Goal: Contribute content: Contribute content

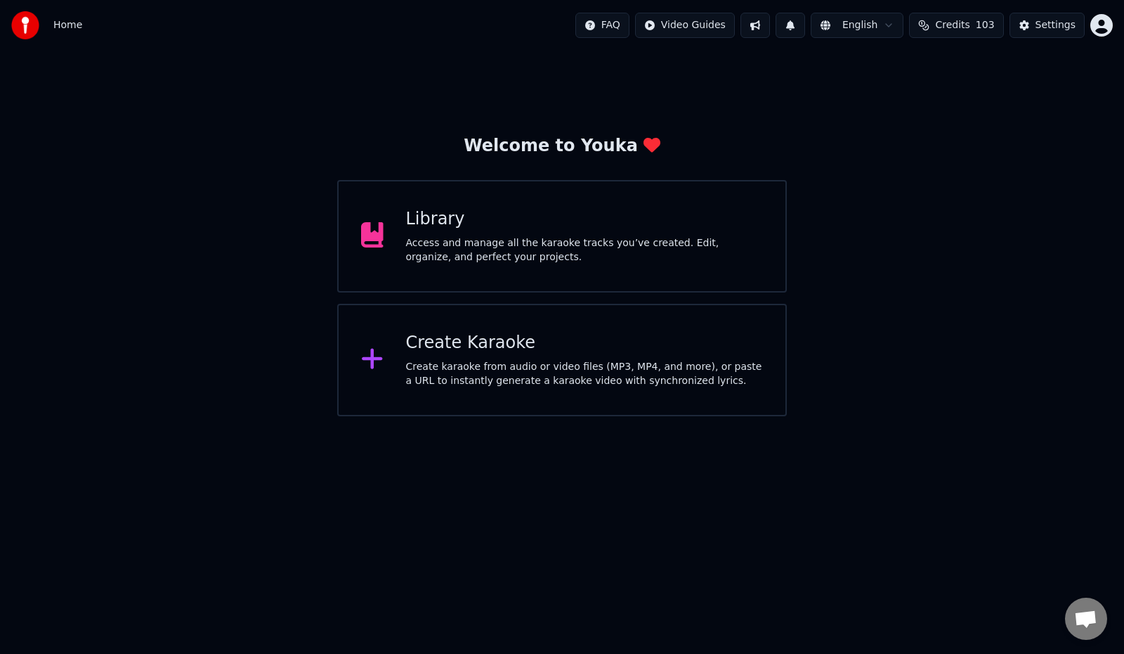
click at [493, 335] on div "Create Karaoke" at bounding box center [585, 343] width 358 height 22
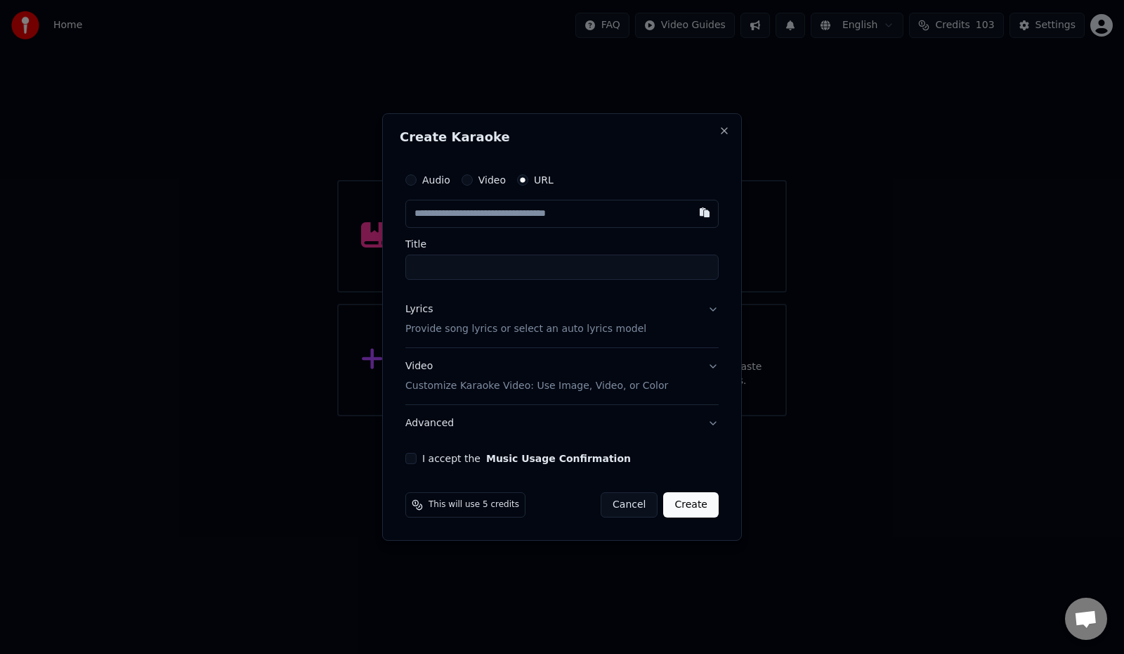
click at [440, 212] on input "text" at bounding box center [561, 214] width 313 height 28
type input "**********"
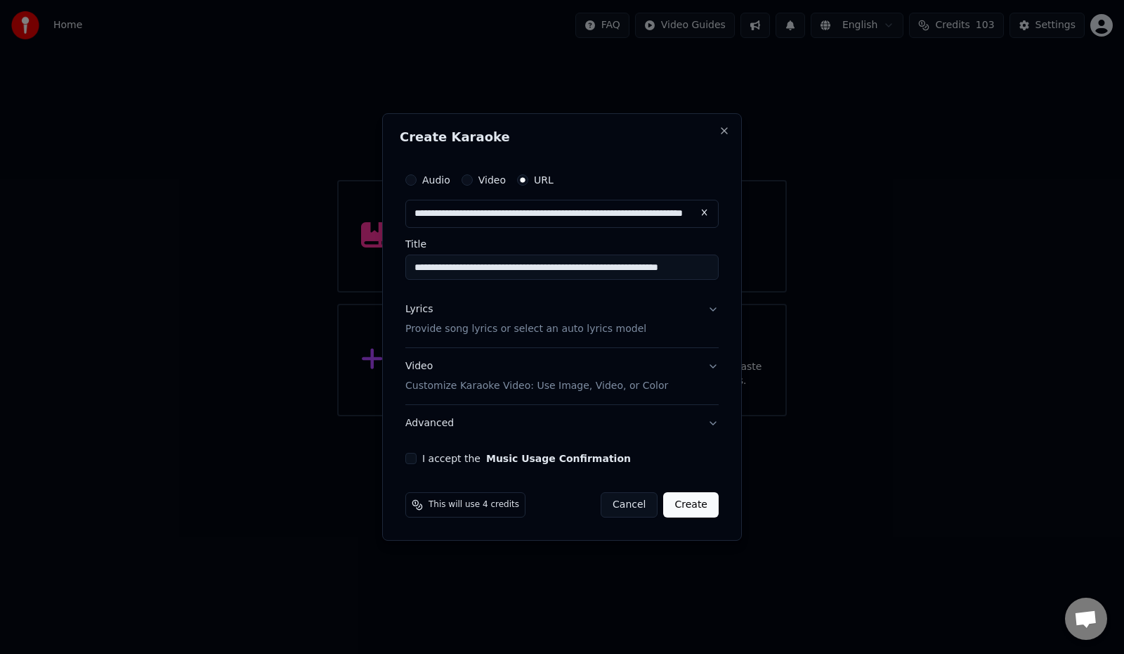
type input "**********"
click at [551, 266] on input "**********" at bounding box center [561, 266] width 313 height 25
click at [564, 262] on input "**********" at bounding box center [561, 266] width 313 height 25
type input "**********"
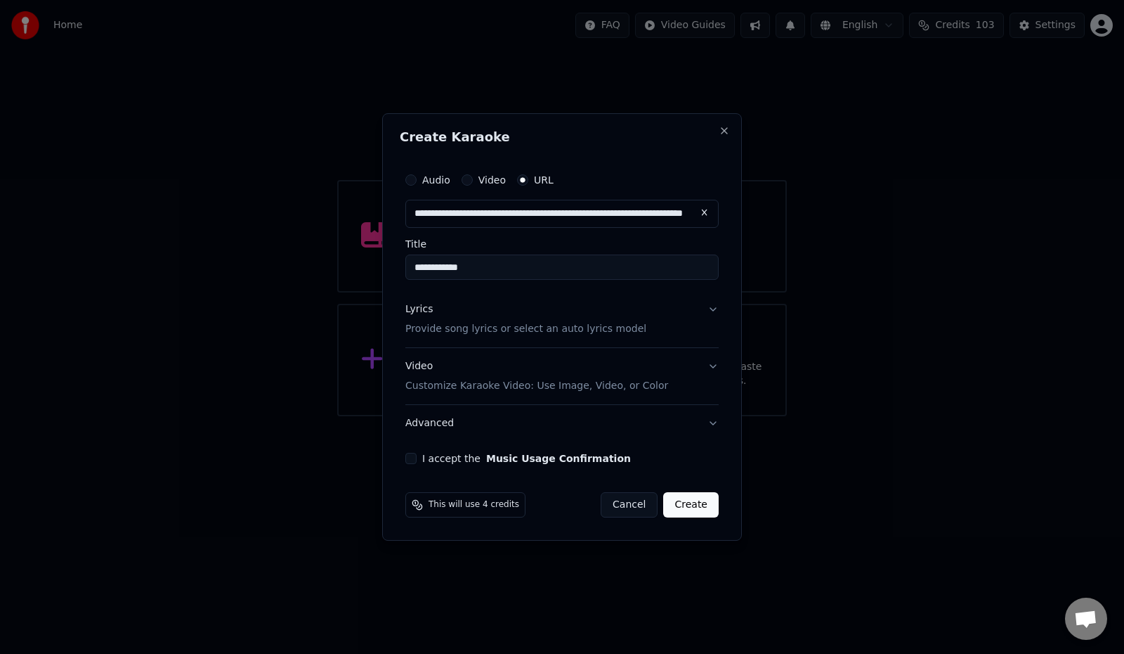
type input "**********"
click at [415, 458] on button "I accept the Music Usage Confirmation" at bounding box center [410, 458] width 11 height 11
click at [698, 507] on button "Create" at bounding box center [691, 504] width 56 height 25
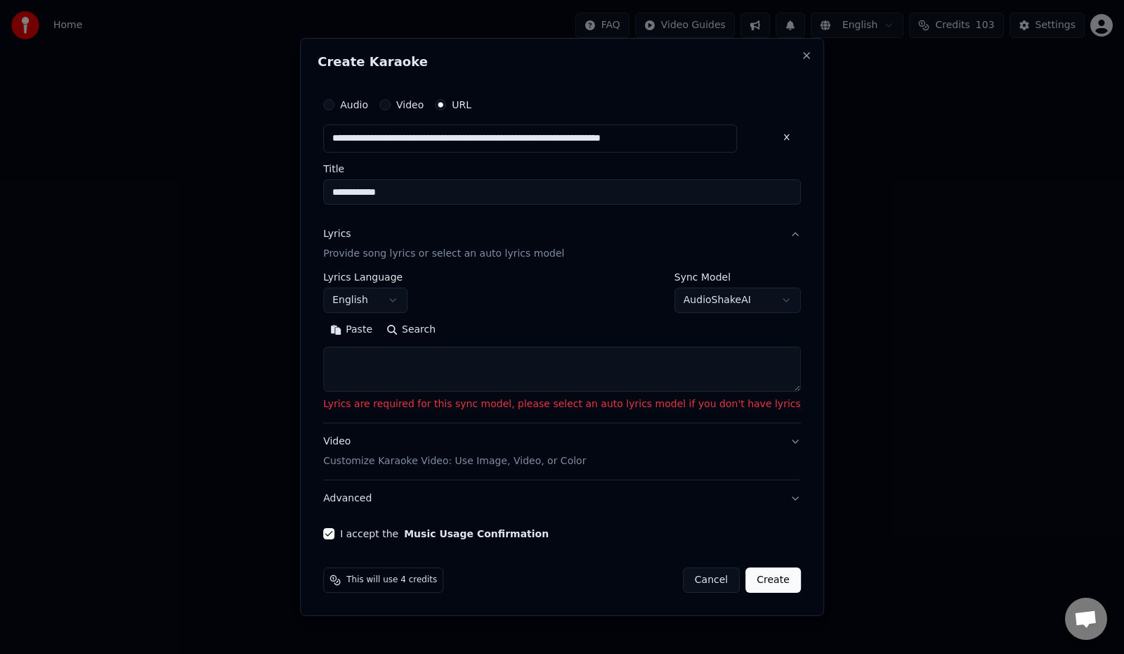
click at [670, 295] on body "**********" at bounding box center [562, 208] width 1124 height 416
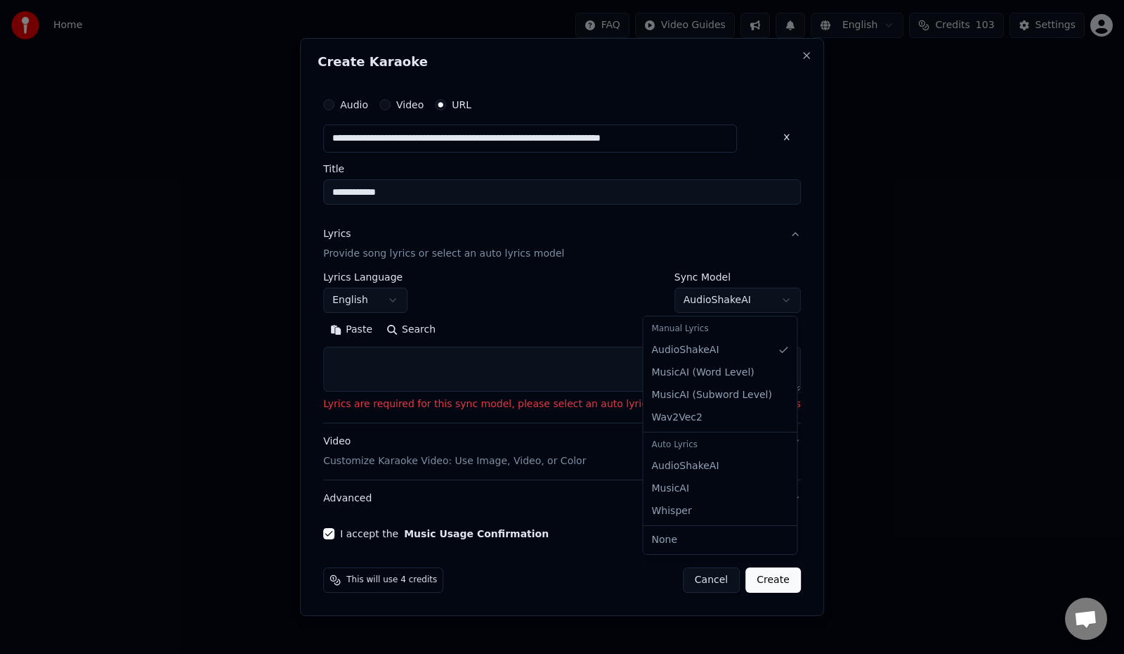
select select "**********"
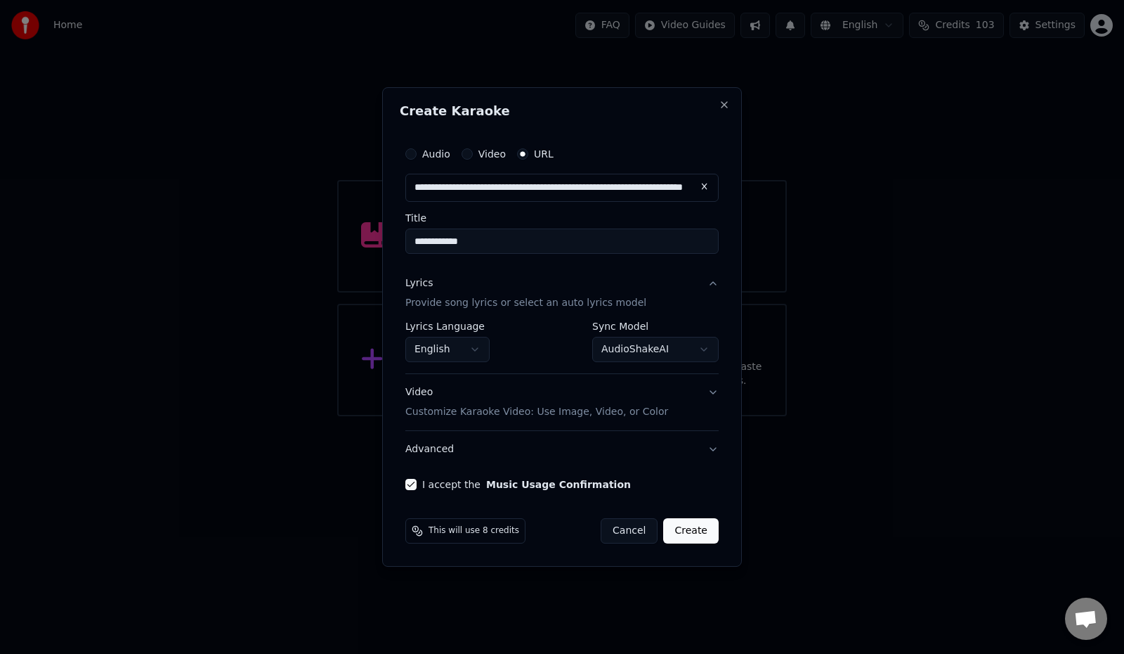
click at [513, 242] on input "**********" at bounding box center [561, 240] width 313 height 25
click at [441, 245] on input "**********" at bounding box center [561, 240] width 313 height 25
click at [589, 245] on input "**********" at bounding box center [561, 240] width 313 height 25
click at [423, 241] on input "**********" at bounding box center [561, 240] width 313 height 25
type input "**********"
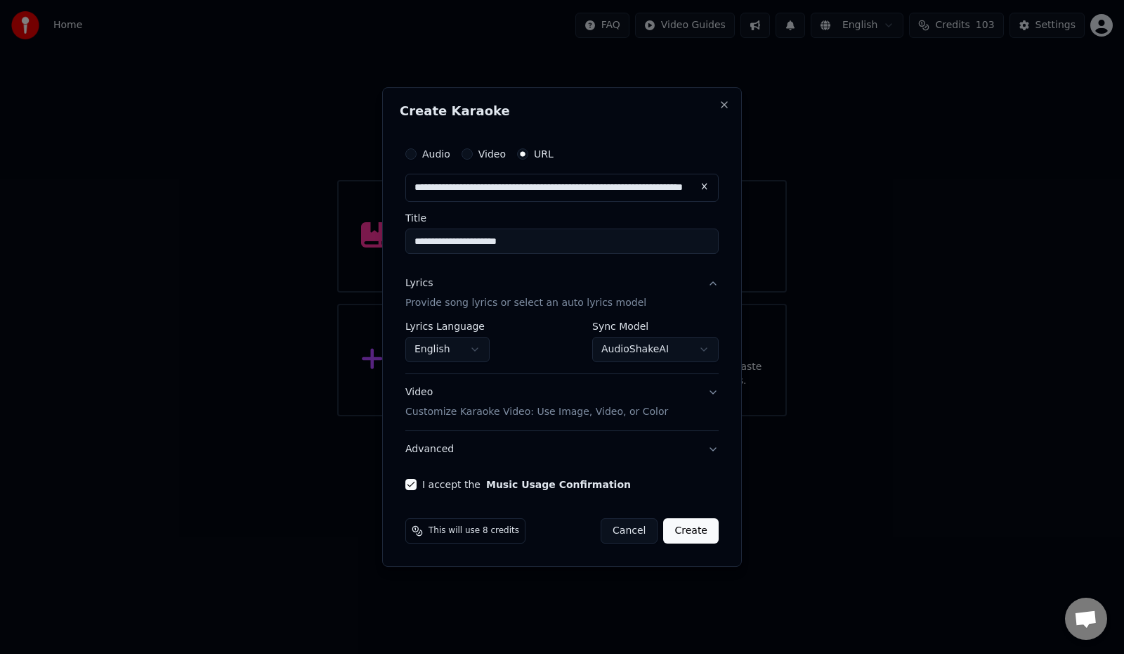
click at [685, 532] on button "Create" at bounding box center [691, 530] width 56 height 25
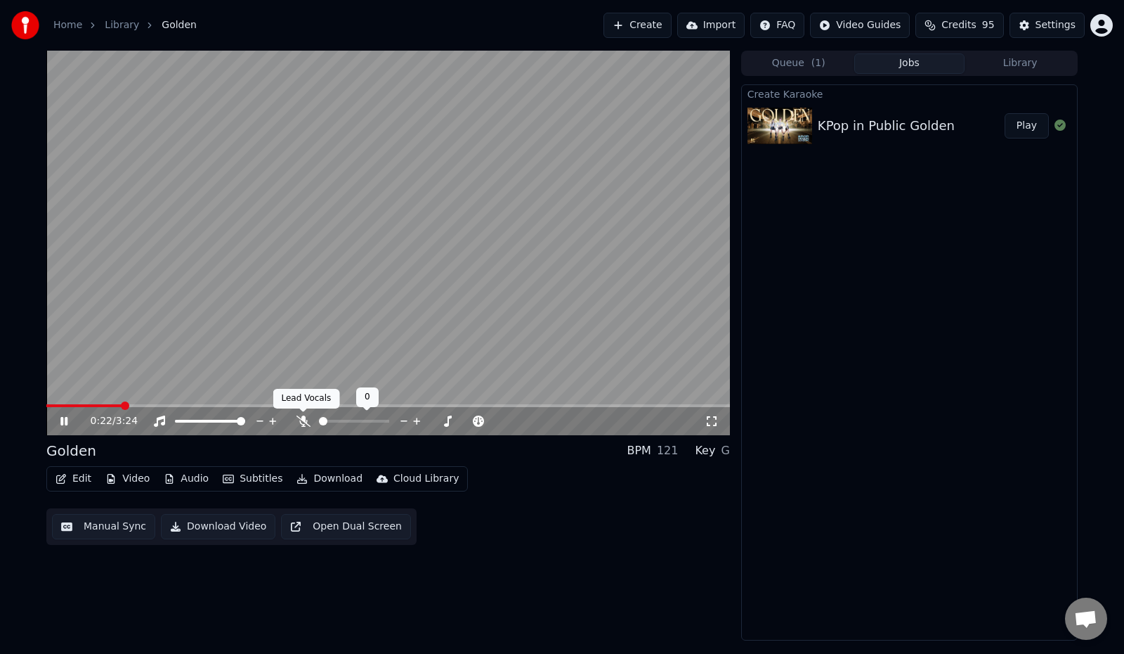
click at [298, 424] on icon at bounding box center [304, 420] width 14 height 11
click at [69, 422] on icon at bounding box center [74, 420] width 33 height 11
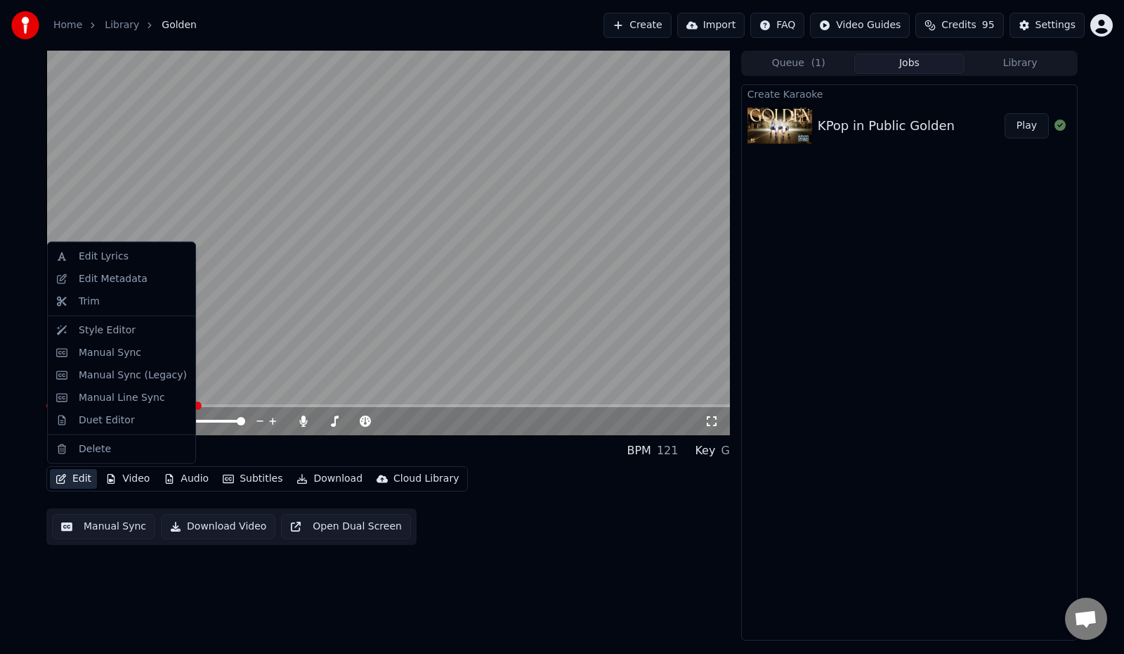
click at [77, 480] on button "Edit" at bounding box center [73, 479] width 47 height 20
click at [108, 258] on div "Edit Lyrics" at bounding box center [104, 256] width 50 height 14
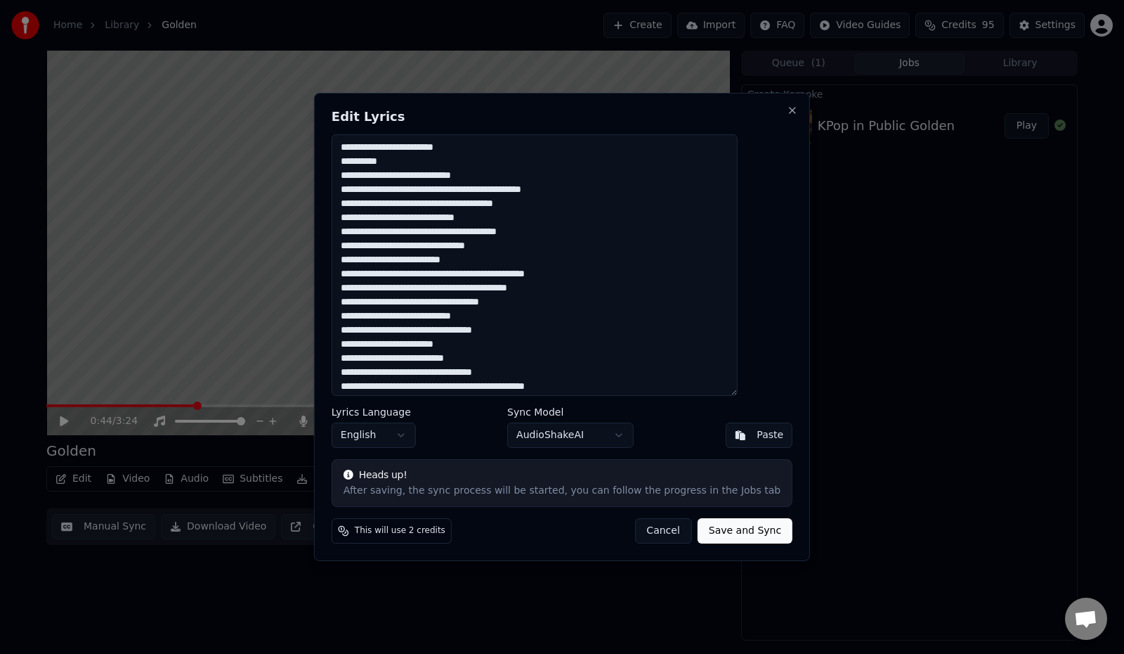
click at [413, 435] on body "Home Library Golden Create Import FAQ Video Guides Credits 95 Settings 0:44 / 3…" at bounding box center [562, 327] width 1124 height 654
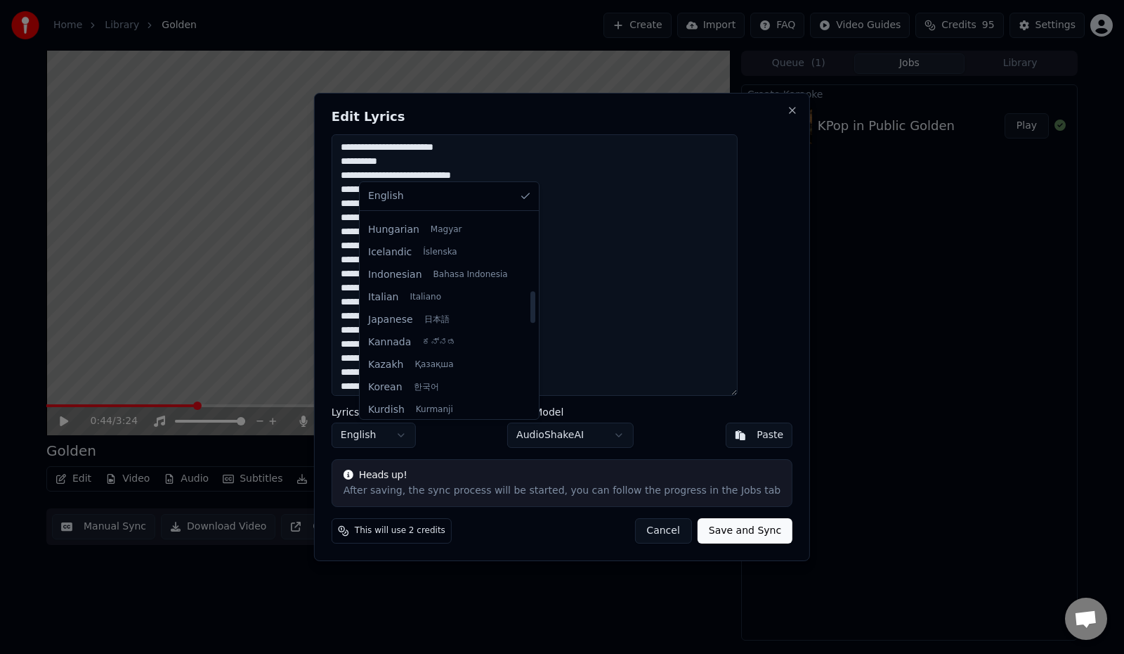
scroll to position [562, 0]
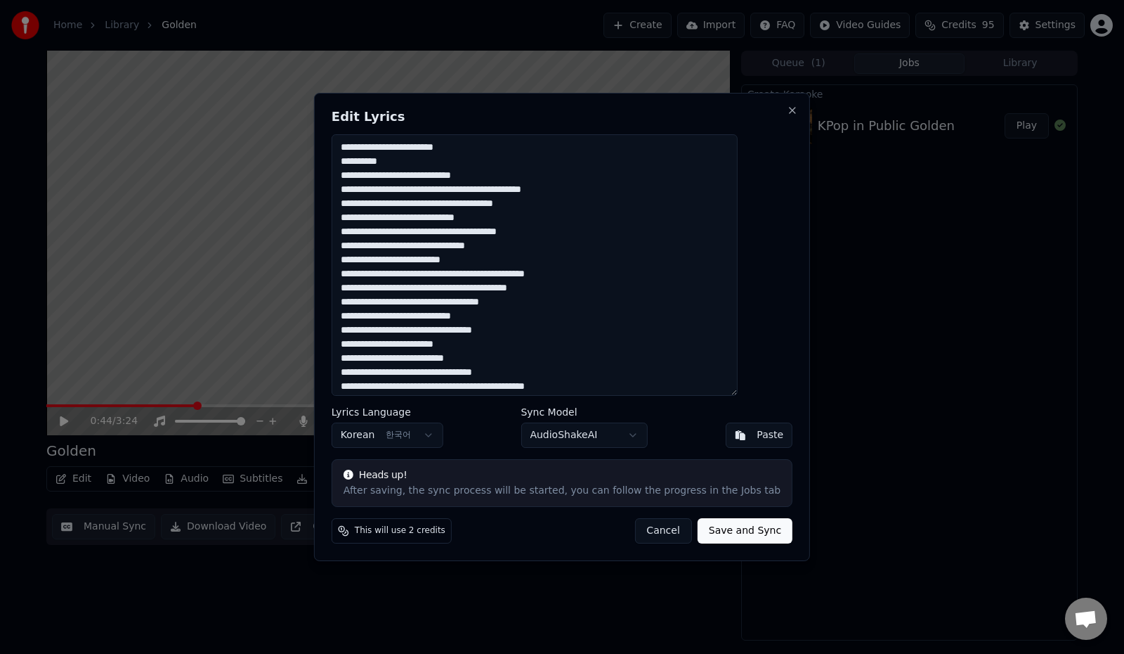
click at [715, 537] on button "Save and Sync" at bounding box center [745, 530] width 95 height 25
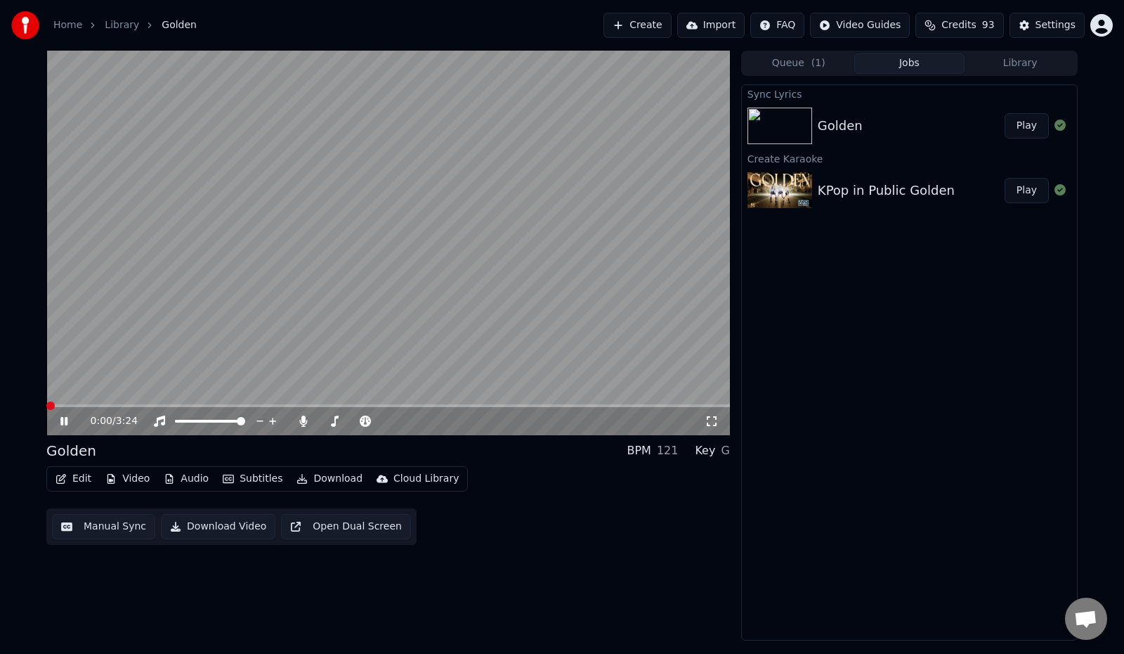
click at [46, 401] on span at bounding box center [50, 405] width 8 height 8
click at [77, 474] on button "Edit" at bounding box center [73, 479] width 47 height 20
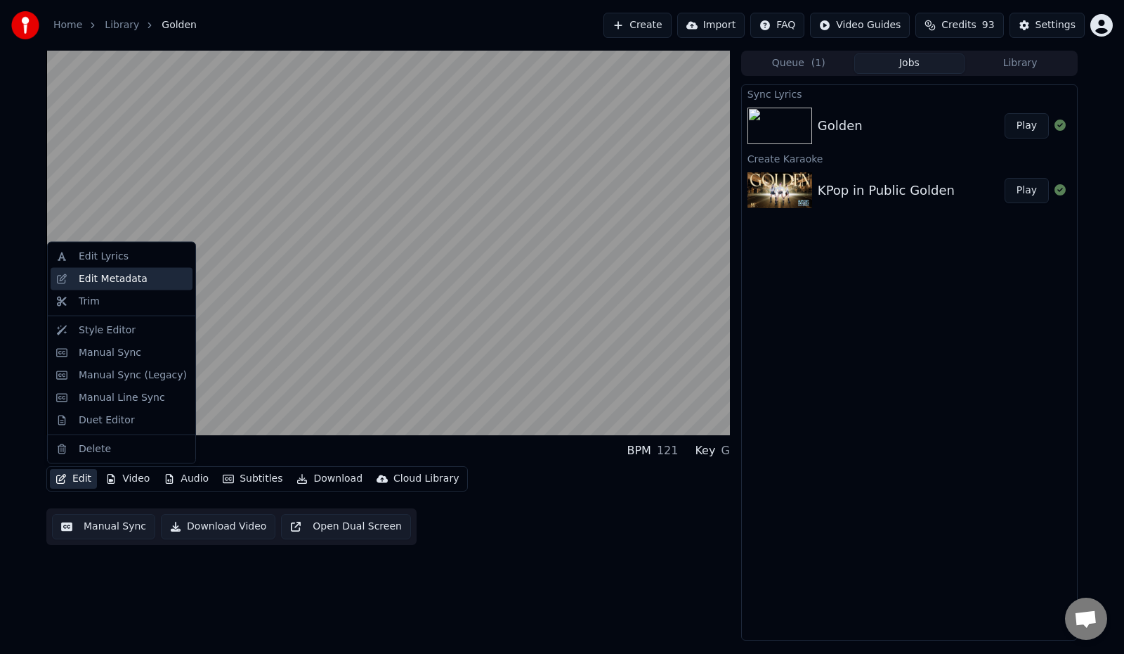
click at [111, 275] on div "Edit Metadata" at bounding box center [113, 278] width 69 height 14
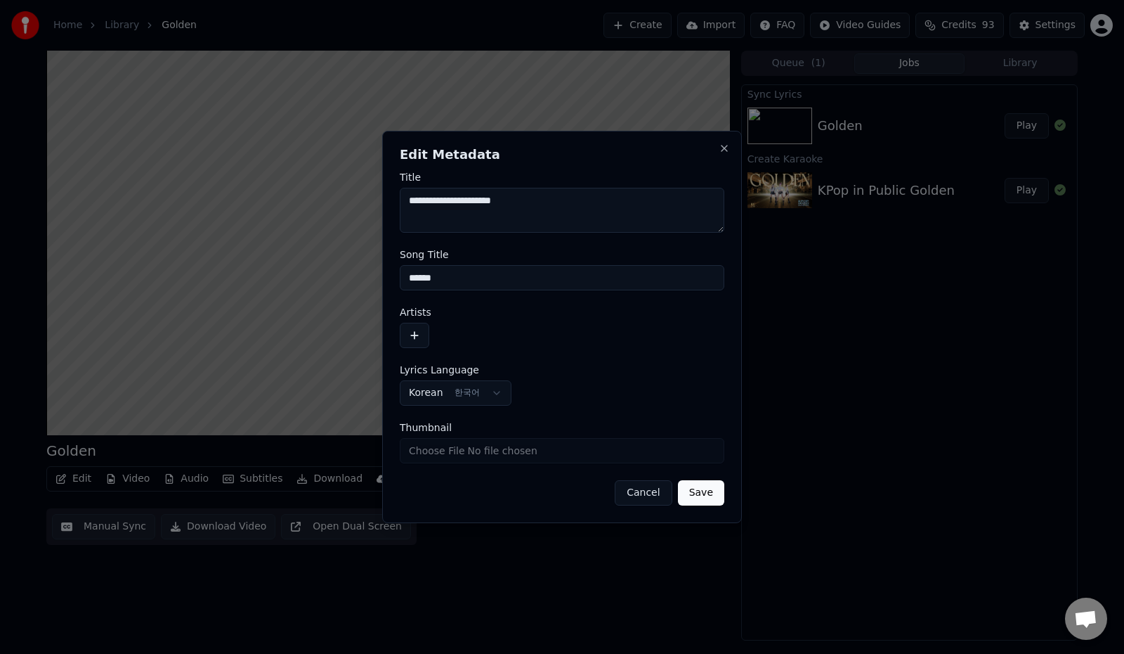
click at [415, 326] on button "button" at bounding box center [415, 335] width 30 height 25
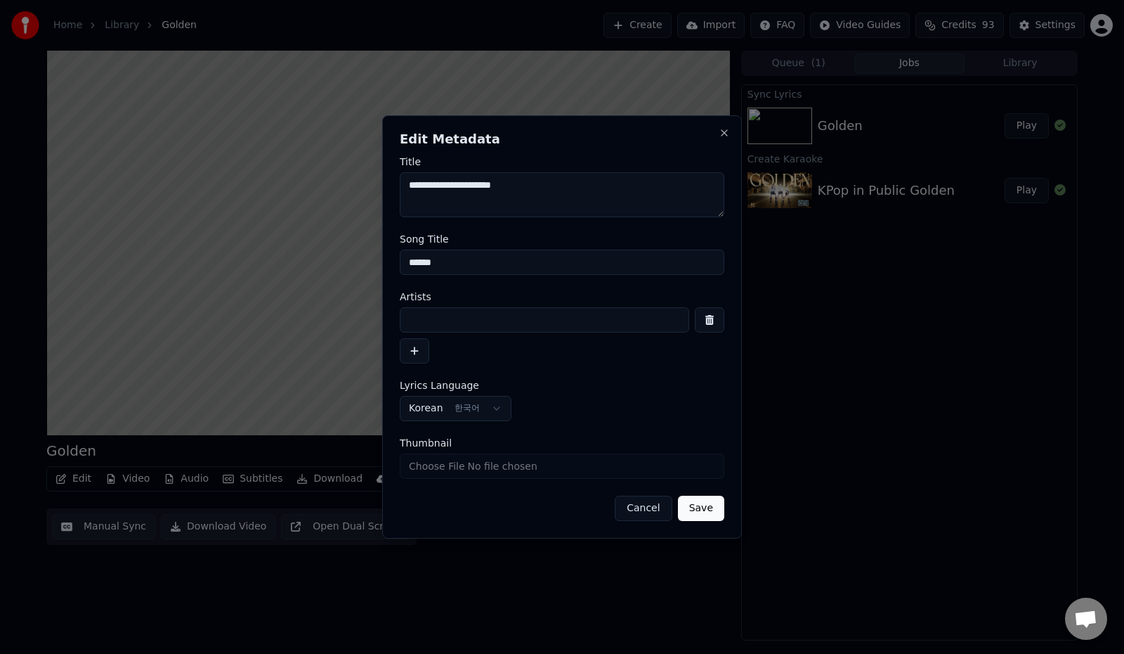
click at [429, 321] on input at bounding box center [545, 319] width 290 height 25
type input "****"
click at [701, 505] on button "Save" at bounding box center [701, 507] width 46 height 25
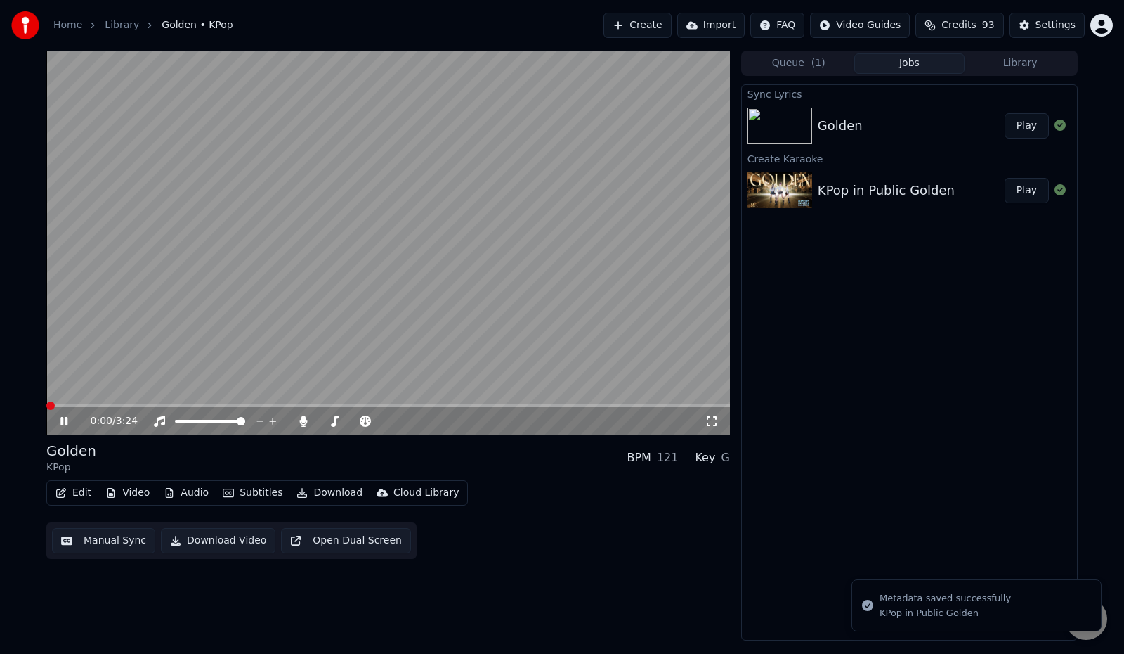
click at [46, 401] on span at bounding box center [50, 405] width 8 height 8
click at [67, 423] on icon at bounding box center [63, 421] width 7 height 8
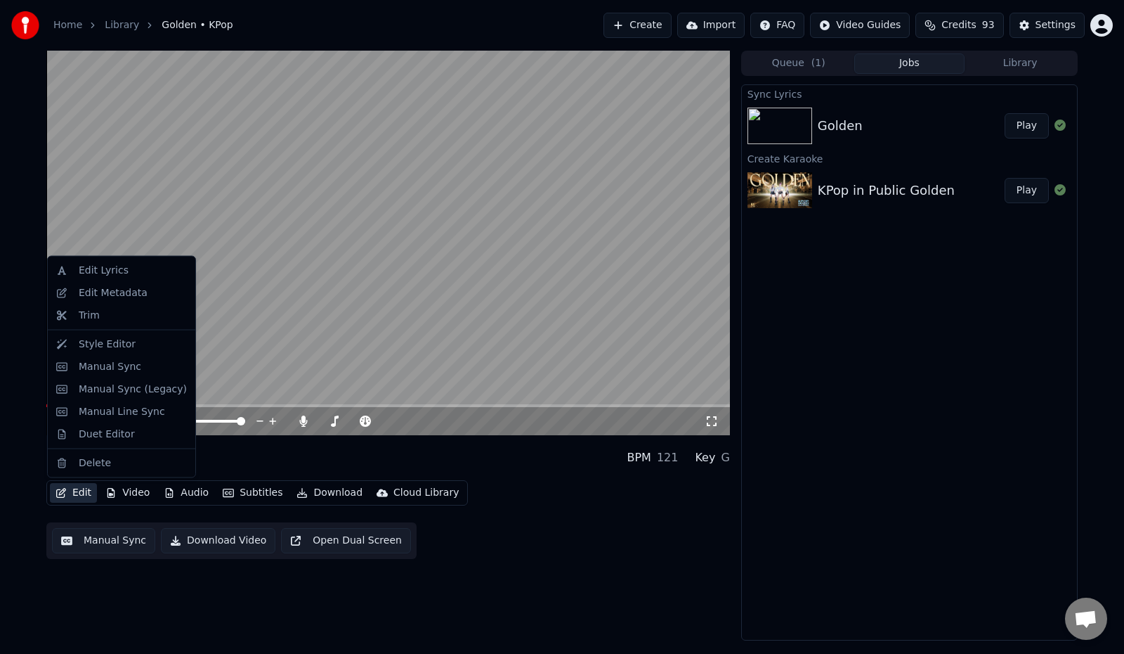
click at [81, 493] on button "Edit" at bounding box center [73, 493] width 47 height 20
click at [108, 275] on div "Edit Lyrics" at bounding box center [104, 271] width 50 height 14
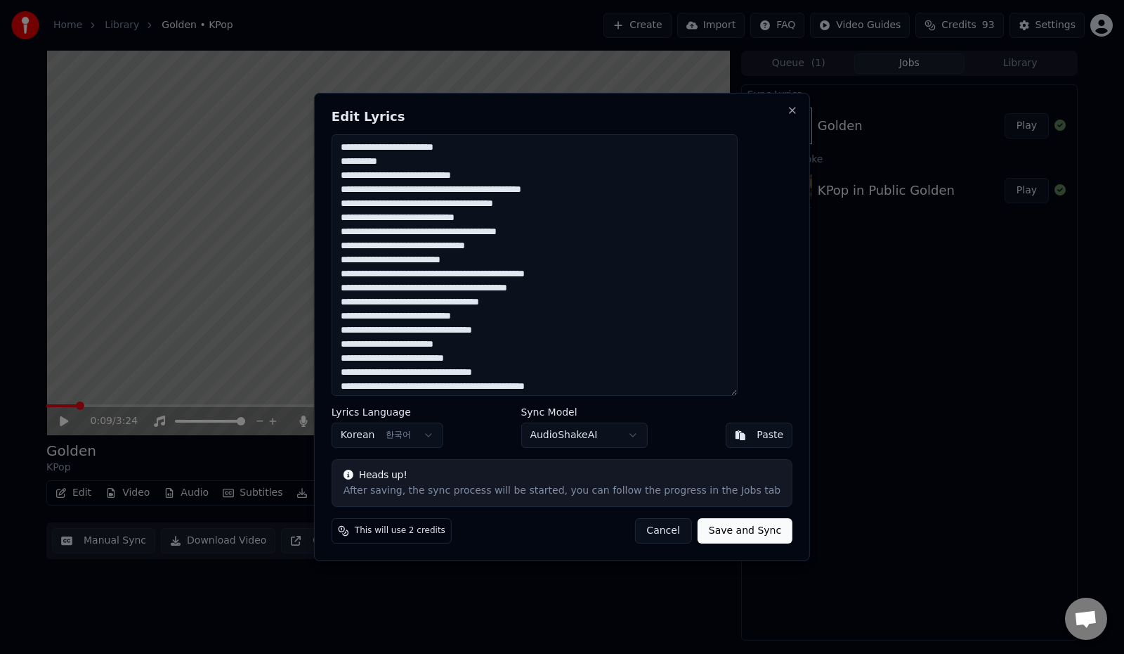
click at [639, 532] on button "Cancel" at bounding box center [663, 530] width 57 height 25
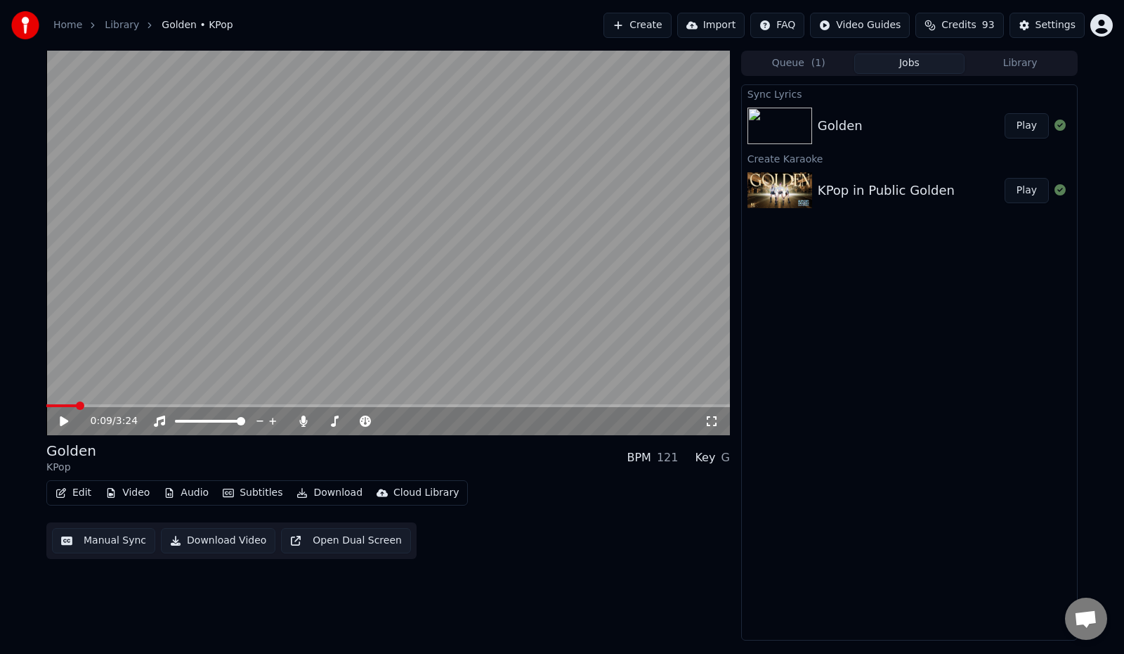
click at [70, 495] on button "Edit" at bounding box center [73, 493] width 47 height 20
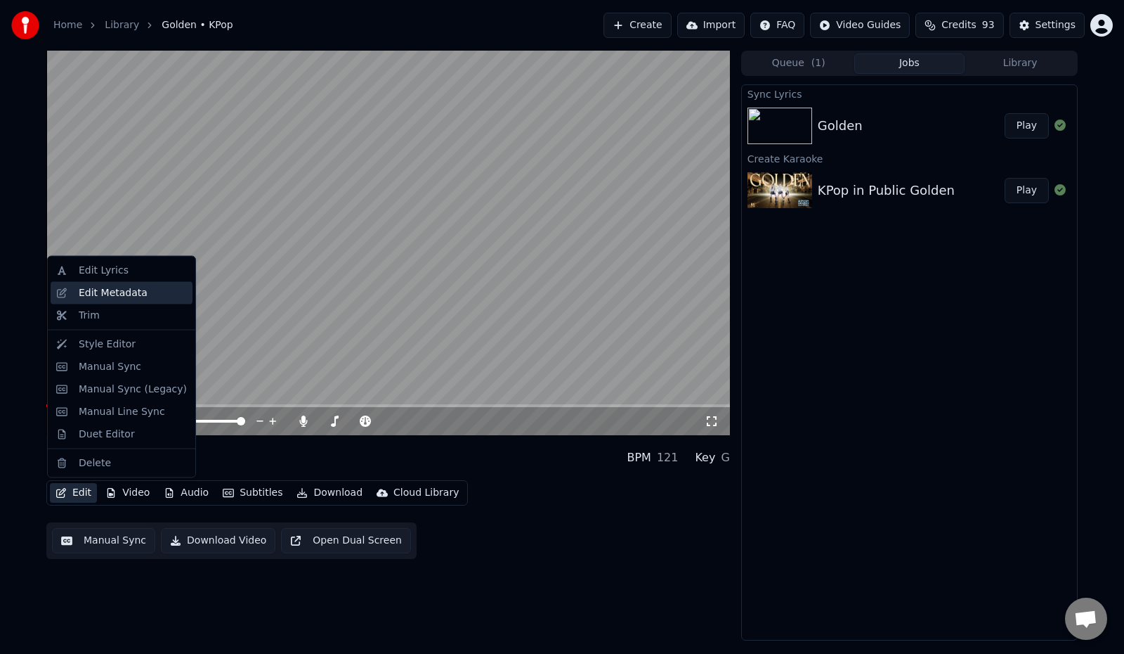
click at [112, 292] on div "Edit Metadata" at bounding box center [113, 292] width 69 height 14
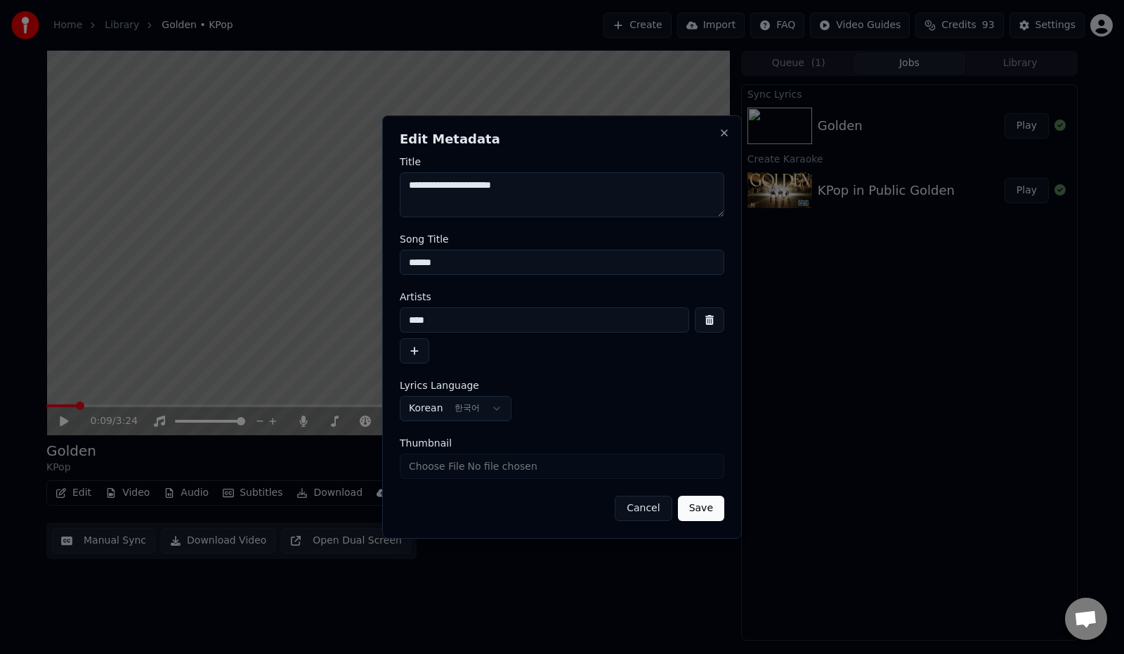
click at [648, 510] on button "Cancel" at bounding box center [643, 507] width 57 height 25
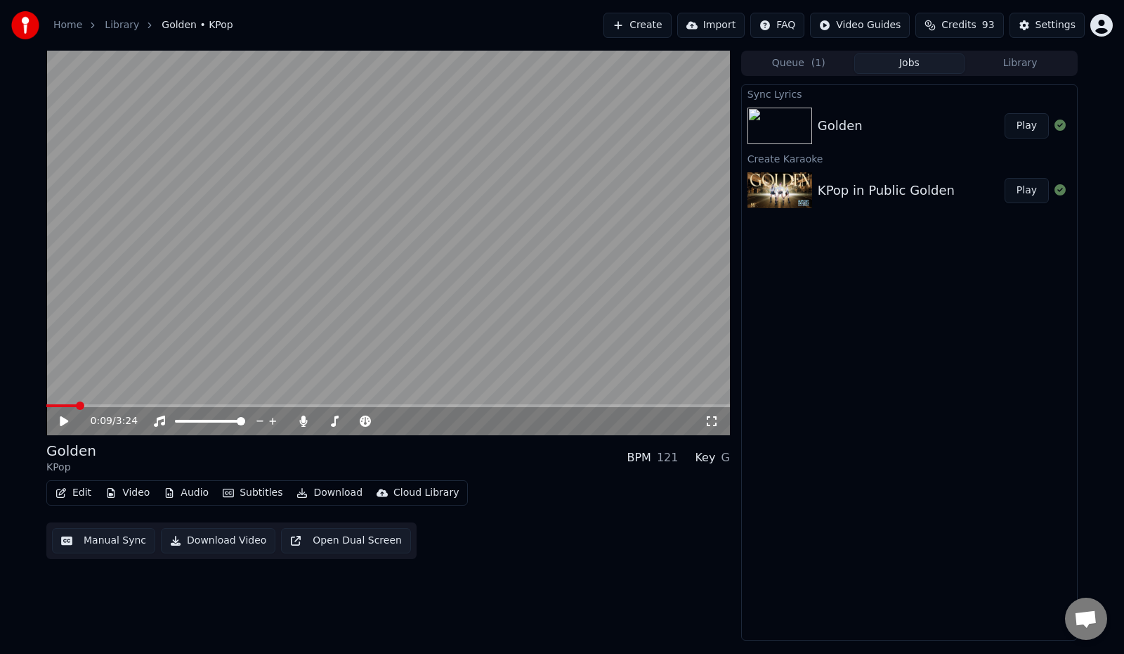
click at [68, 493] on button "Edit" at bounding box center [73, 493] width 47 height 20
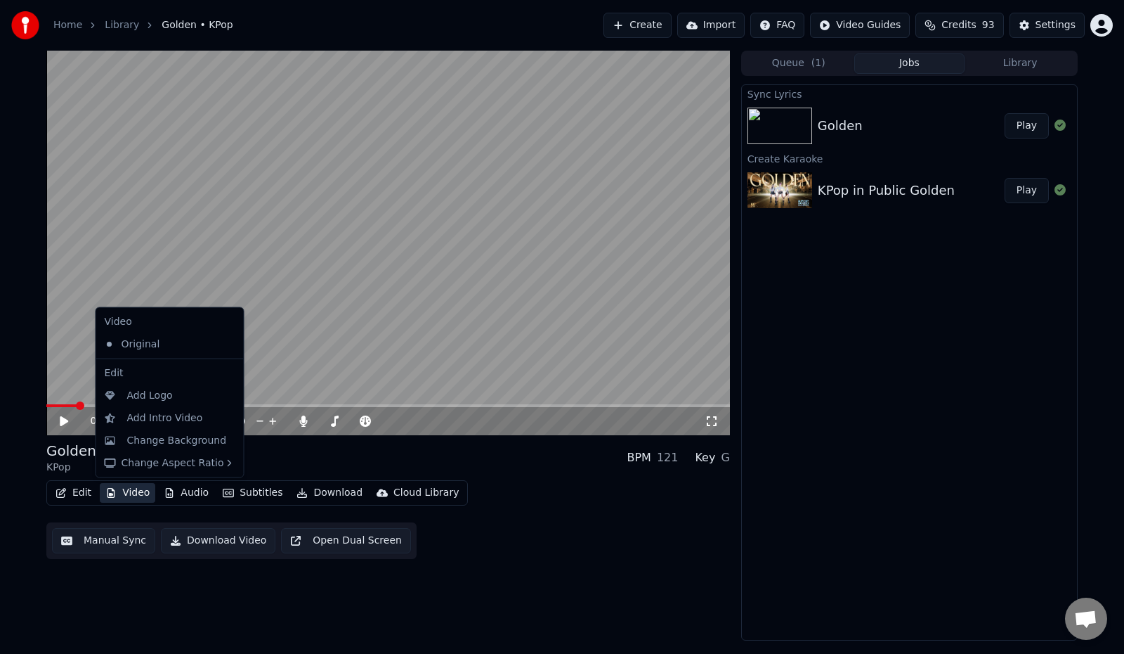
click at [635, 563] on div "0:09 / 3:24 Golden KPop BPM 121 Key G Edit Video Audio Subtitles Download Cloud…" at bounding box center [388, 346] width 684 height 590
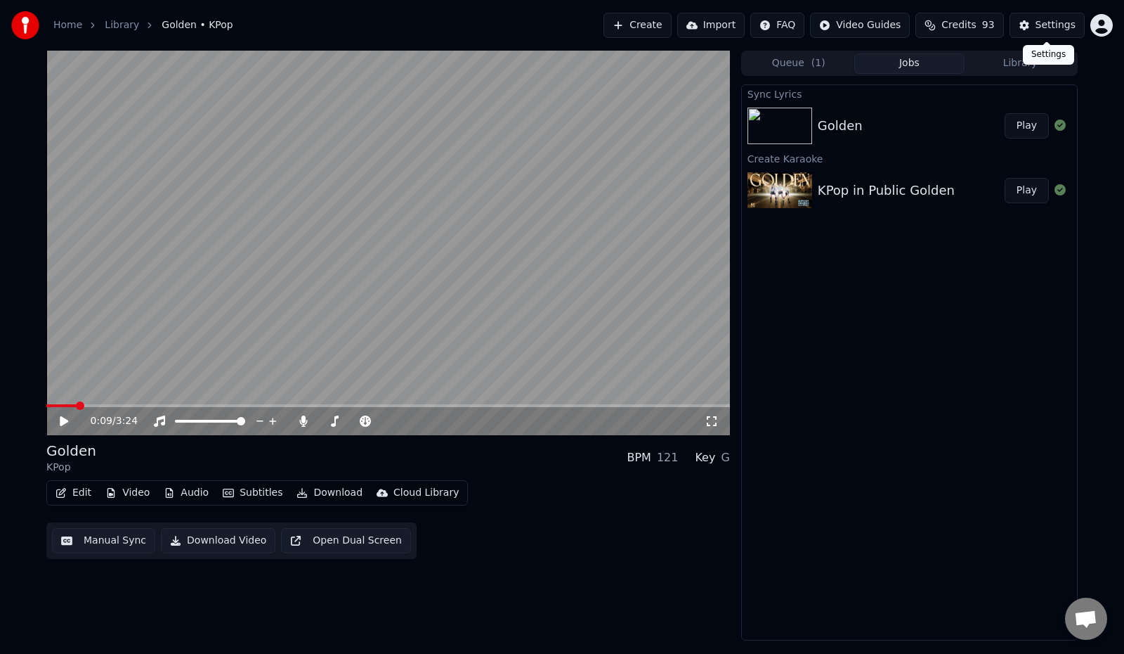
click at [1032, 28] on button "Settings" at bounding box center [1047, 25] width 75 height 25
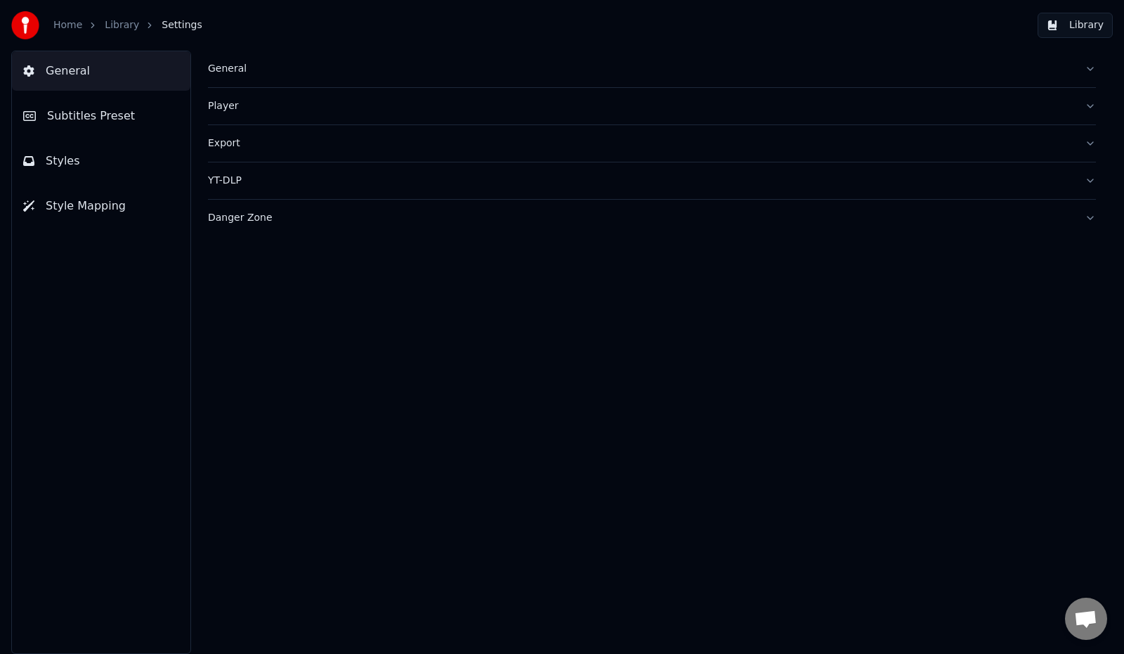
click at [84, 115] on span "Subtitles Preset" at bounding box center [91, 116] width 88 height 17
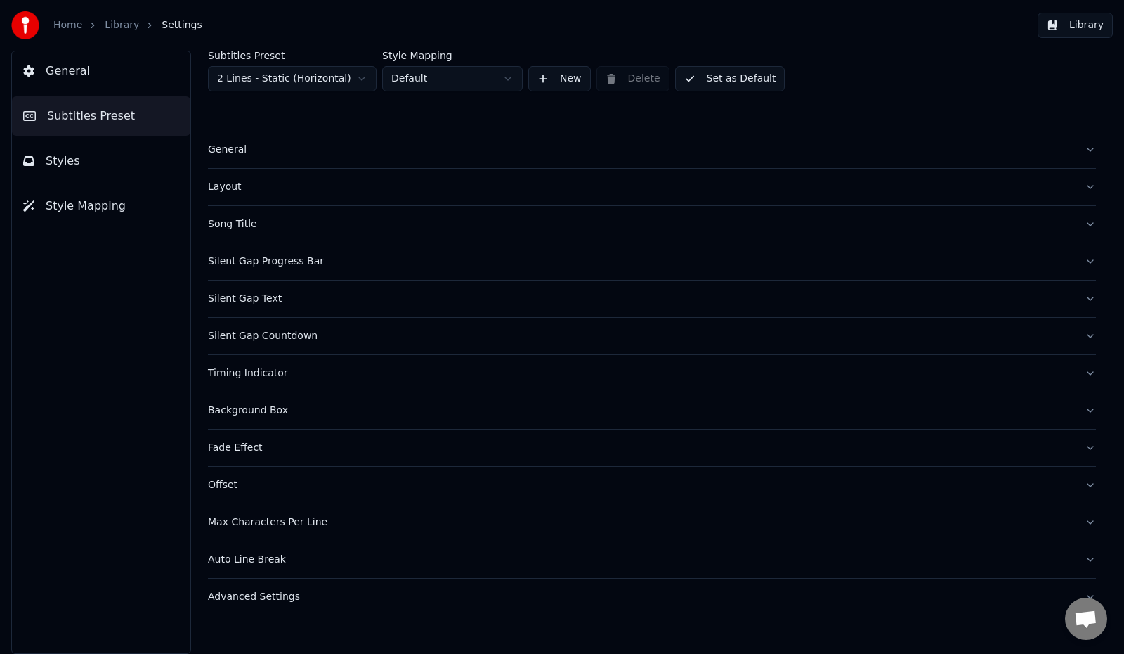
click at [245, 372] on div "Timing Indicator" at bounding box center [641, 373] width 866 height 14
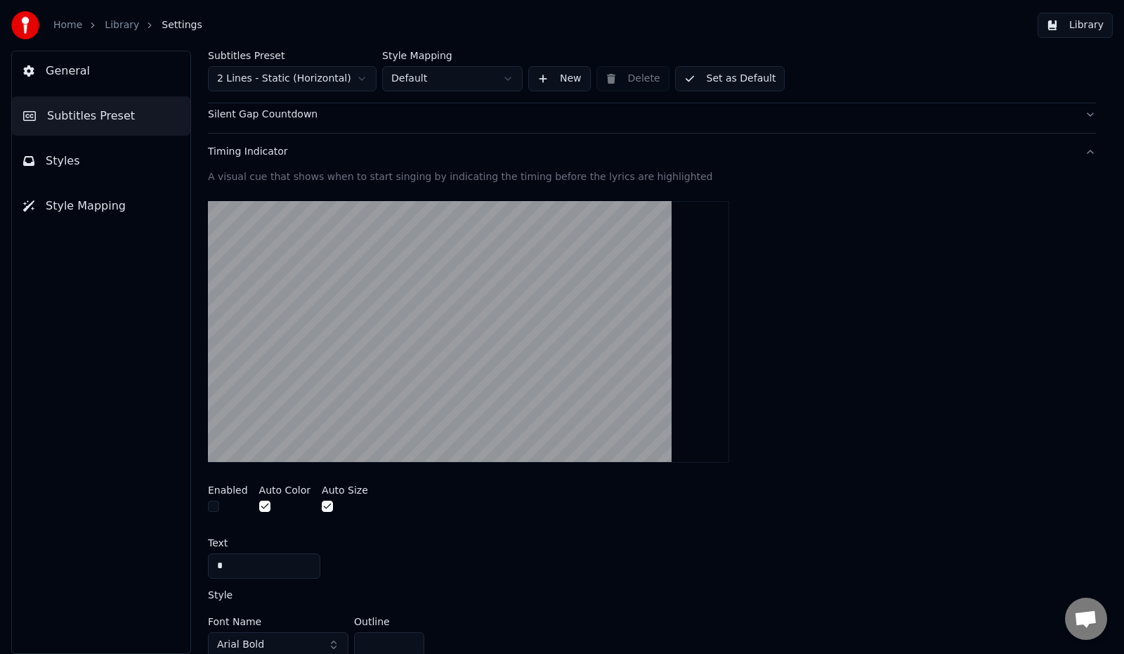
scroll to position [281, 0]
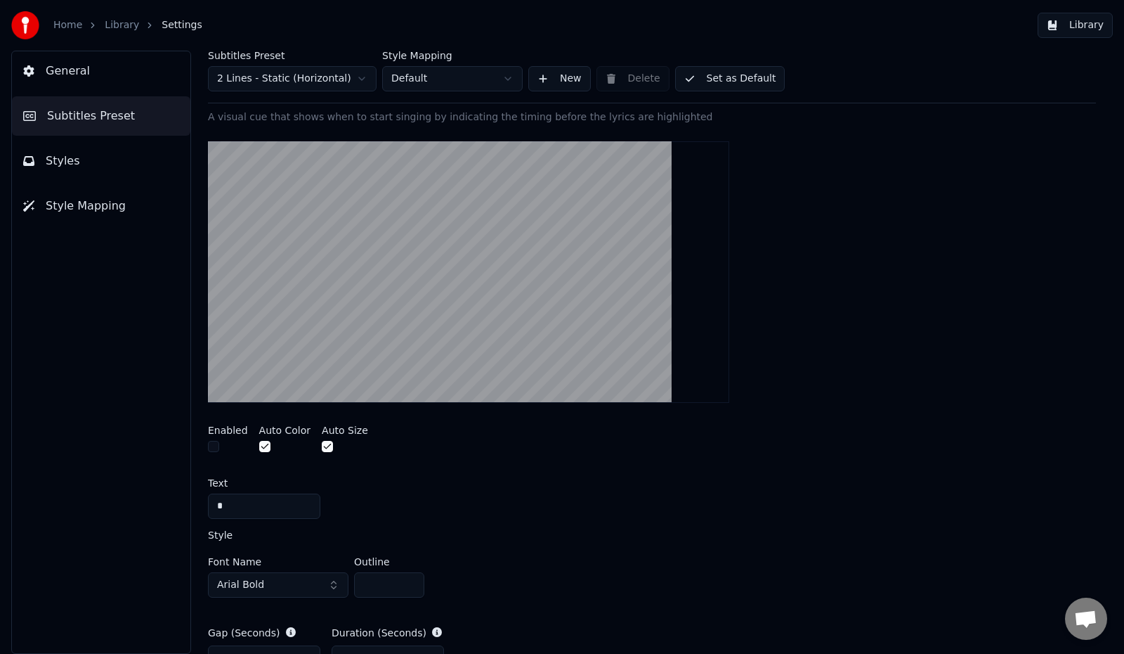
click at [213, 448] on button "button" at bounding box center [213, 446] width 11 height 11
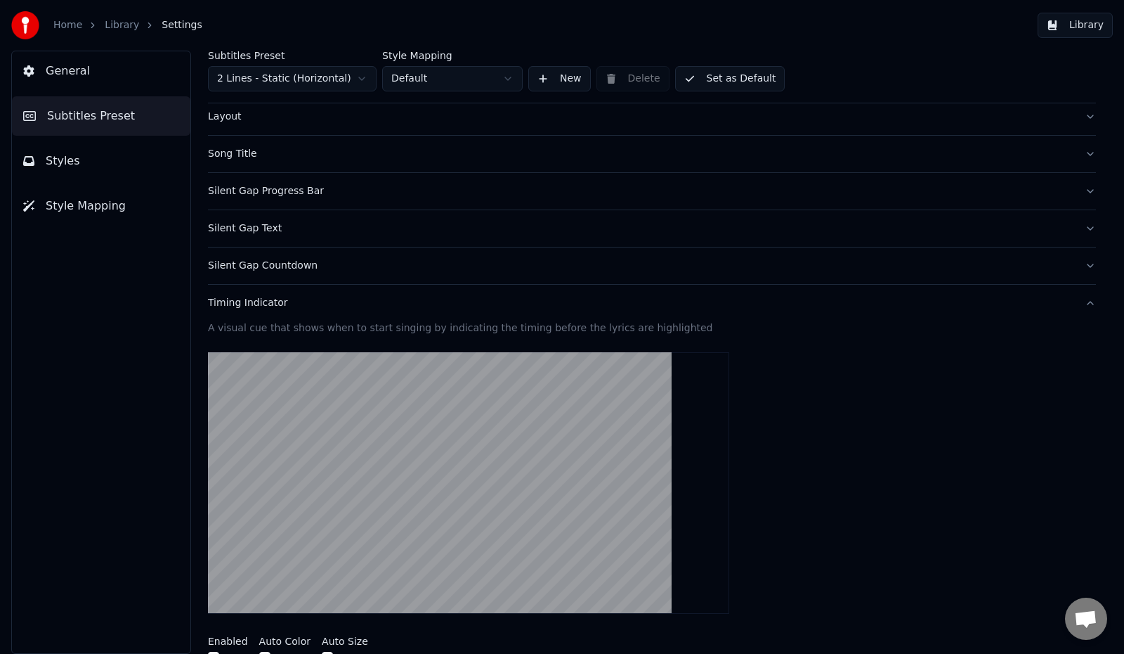
scroll to position [211, 0]
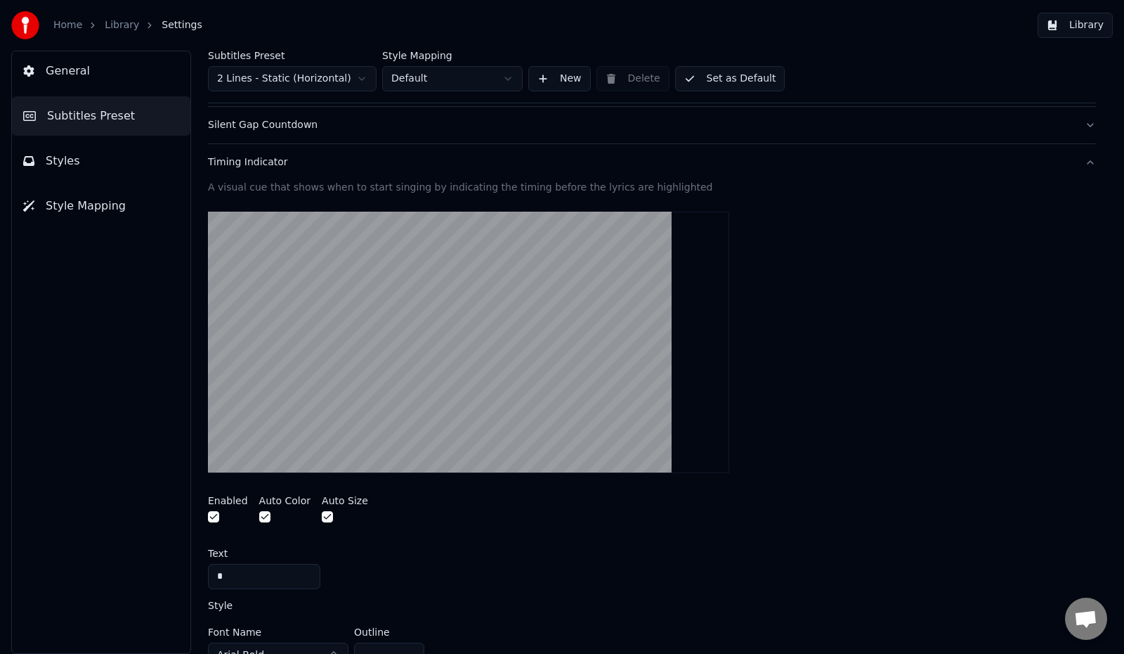
click at [216, 517] on button "button" at bounding box center [213, 516] width 11 height 11
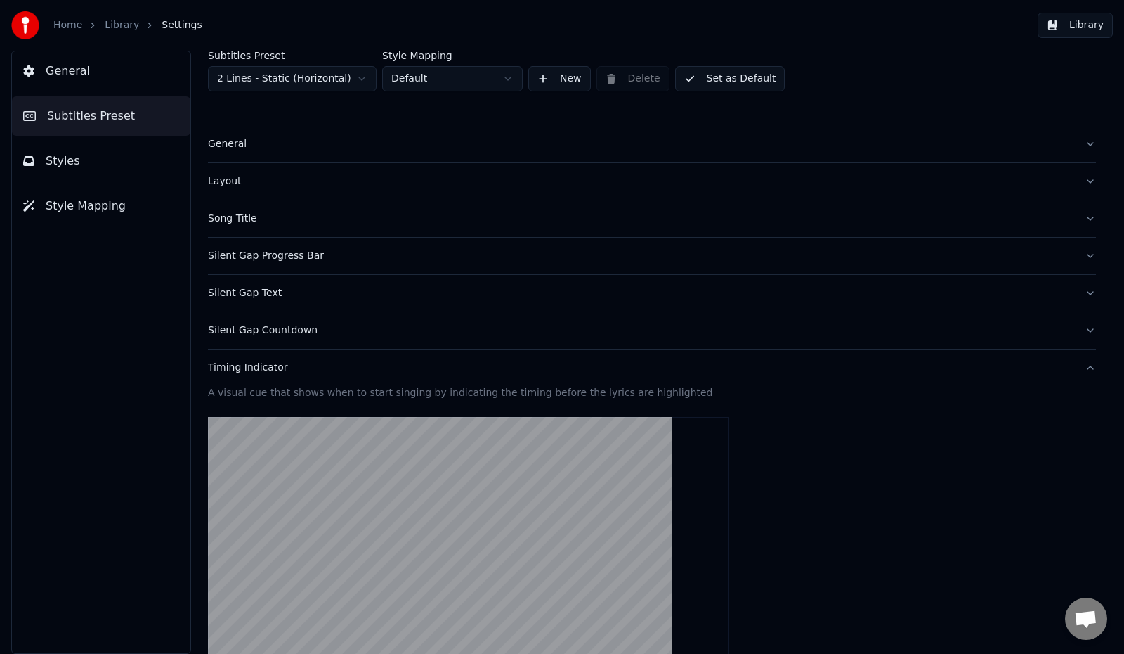
scroll to position [0, 0]
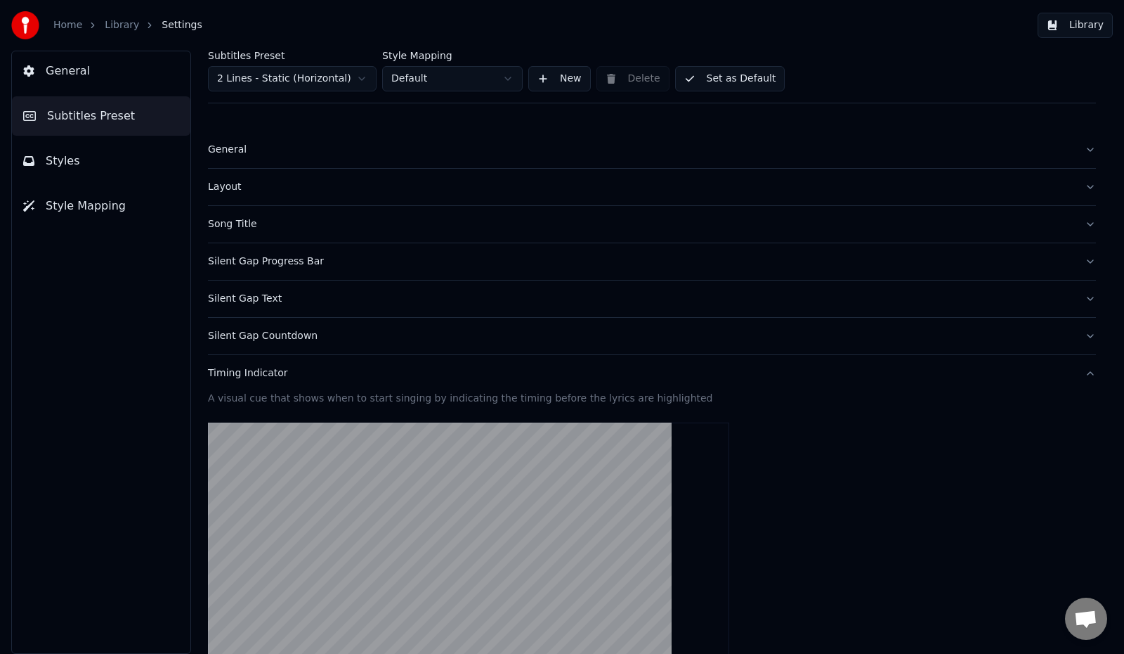
click at [219, 150] on div "General" at bounding box center [641, 150] width 866 height 14
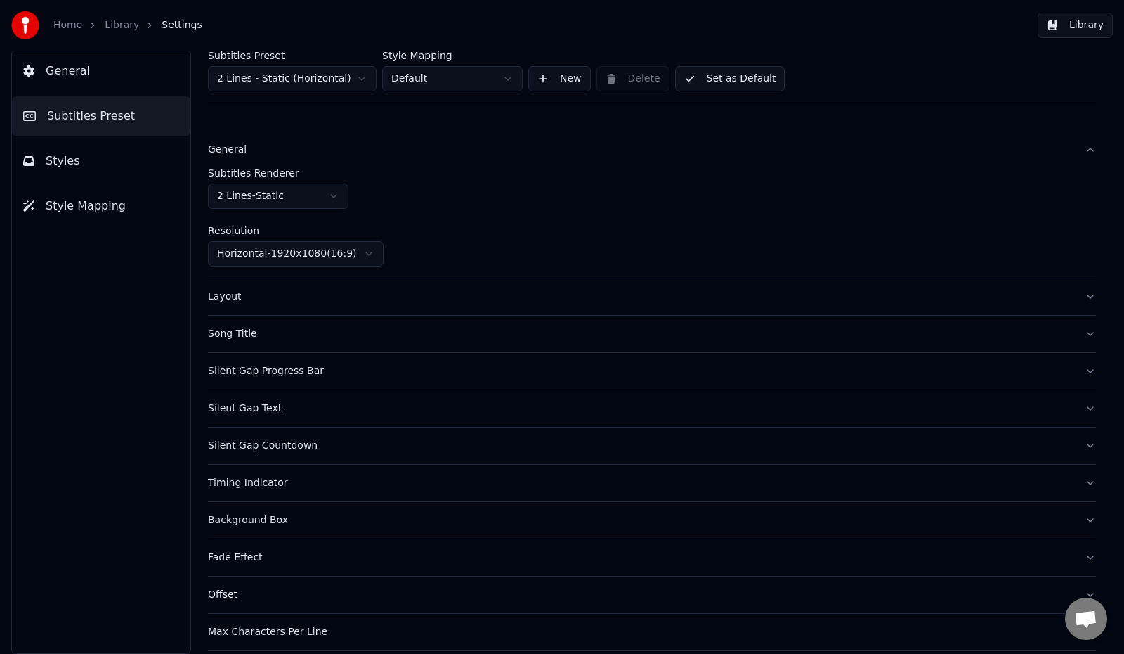
click at [228, 296] on div "Layout" at bounding box center [641, 297] width 866 height 14
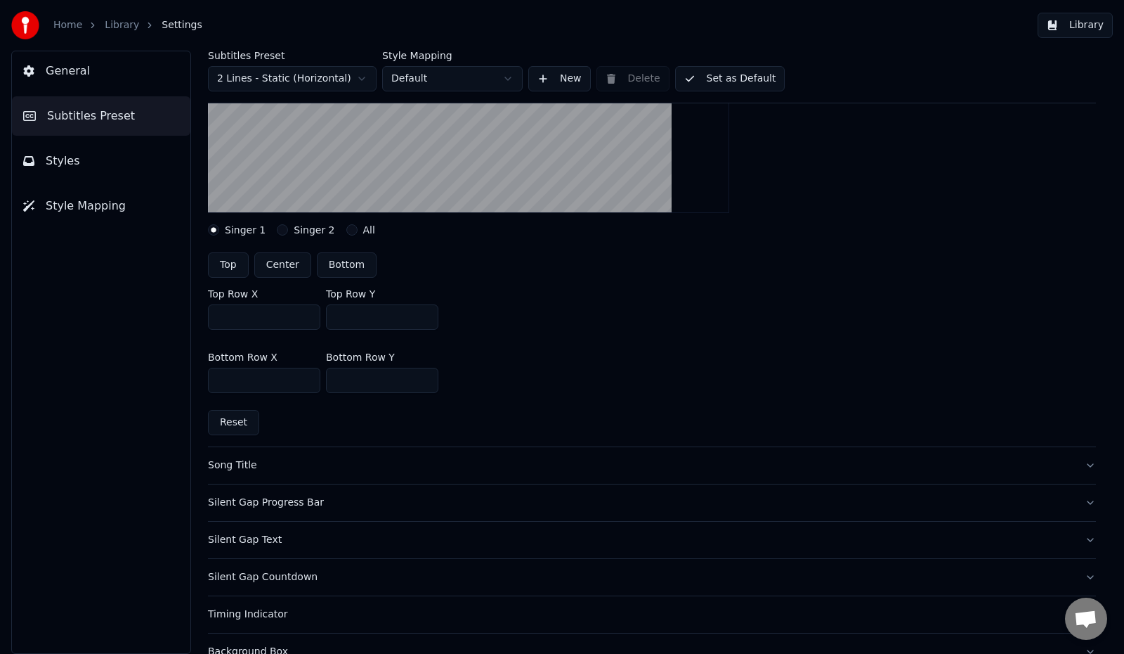
scroll to position [351, 0]
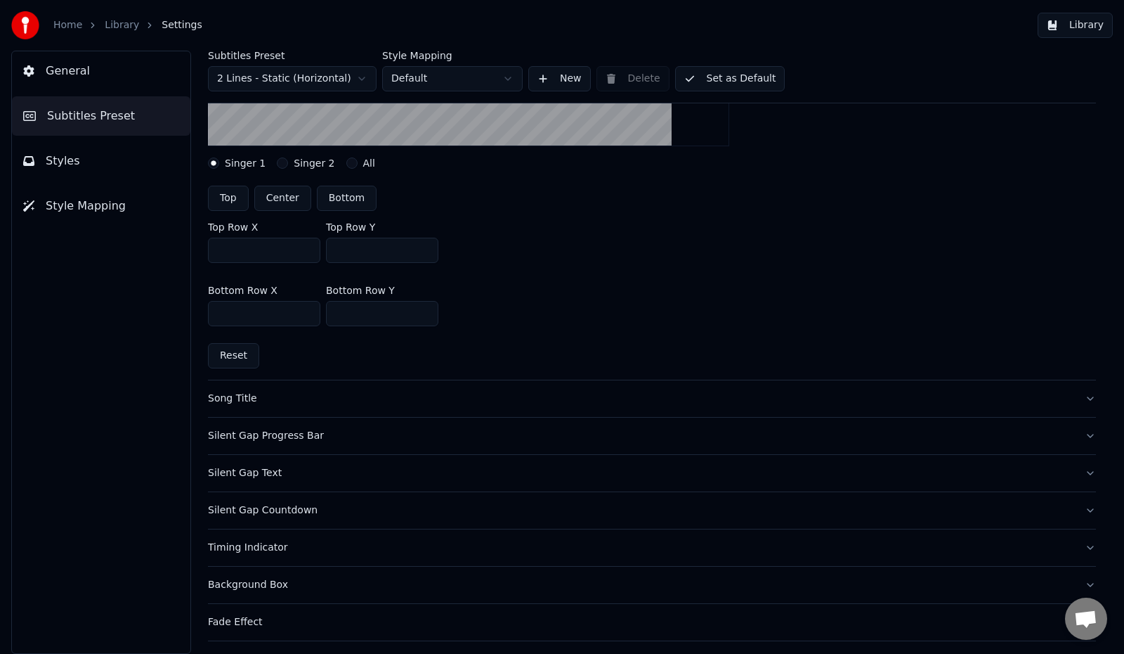
click at [261, 439] on div "Silent Gap Progress Bar" at bounding box center [641, 436] width 866 height 14
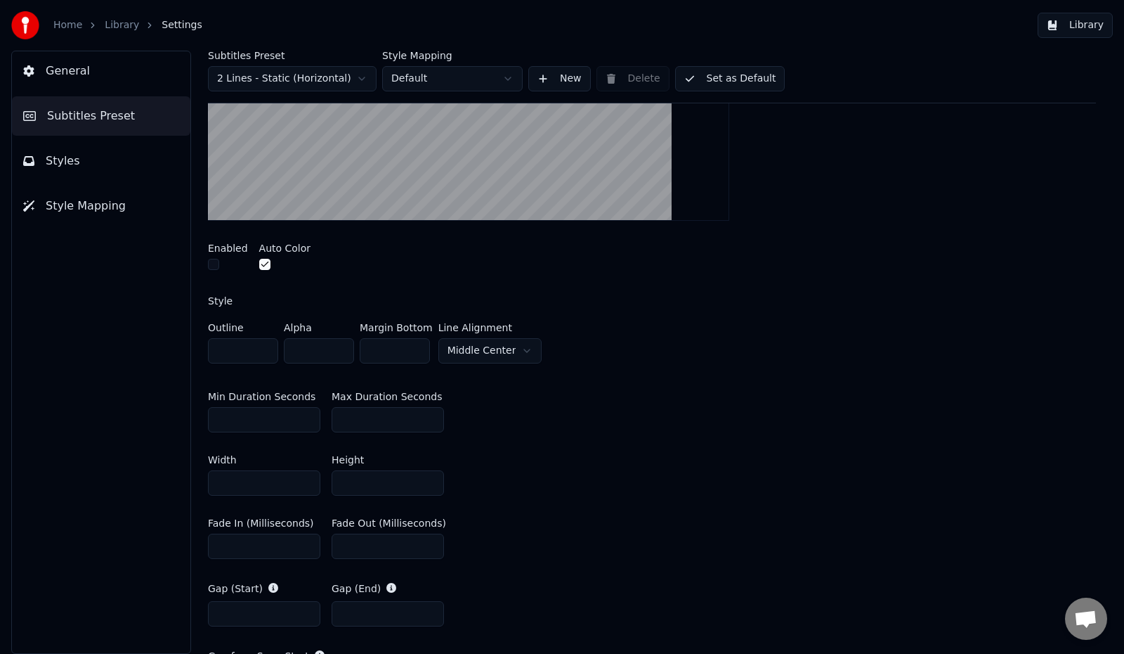
scroll to position [141, 0]
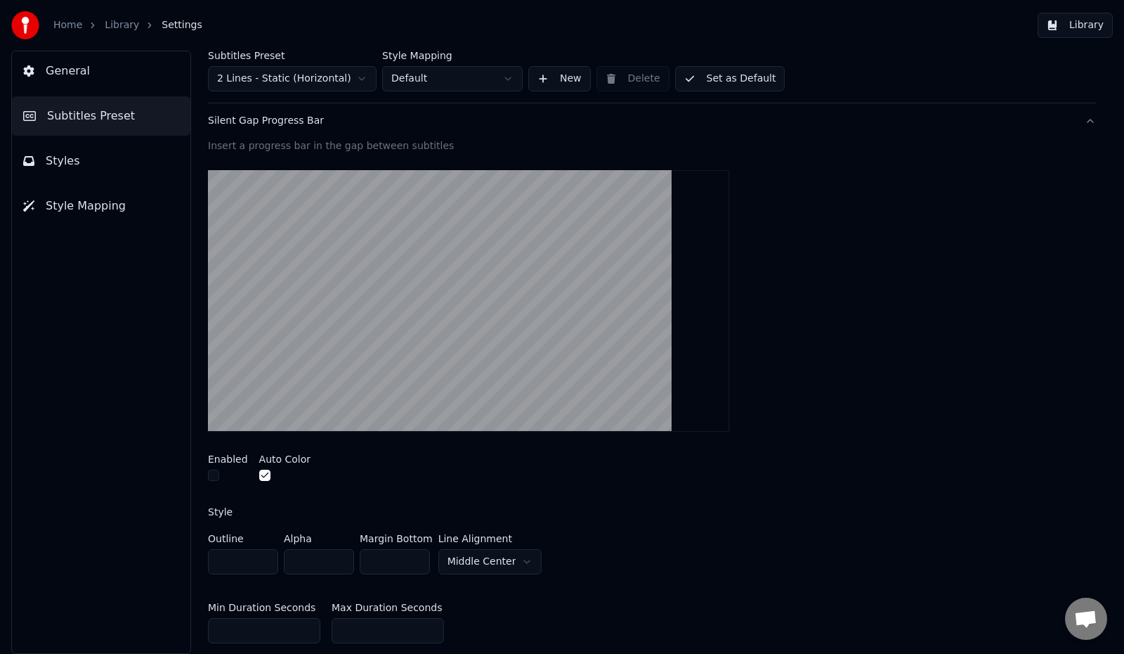
click at [214, 476] on button "button" at bounding box center [213, 474] width 11 height 11
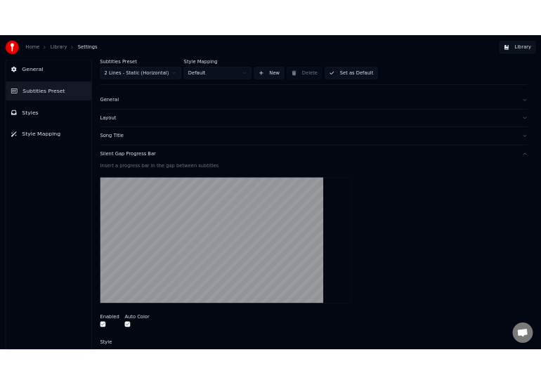
scroll to position [0, 0]
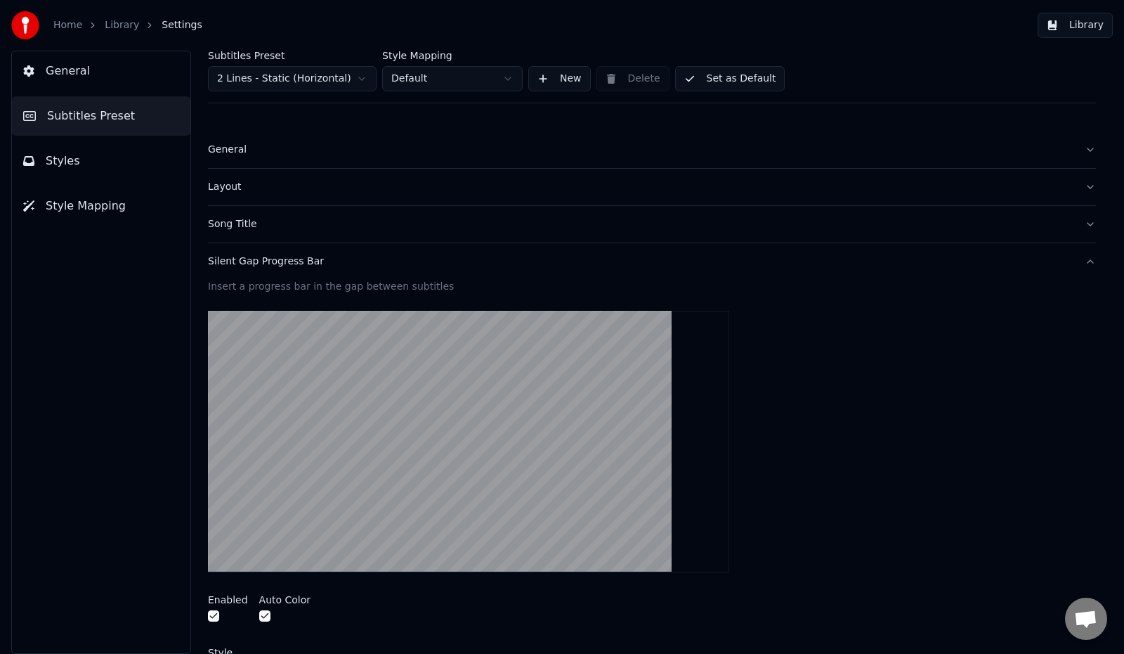
click at [731, 81] on button "Set as Default" at bounding box center [730, 78] width 110 height 25
click at [118, 27] on link "Library" at bounding box center [122, 25] width 34 height 14
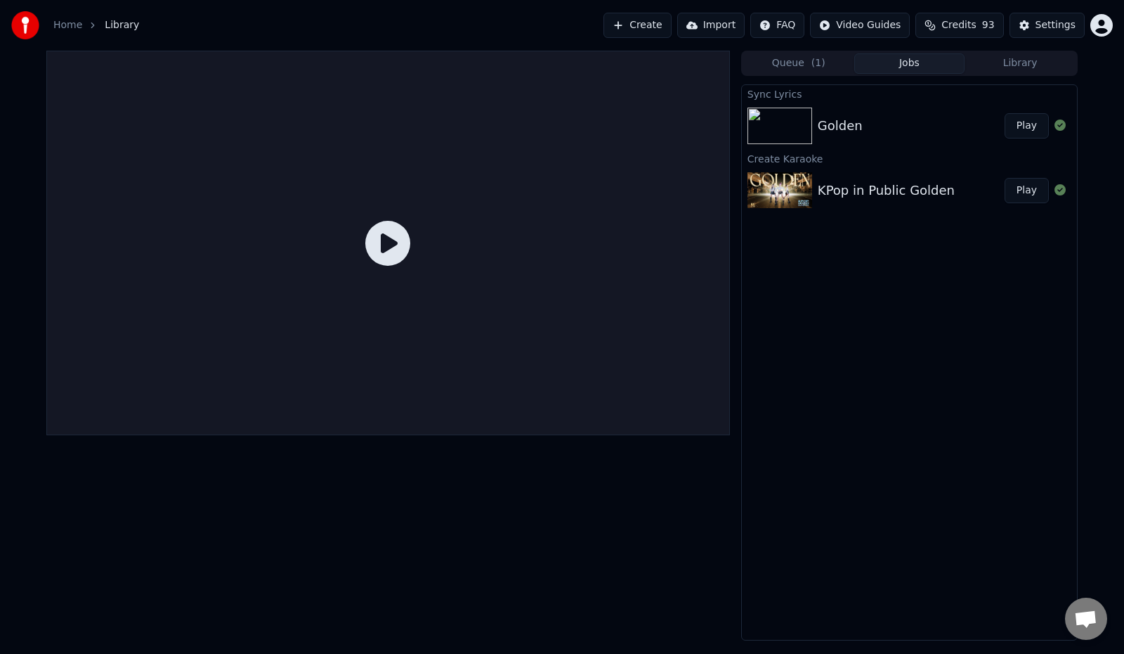
click at [1023, 124] on button "Play" at bounding box center [1027, 125] width 44 height 25
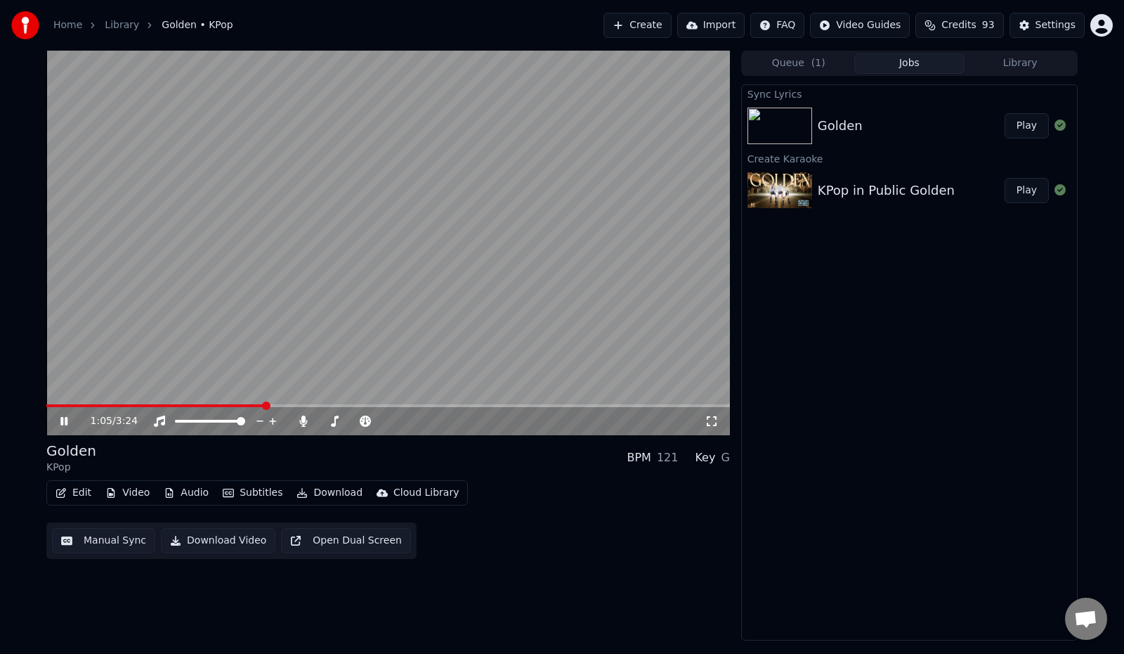
click at [61, 421] on icon at bounding box center [63, 421] width 7 height 8
click at [68, 422] on icon at bounding box center [74, 420] width 33 height 11
click at [46, 401] on span at bounding box center [50, 405] width 8 height 8
click at [1007, 449] on div "Sync Lyrics Golden Play Create Karaoke KPop in Public Golden Play" at bounding box center [909, 362] width 337 height 556
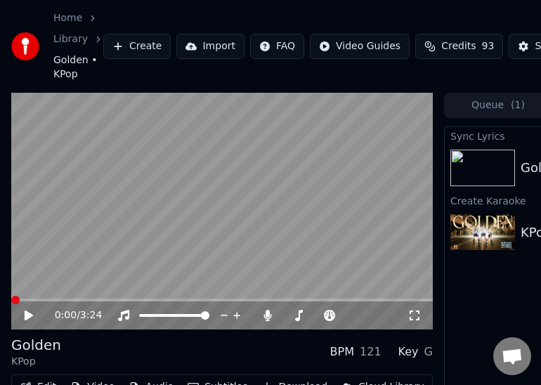
click at [29, 313] on icon at bounding box center [29, 316] width 8 height 10
click at [195, 357] on div "Golden KPop BPM 121 Key G" at bounding box center [222, 352] width 422 height 34
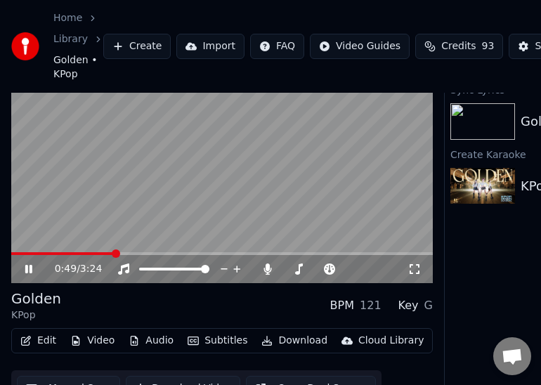
scroll to position [79, 0]
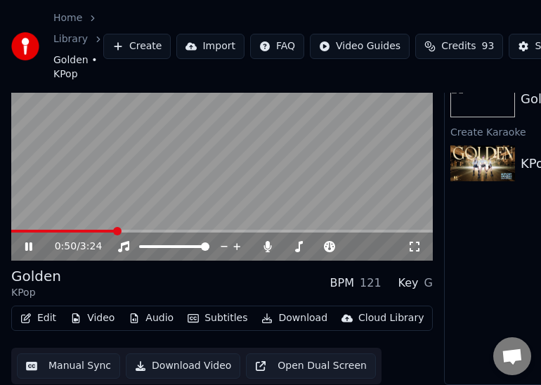
click at [38, 311] on button "Edit" at bounding box center [38, 319] width 47 height 20
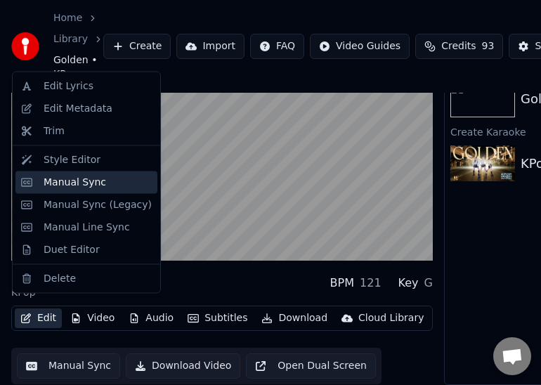
click at [73, 188] on div "Manual Sync" at bounding box center [75, 182] width 63 height 14
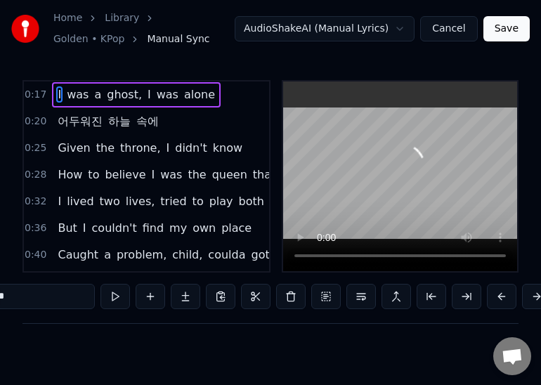
scroll to position [0, 2448]
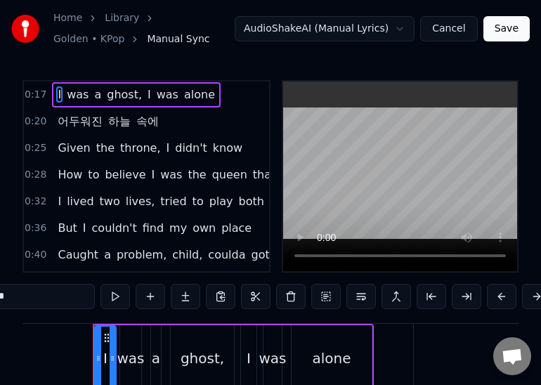
click at [66, 176] on span "How" at bounding box center [69, 175] width 27 height 16
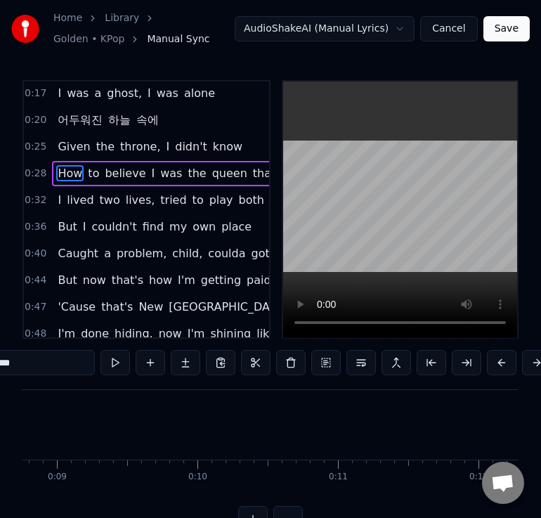
scroll to position [0, 820]
click at [62, 176] on span "How" at bounding box center [69, 173] width 27 height 16
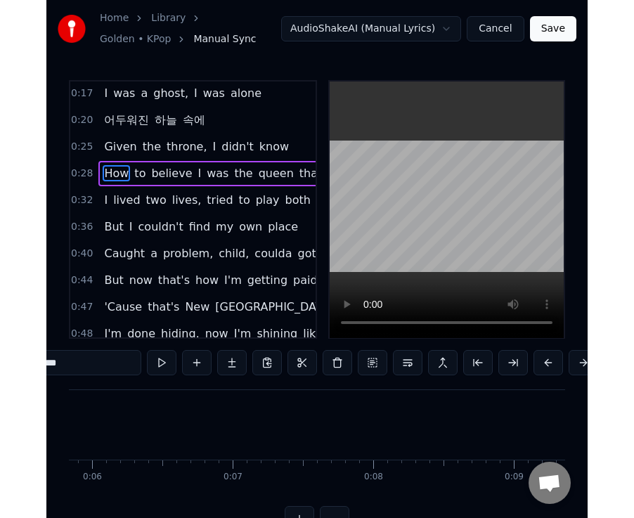
scroll to position [0, 0]
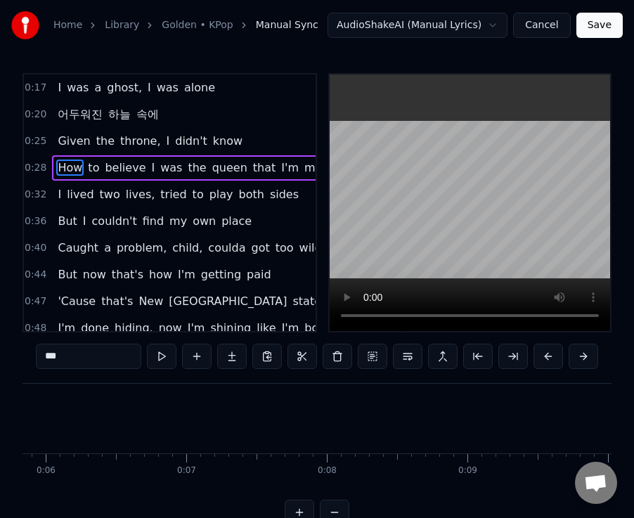
click at [38, 363] on input "***" at bounding box center [88, 356] width 105 height 25
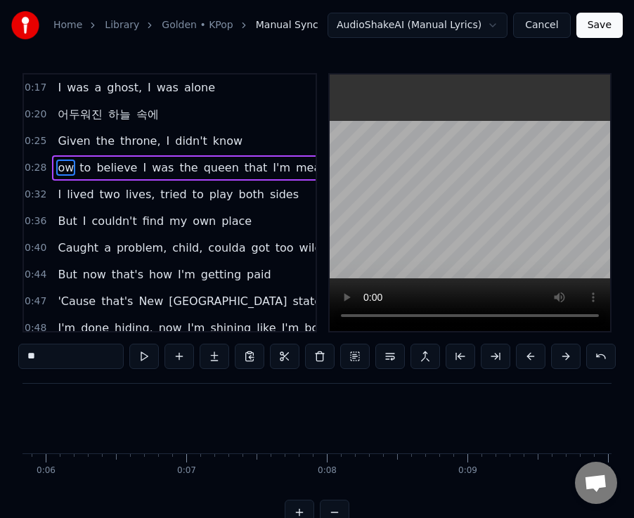
type input "*"
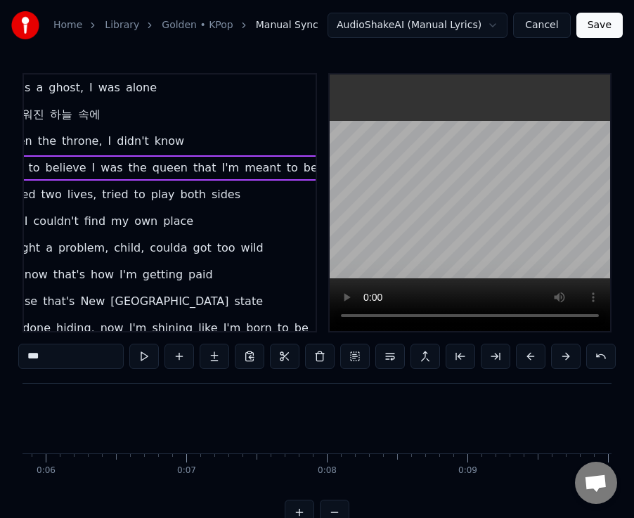
scroll to position [0, 1]
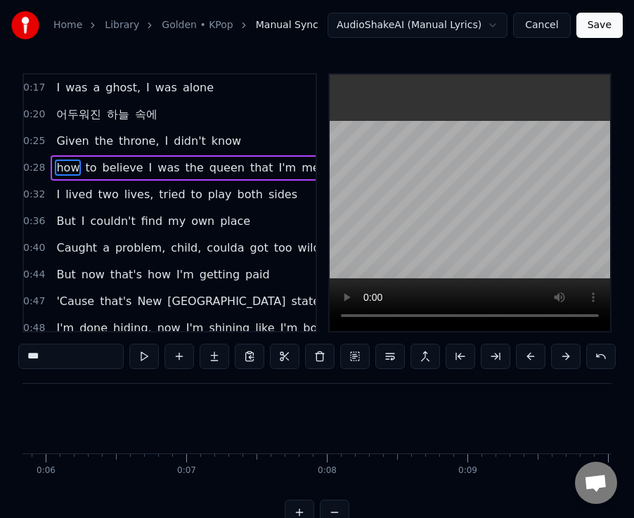
click at [76, 250] on span "Caught" at bounding box center [77, 248] width 44 height 16
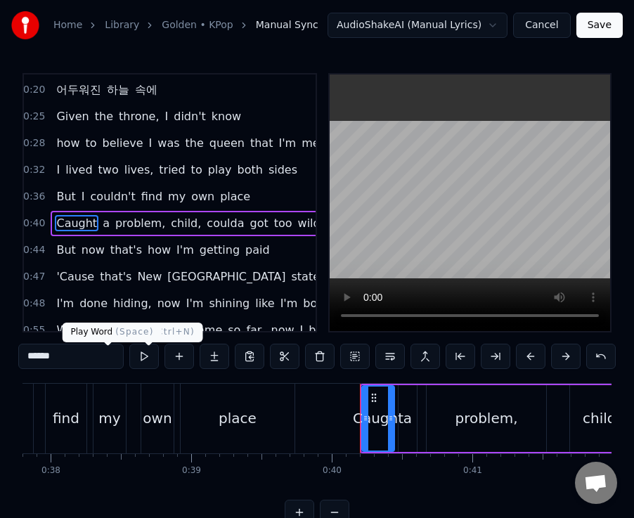
scroll to position [0, 5580]
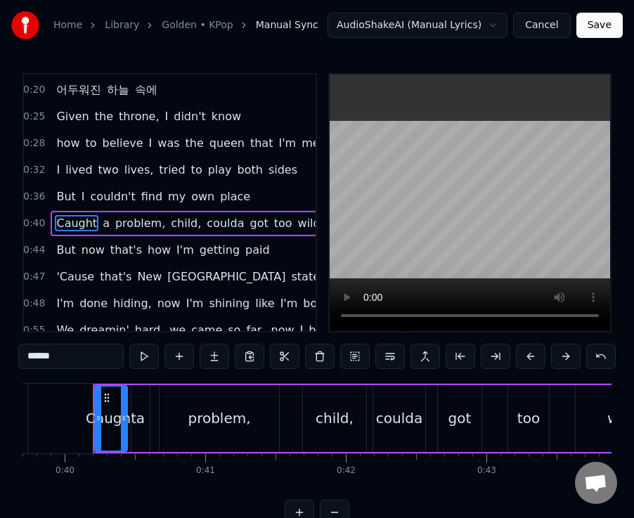
click at [47, 362] on input "******" at bounding box center [70, 356] width 105 height 25
click at [200, 224] on span "coulda" at bounding box center [220, 223] width 40 height 16
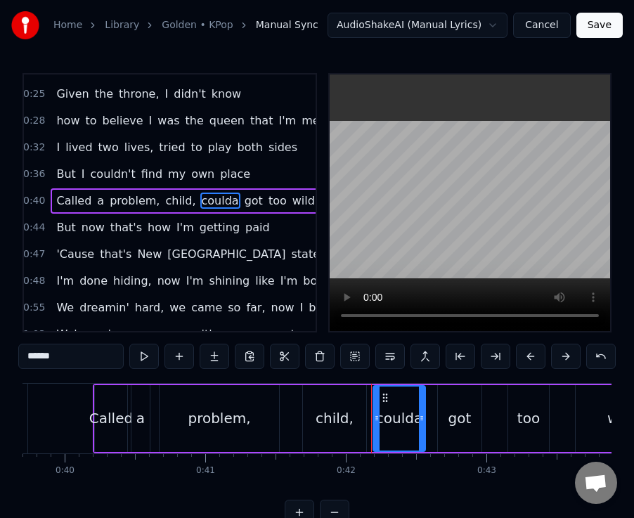
scroll to position [48, 1]
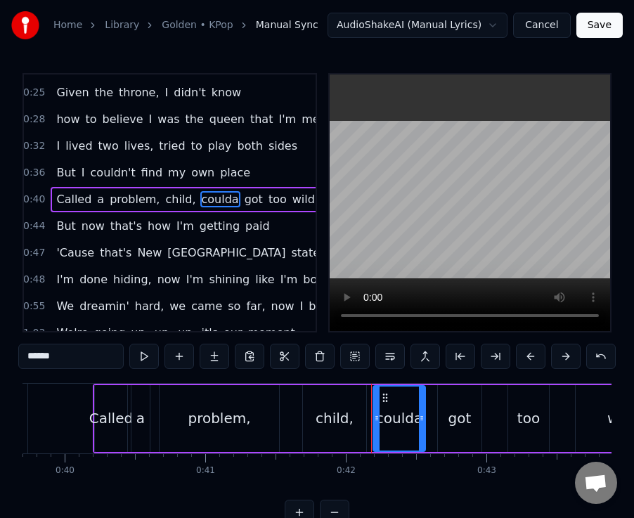
click at [66, 369] on input "******" at bounding box center [70, 356] width 105 height 25
type input "*"
click at [138, 200] on span "problem," at bounding box center [134, 199] width 53 height 16
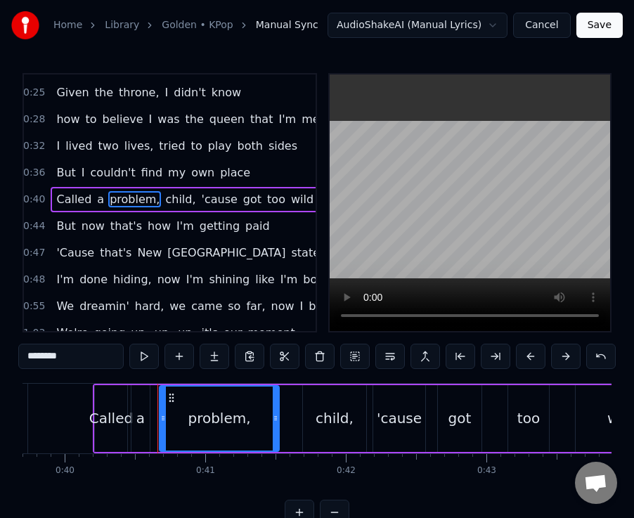
click at [56, 366] on input "********" at bounding box center [70, 356] width 105 height 25
click at [196, 198] on span "'cause" at bounding box center [215, 199] width 39 height 16
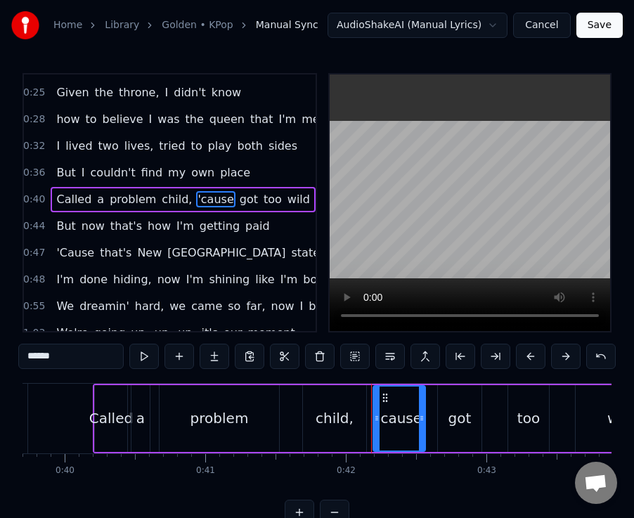
click at [52, 361] on input "******" at bounding box center [70, 356] width 105 height 25
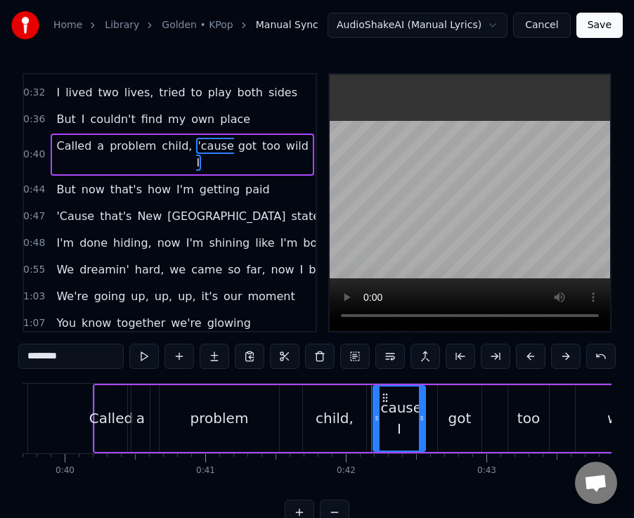
scroll to position [119, 1]
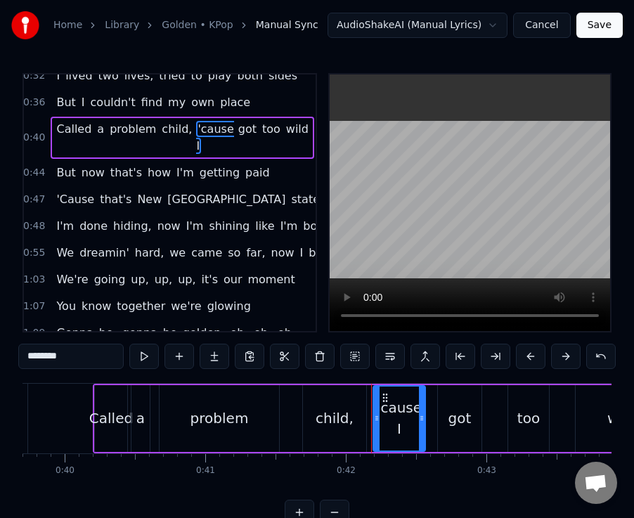
click at [121, 218] on span "hiding," at bounding box center [132, 226] width 41 height 16
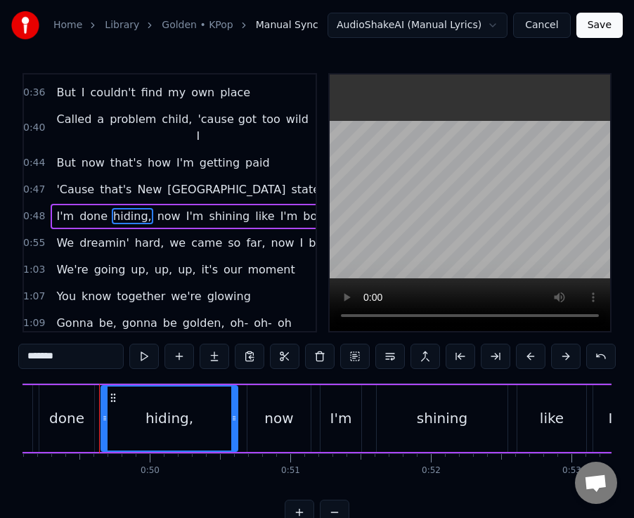
scroll to position [0, 6907]
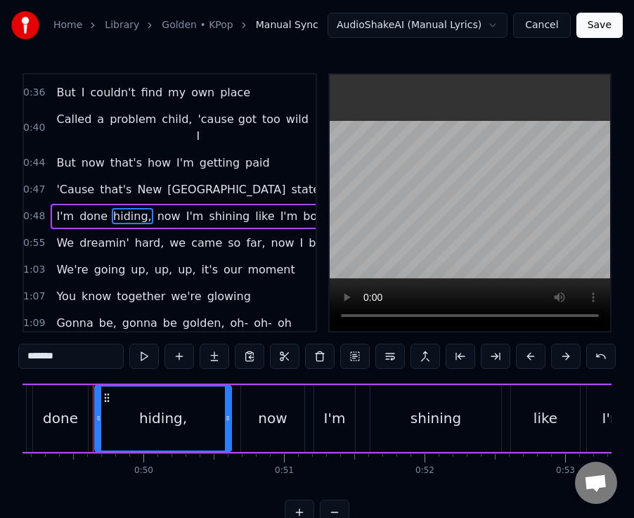
click at [59, 362] on input "*******" at bounding box center [70, 356] width 105 height 25
click at [200, 208] on span "shining" at bounding box center [218, 216] width 44 height 16
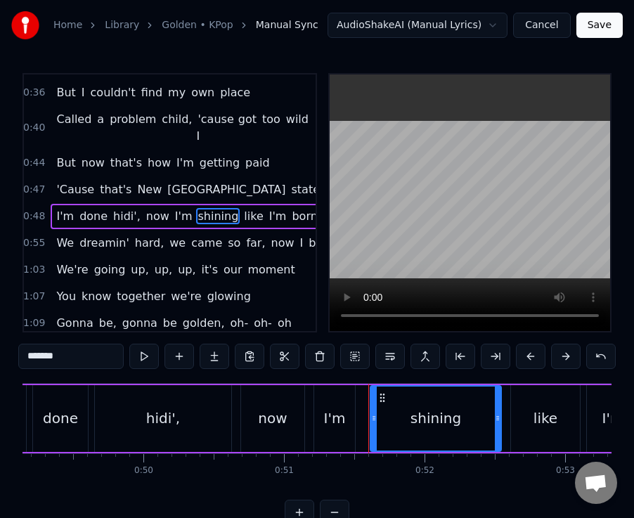
click at [57, 361] on input "*******" at bounding box center [70, 356] width 105 height 25
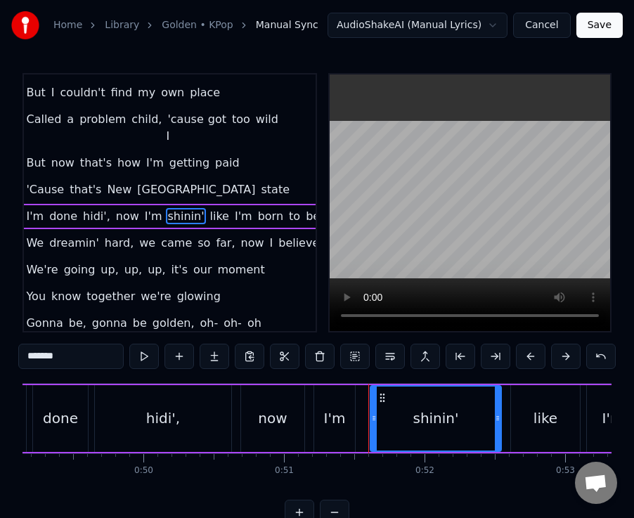
scroll to position [129, 0]
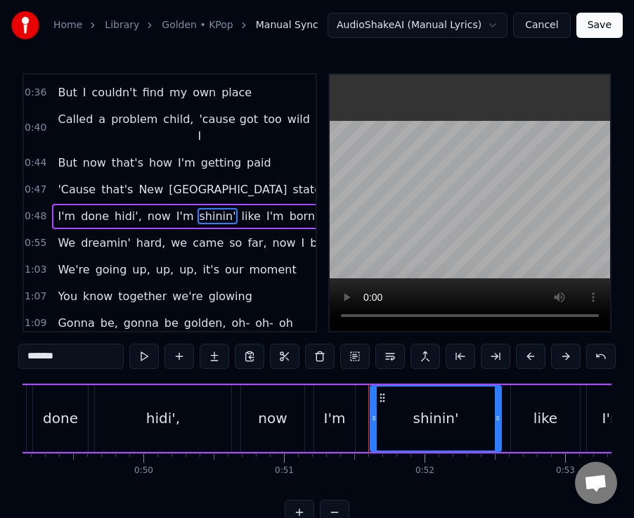
click at [111, 261] on span "going" at bounding box center [111, 269] width 34 height 16
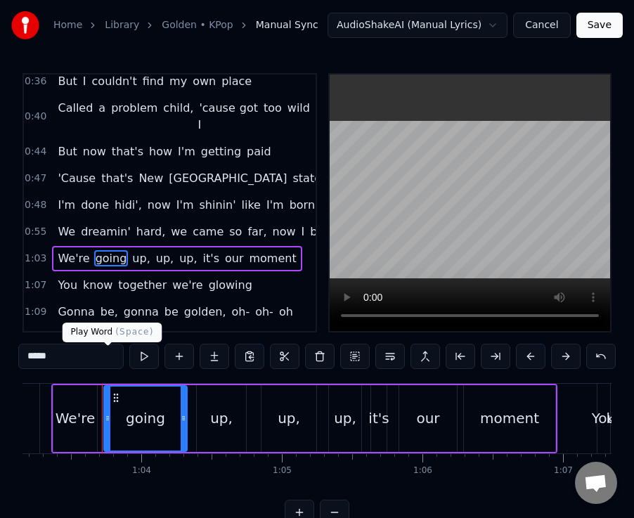
scroll to position [0, 8886]
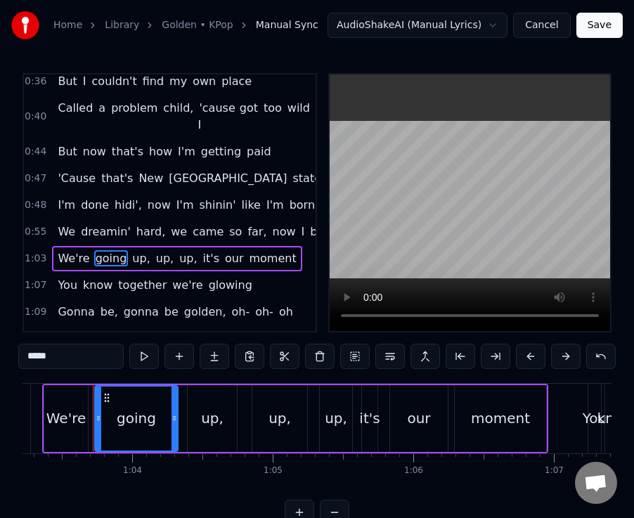
click at [51, 367] on input "*****" at bounding box center [70, 356] width 105 height 25
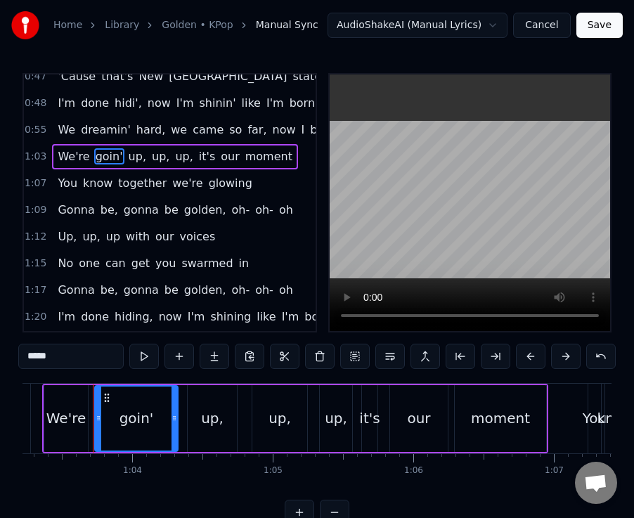
scroll to position [280, 0]
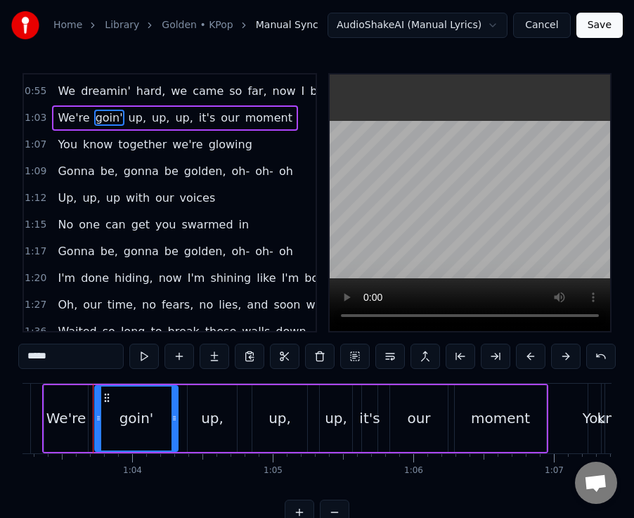
click at [115, 270] on span "hiding," at bounding box center [133, 278] width 41 height 16
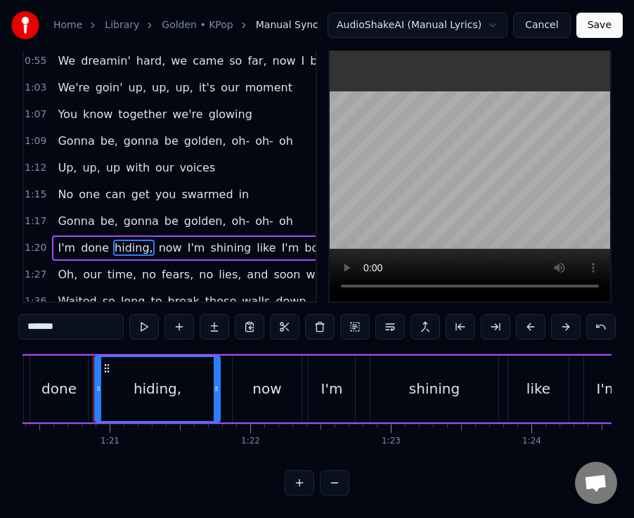
scroll to position [47, 0]
click at [40, 317] on input "*******" at bounding box center [70, 326] width 105 height 25
click at [205, 240] on span "shining" at bounding box center [227, 248] width 44 height 16
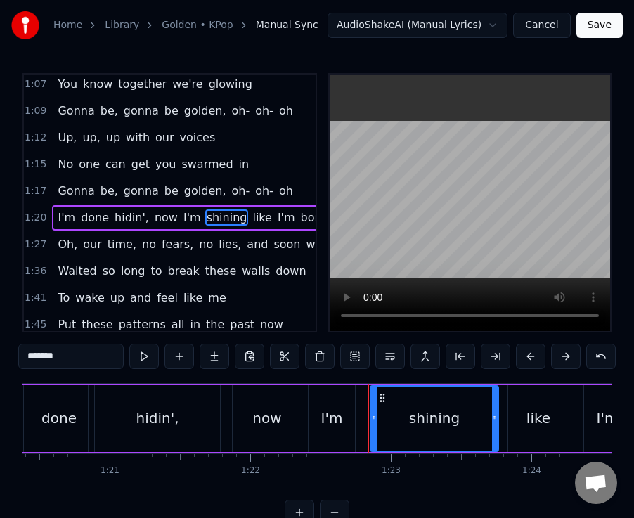
scroll to position [342, 0]
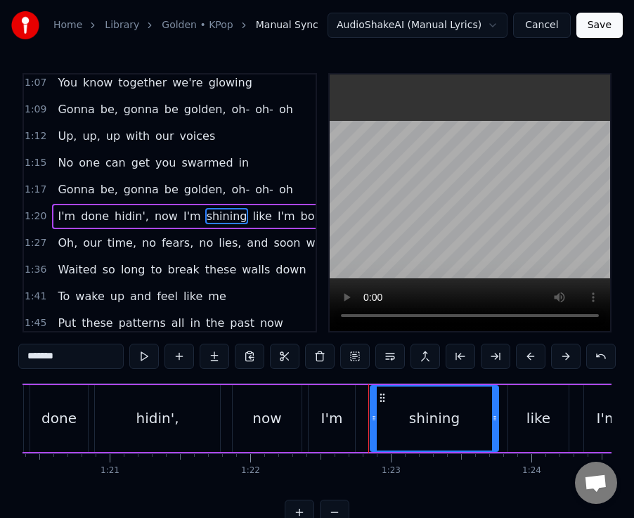
click at [44, 359] on input "*******" at bounding box center [70, 356] width 105 height 25
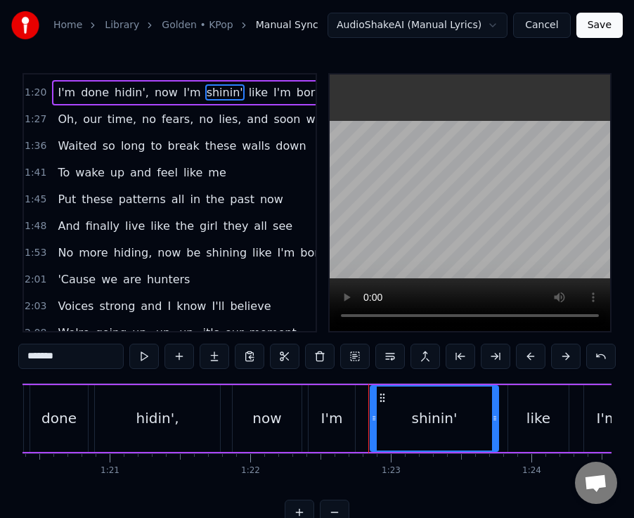
scroll to position [483, 0]
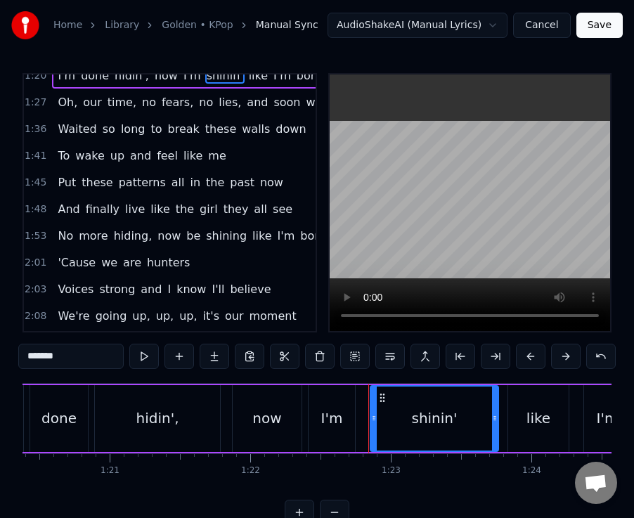
click at [164, 254] on span "hunters" at bounding box center [168, 262] width 46 height 16
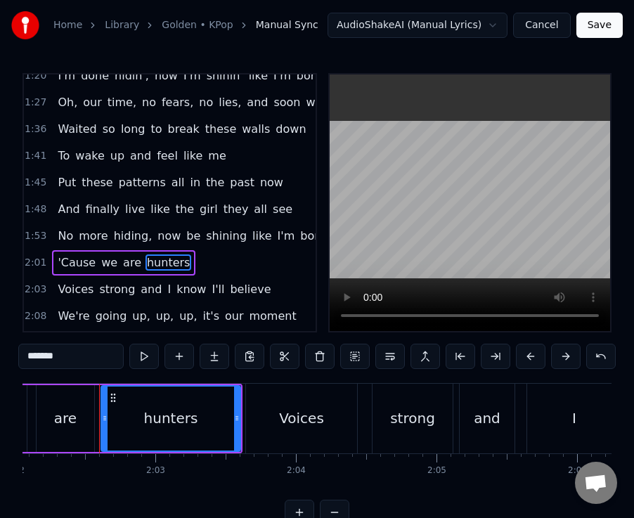
scroll to position [0, 17162]
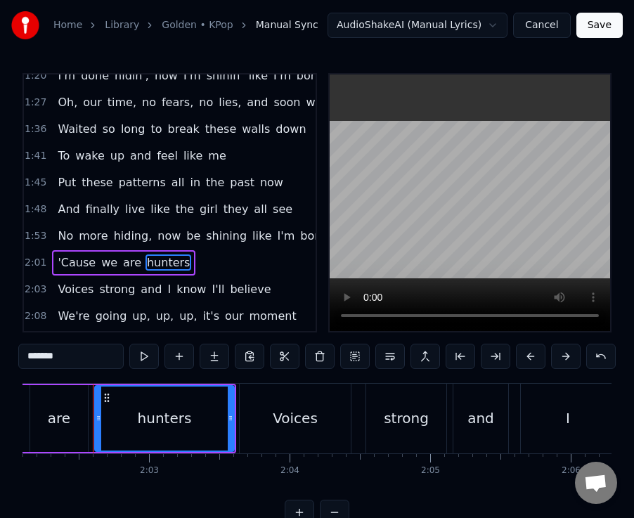
click at [53, 368] on input "*******" at bounding box center [70, 356] width 105 height 25
click at [60, 281] on span "Voices" at bounding box center [75, 289] width 39 height 16
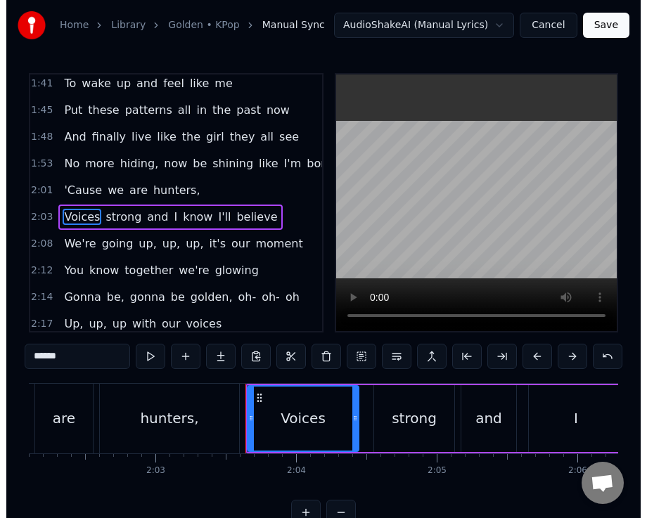
scroll to position [556, 0]
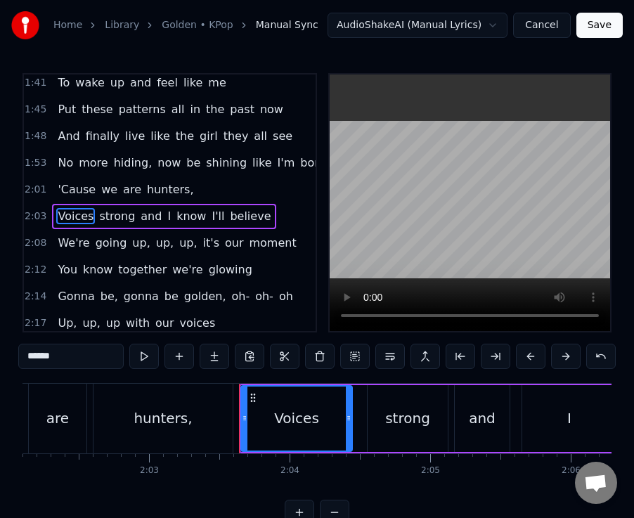
click at [60, 365] on input "******" at bounding box center [70, 356] width 105 height 25
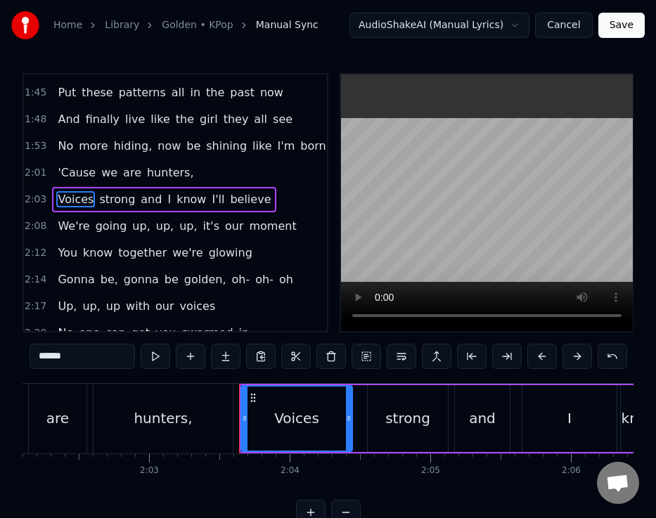
click at [30, 364] on input "******" at bounding box center [82, 356] width 105 height 25
type input "*"
click at [108, 203] on span "strong" at bounding box center [117, 199] width 39 height 16
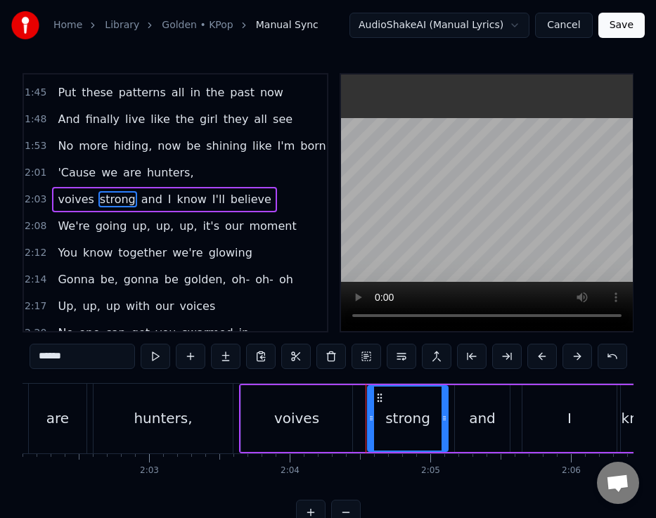
click at [67, 367] on input "******" at bounding box center [82, 356] width 105 height 25
click at [11, 391] on div "Home Library Golden • KPop Manual Sync AudioShakeAI (Manual Lyrics) Cancel Save…" at bounding box center [328, 262] width 656 height 525
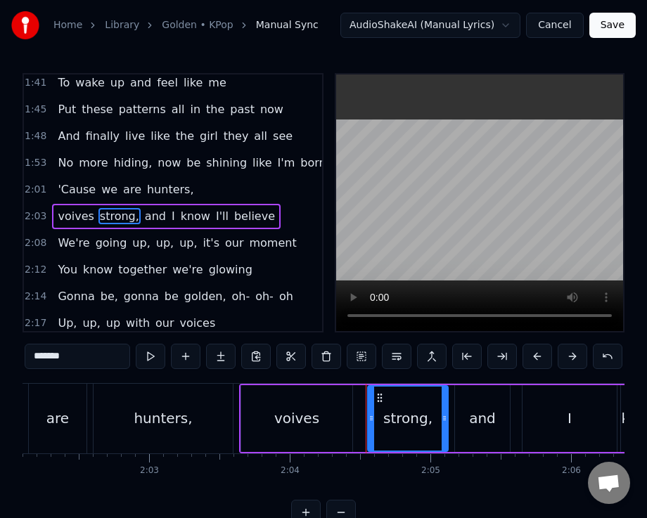
click at [104, 235] on span "going" at bounding box center [111, 243] width 34 height 16
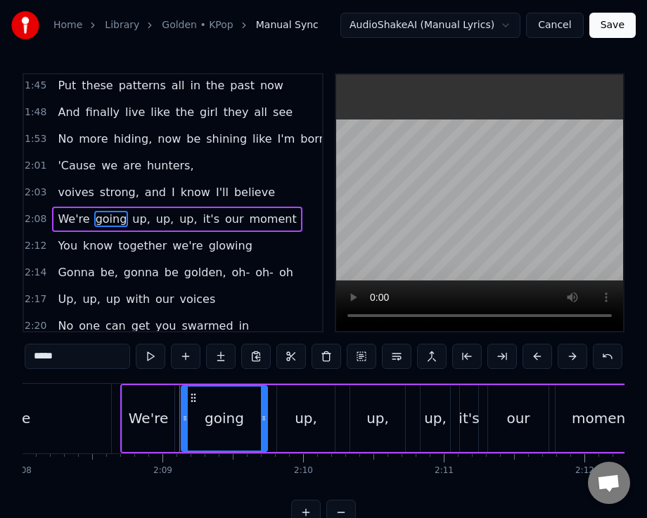
scroll to position [0, 18078]
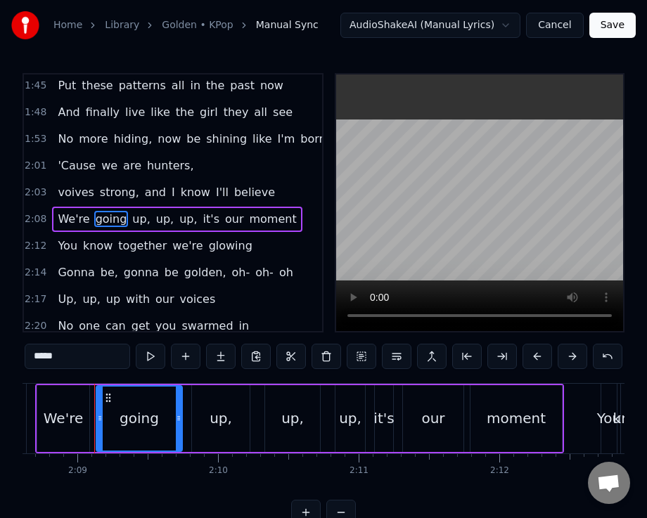
click at [58, 365] on input "*****" at bounding box center [77, 356] width 105 height 25
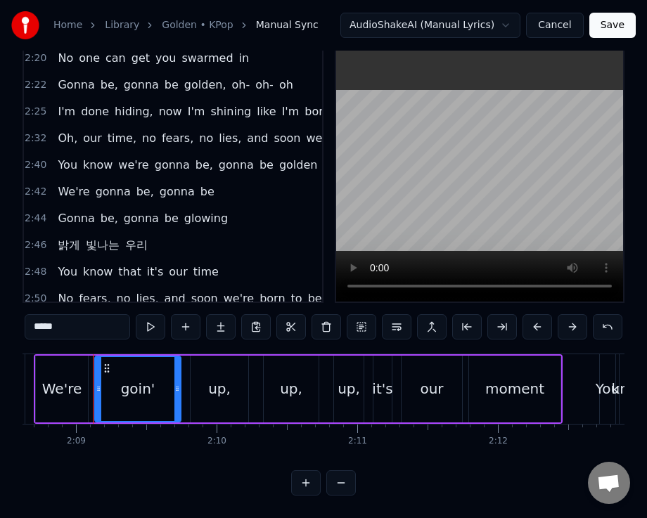
scroll to position [47, 0]
type input "*****"
click at [612, 26] on button "Save" at bounding box center [612, 25] width 46 height 25
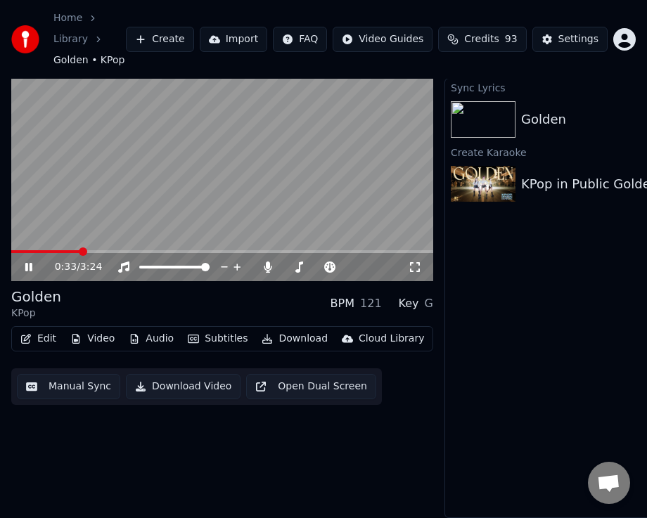
click at [25, 273] on icon at bounding box center [38, 266] width 32 height 11
click at [75, 253] on span at bounding box center [43, 251] width 64 height 3
click at [34, 266] on icon at bounding box center [38, 266] width 32 height 11
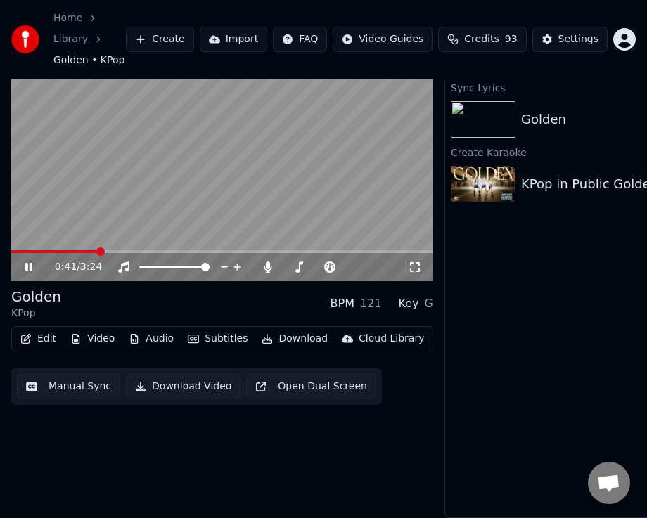
click at [34, 266] on icon at bounding box center [38, 266] width 32 height 11
click at [94, 254] on span at bounding box center [96, 251] width 8 height 8
click at [32, 267] on icon at bounding box center [38, 266] width 32 height 11
click at [96, 255] on span at bounding box center [98, 251] width 8 height 8
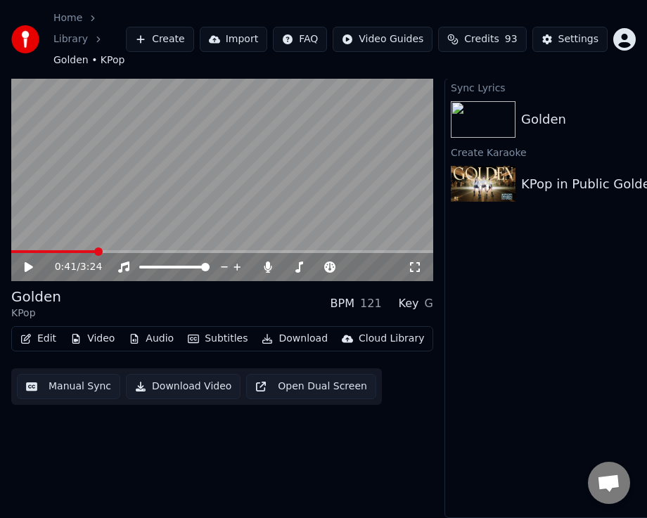
click at [33, 268] on icon at bounding box center [38, 266] width 32 height 11
click at [93, 253] on span at bounding box center [52, 251] width 82 height 3
click at [23, 267] on icon at bounding box center [38, 266] width 32 height 11
click at [24, 267] on icon at bounding box center [38, 266] width 32 height 11
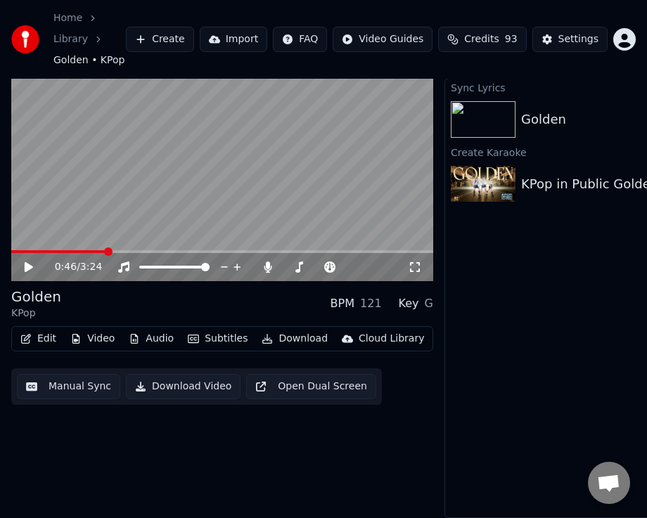
click at [106, 252] on span at bounding box center [58, 251] width 95 height 3
click at [29, 266] on icon at bounding box center [29, 267] width 8 height 10
click at [29, 266] on icon at bounding box center [38, 266] width 32 height 11
click at [98, 254] on div "0:46 / 3:24" at bounding box center [222, 267] width 422 height 28
click at [98, 252] on span at bounding box center [59, 251] width 96 height 3
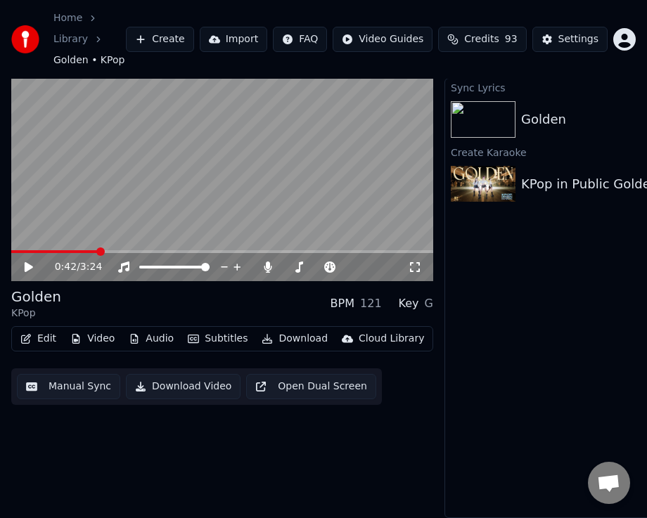
click at [29, 265] on icon at bounding box center [38, 266] width 32 height 11
click at [104, 253] on span at bounding box center [61, 251] width 101 height 3
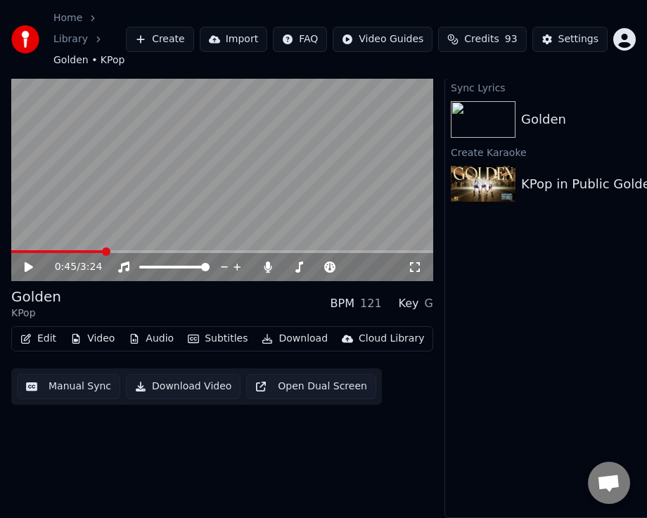
click at [32, 266] on icon at bounding box center [38, 266] width 32 height 11
click at [32, 266] on icon at bounding box center [28, 267] width 7 height 8
click at [104, 253] on span at bounding box center [57, 251] width 93 height 3
click at [32, 266] on icon at bounding box center [38, 266] width 32 height 11
click at [32, 266] on icon at bounding box center [28, 267] width 7 height 8
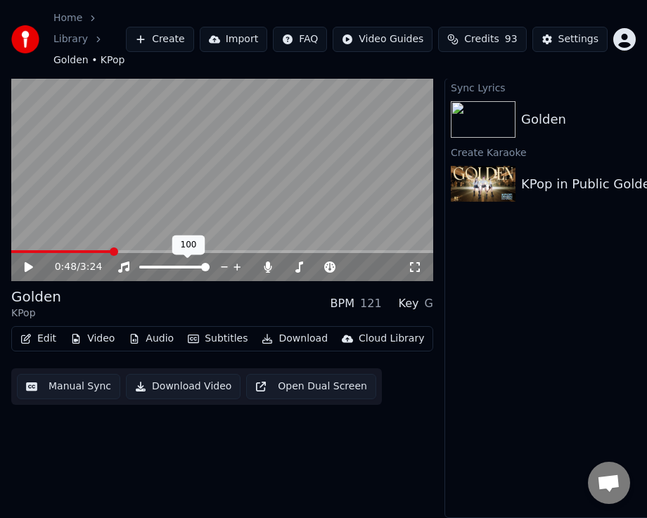
click at [44, 339] on button "Edit" at bounding box center [38, 339] width 47 height 20
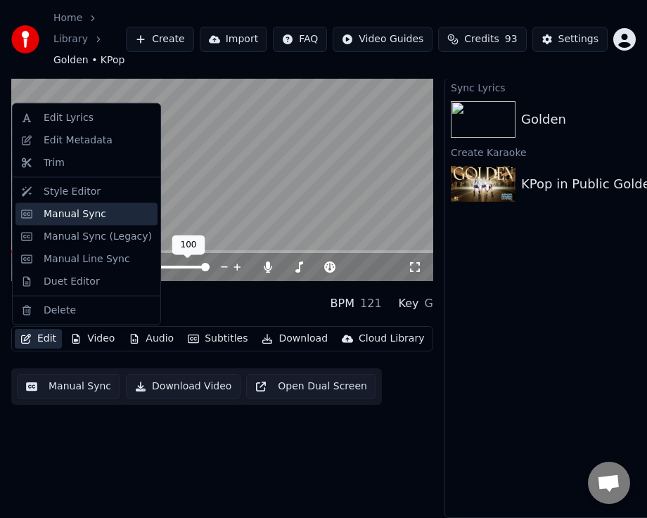
click at [74, 218] on div "Manual Sync" at bounding box center [75, 214] width 63 height 14
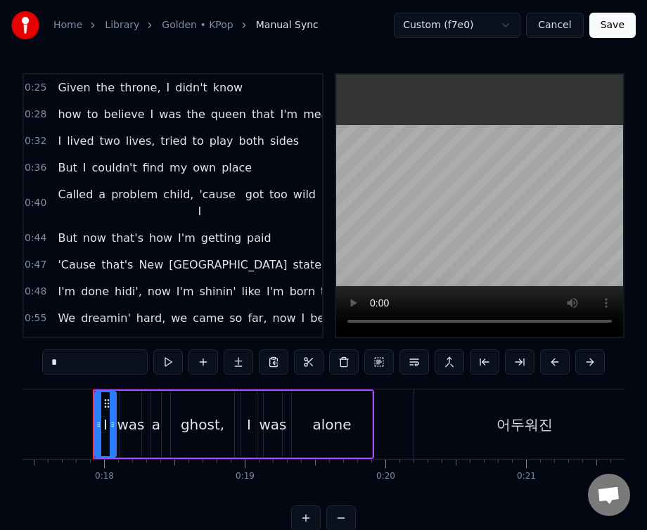
scroll to position [70, 0]
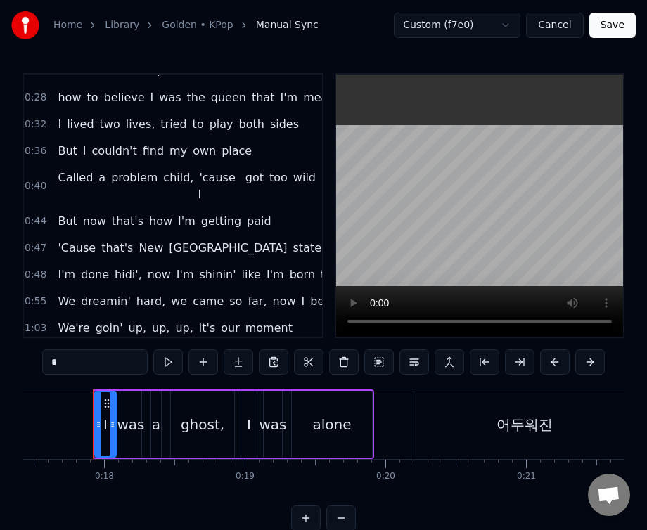
click at [137, 240] on span "New" at bounding box center [150, 248] width 27 height 16
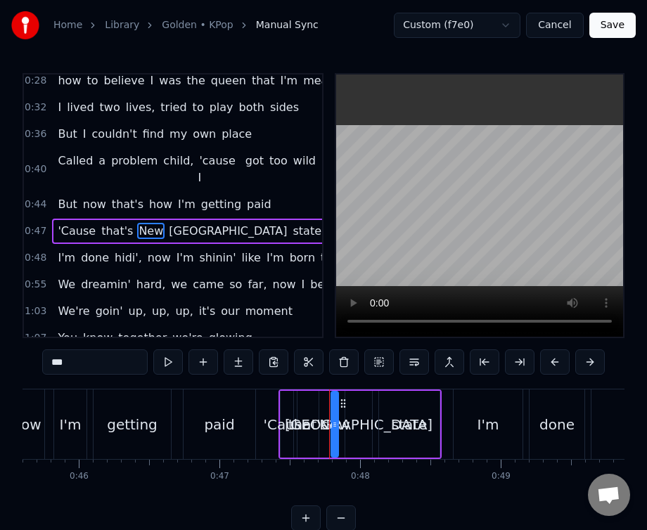
scroll to position [0, 6645]
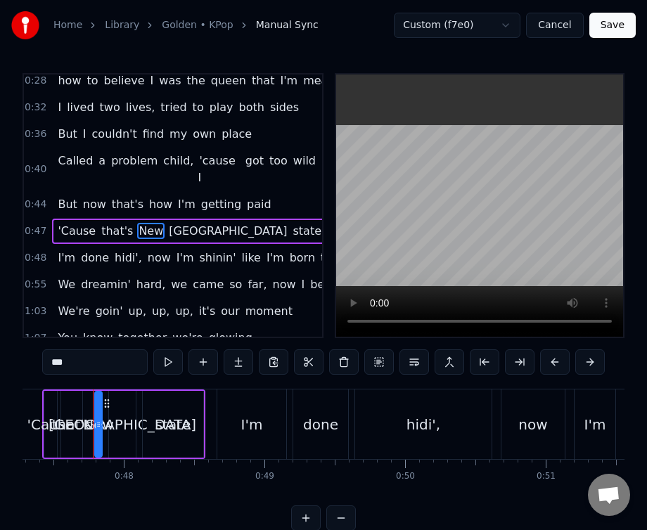
click at [167, 223] on span "[GEOGRAPHIC_DATA]" at bounding box center [227, 231] width 121 height 16
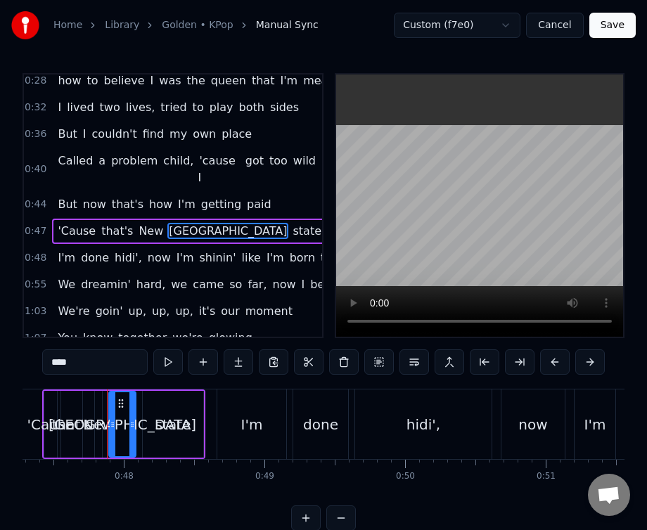
scroll to position [102, 0]
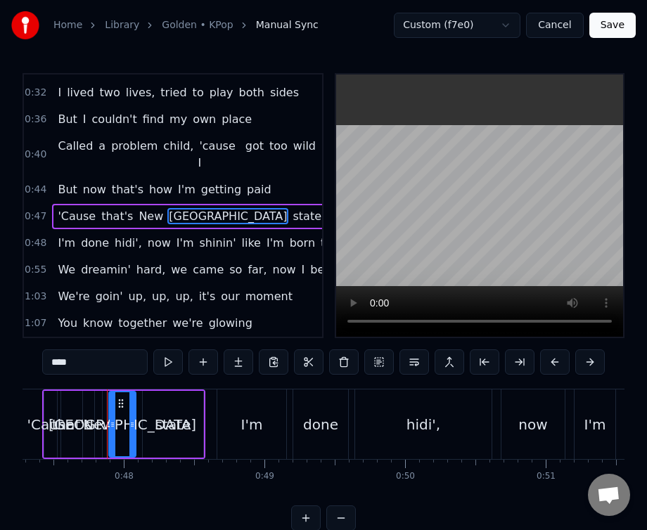
click at [65, 358] on input "****" at bounding box center [94, 361] width 105 height 25
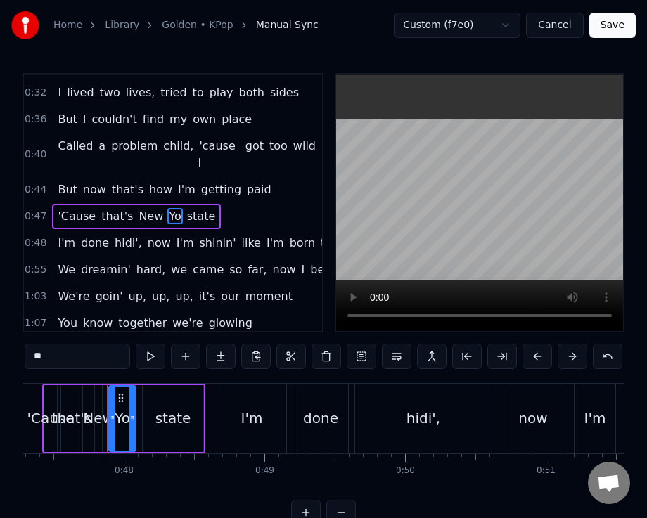
type input "*"
type input "**"
click at [261, 176] on div "0:44 But now that's how I'm getting paid" at bounding box center [173, 189] width 298 height 27
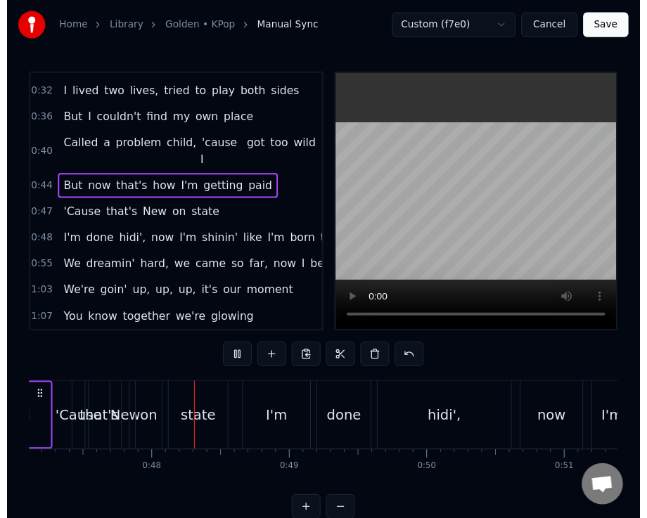
scroll to position [0, 6625]
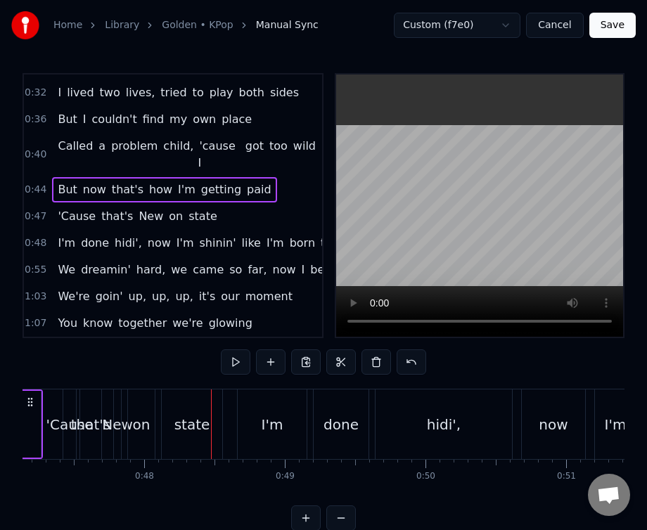
click at [63, 208] on span "'Cause" at bounding box center [76, 216] width 41 height 16
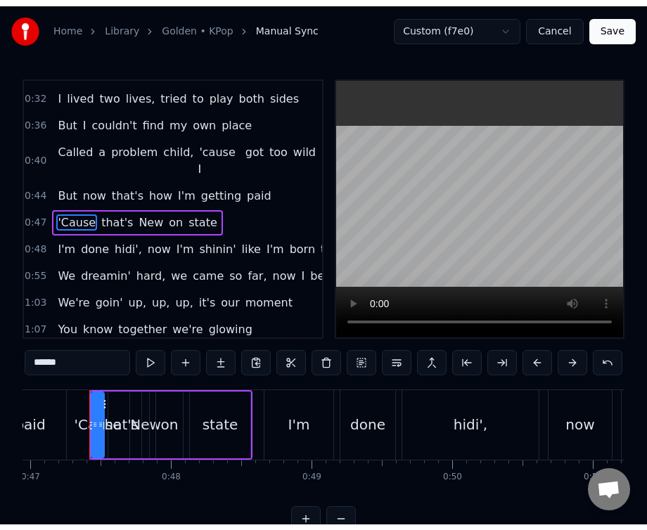
scroll to position [0, 6595]
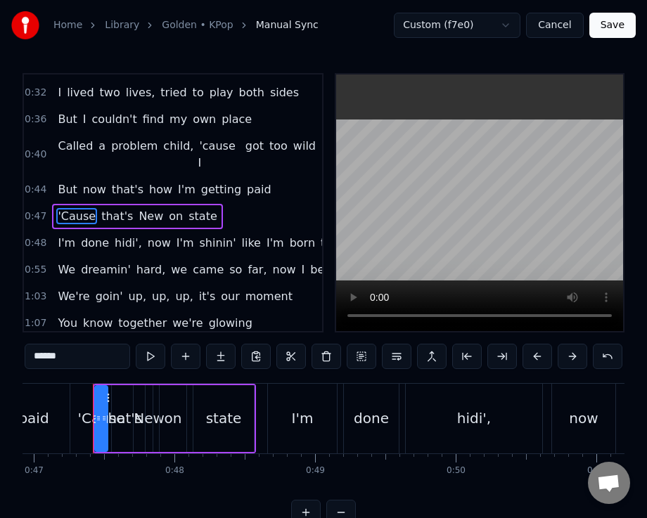
click at [259, 310] on div "1:07 You know together we're glowing" at bounding box center [173, 323] width 298 height 27
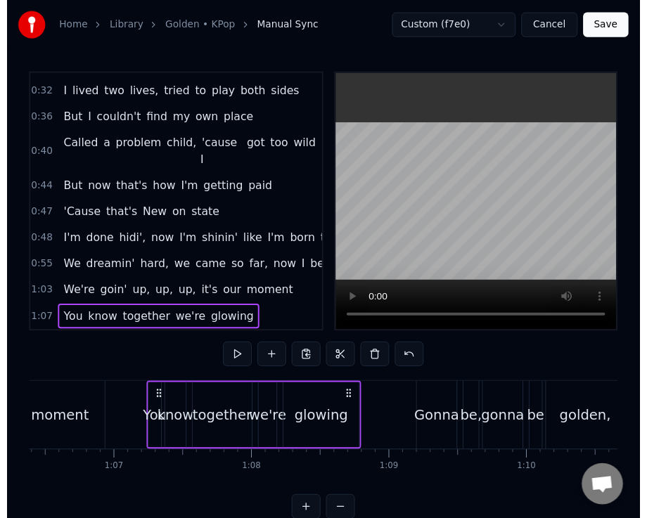
scroll to position [0, 9381]
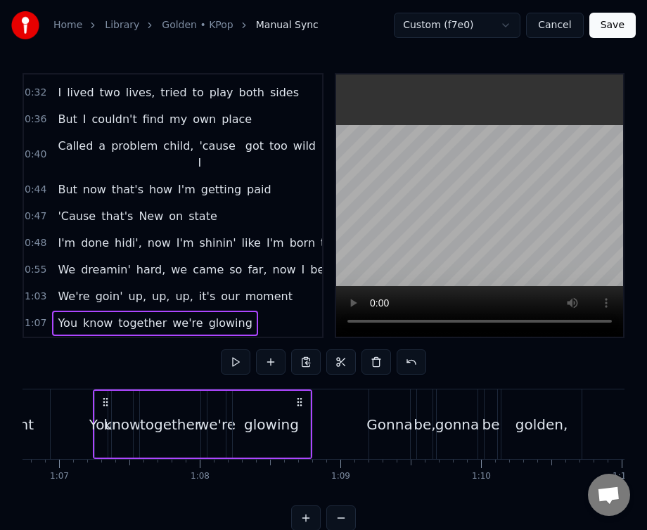
click at [84, 208] on span "'Cause" at bounding box center [76, 216] width 41 height 16
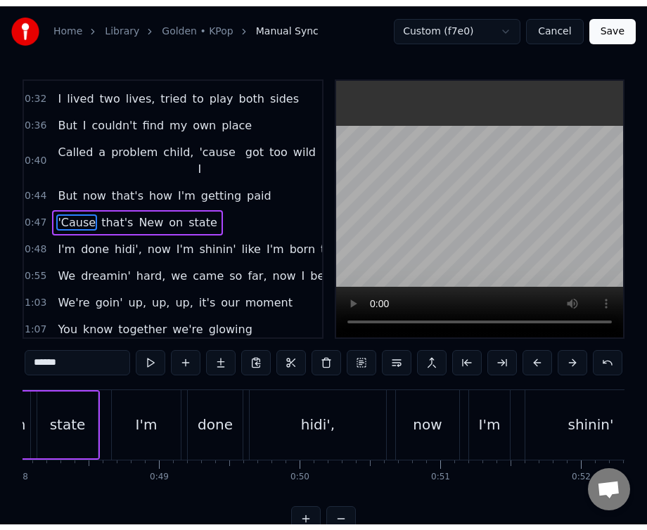
scroll to position [0, 6595]
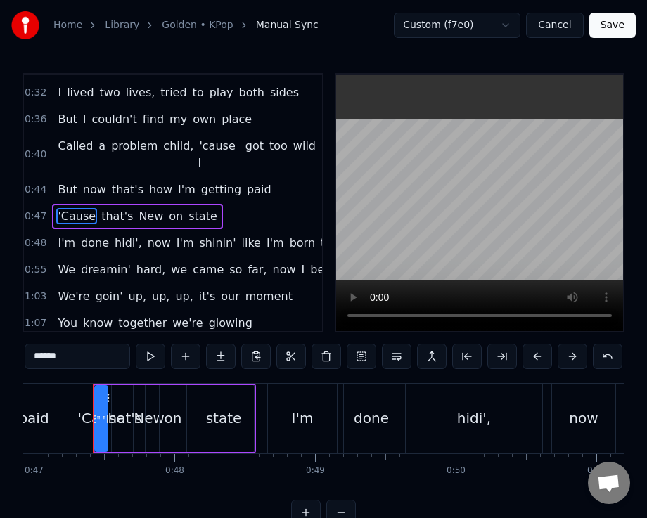
drag, startPoint x: 28, startPoint y: 358, endPoint x: -17, endPoint y: 357, distance: 45.0
click at [0, 357] on html "Home Library Golden • KPop Manual Sync Custom (f7e0) Cancel Save 0:17 I was a g…" at bounding box center [323, 273] width 647 height 547
paste input "*"
click at [61, 362] on input "*" at bounding box center [77, 356] width 105 height 25
click at [85, 208] on span "that's" at bounding box center [90, 216] width 34 height 16
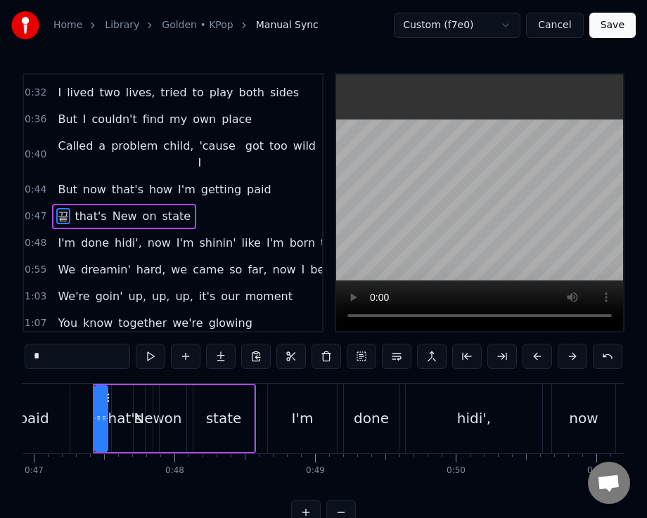
type input "******"
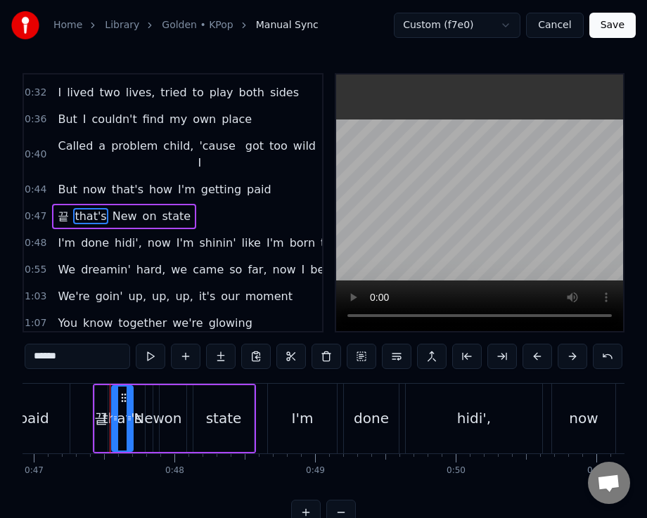
drag, startPoint x: 48, startPoint y: 361, endPoint x: -46, endPoint y: 356, distance: 94.3
click at [0, 356] on html "Home Library Golden • KPop Manual Sync Custom (f7e0) Cancel Save 0:17 I was a g…" at bounding box center [323, 273] width 647 height 547
paste input "*"
click at [96, 208] on span "New" at bounding box center [103, 216] width 27 height 16
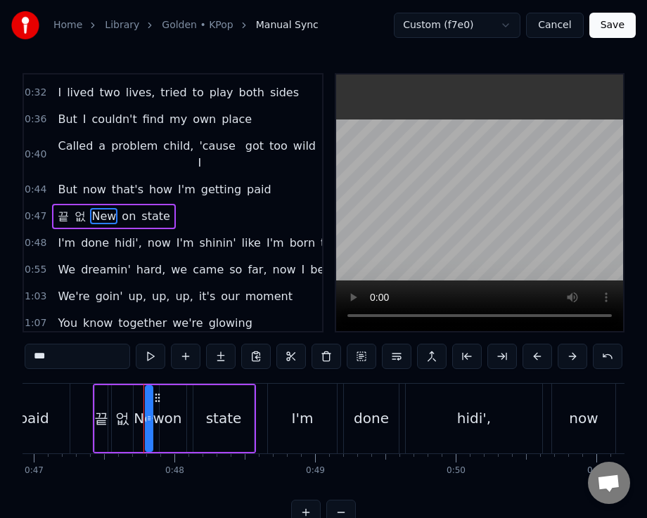
click at [81, 369] on input "***" at bounding box center [77, 356] width 105 height 25
click at [102, 208] on span "New" at bounding box center [103, 216] width 27 height 16
drag, startPoint x: 53, startPoint y: 367, endPoint x: -23, endPoint y: 361, distance: 76.2
click at [0, 361] on html "Home Library Golden • KPop Manual Sync Custom (f7e0) Cancel Save 0:17 I was a g…" at bounding box center [323, 273] width 647 height 547
paste input "text"
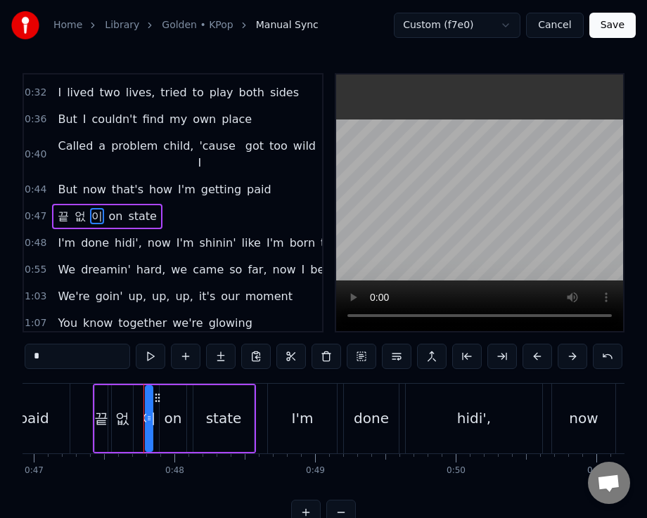
type input "*"
click at [266, 176] on div "0:44 But now that's how I'm getting paid" at bounding box center [173, 189] width 298 height 27
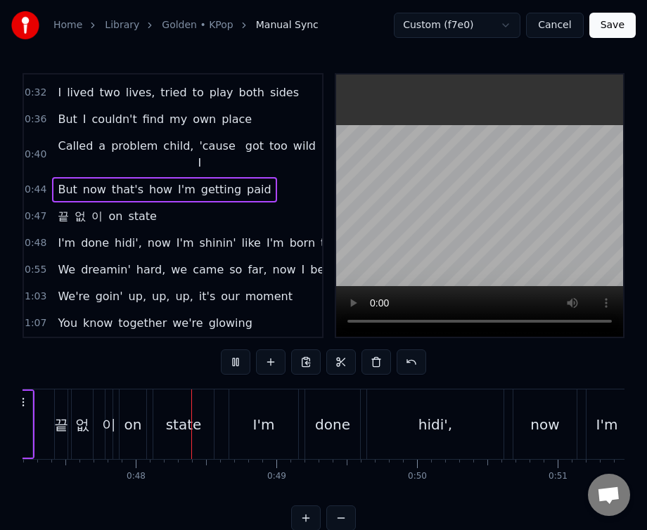
scroll to position [0, 6636]
click at [141, 208] on span "state" at bounding box center [142, 216] width 32 height 16
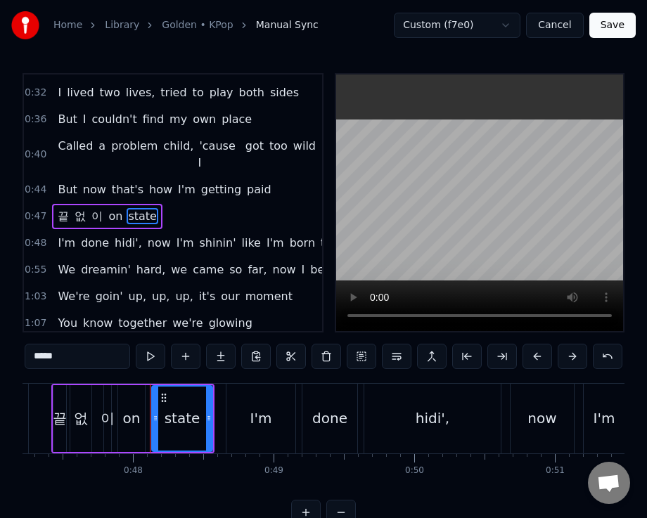
click at [54, 362] on input "*****" at bounding box center [77, 356] width 105 height 25
type input "*****"
click at [261, 176] on div "0:44 But now that's how I'm getting paid" at bounding box center [173, 189] width 298 height 27
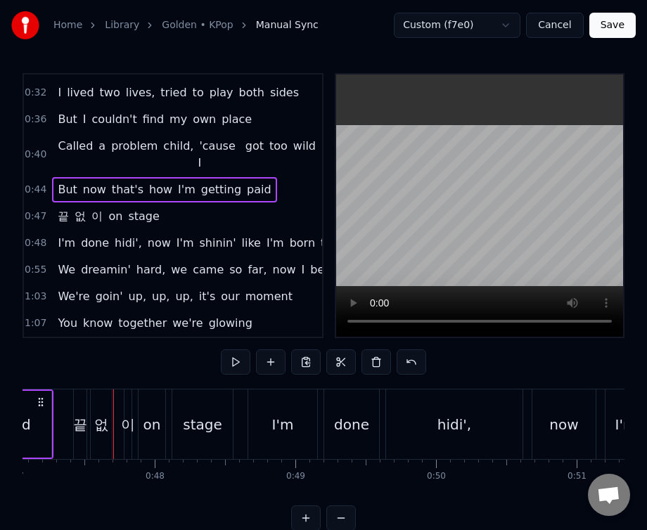
scroll to position [0, 6635]
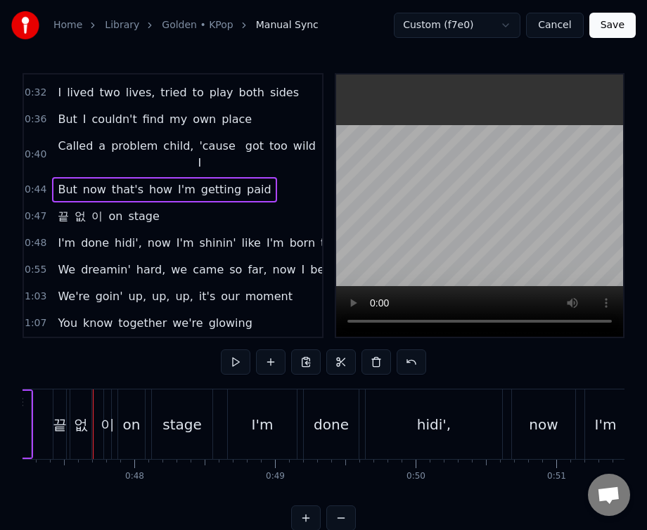
click at [288, 176] on div "0:44 But now that's how I'm getting paid" at bounding box center [173, 189] width 298 height 27
click at [179, 203] on div "0:47 끝 없 이 on stage" at bounding box center [173, 216] width 298 height 27
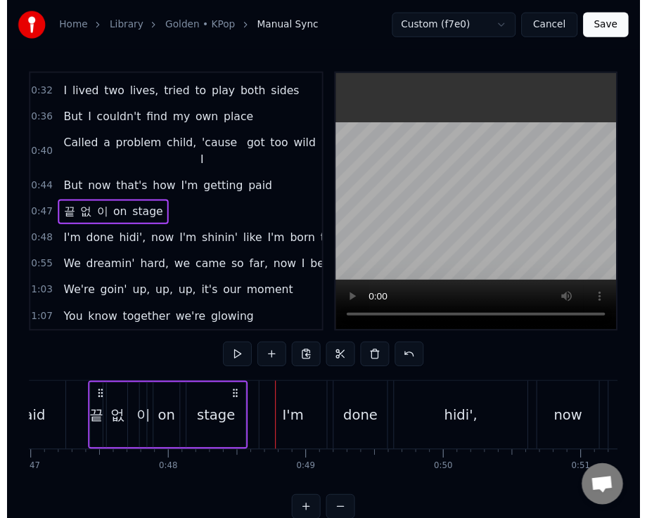
scroll to position [0, 6595]
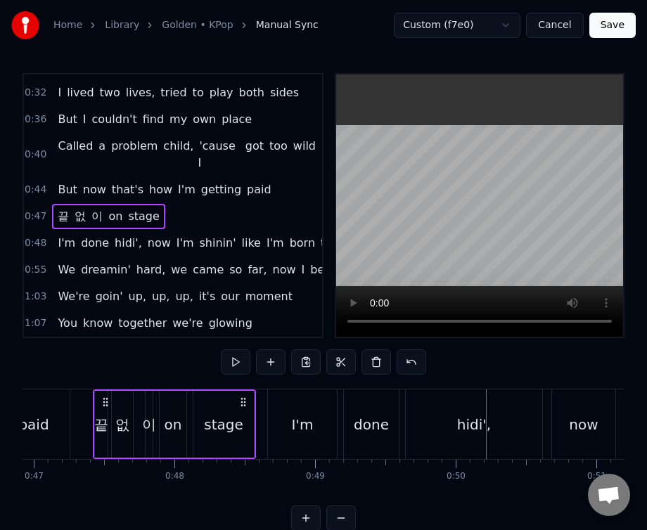
click at [118, 235] on span "hidi'," at bounding box center [128, 243] width 30 height 16
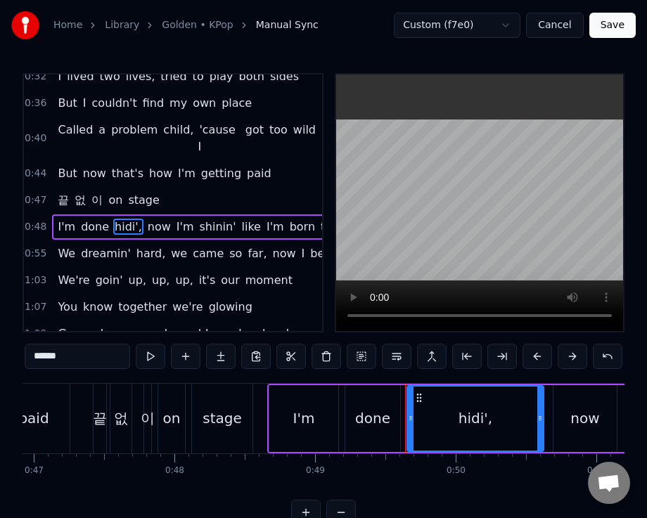
scroll to position [129, 0]
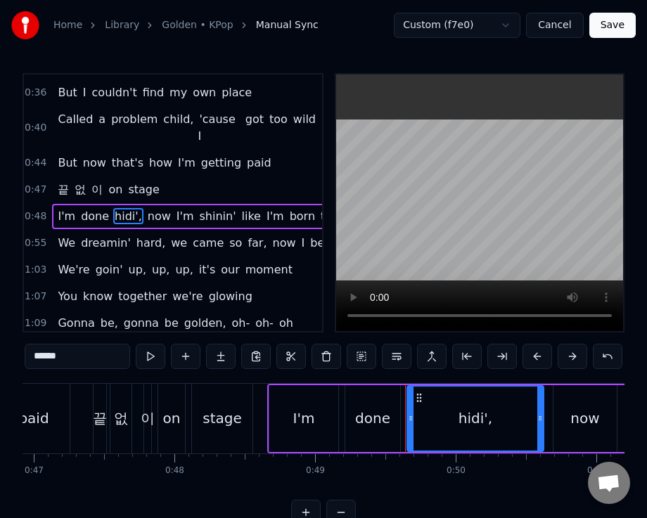
click at [25, 361] on input "******" at bounding box center [77, 356] width 105 height 25
type input "*******"
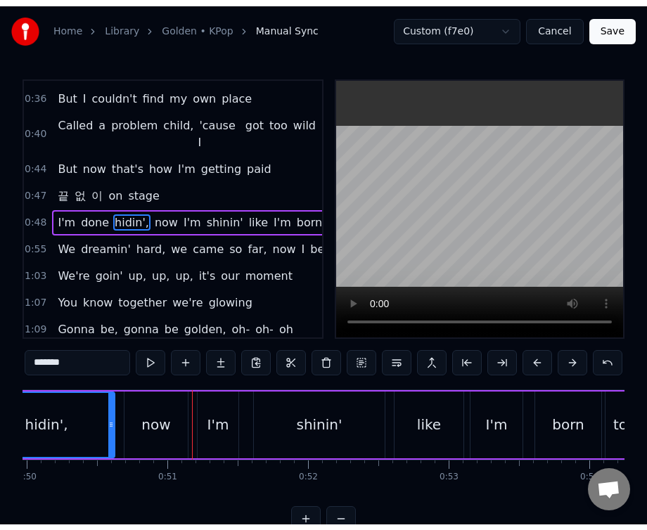
scroll to position [0, 7089]
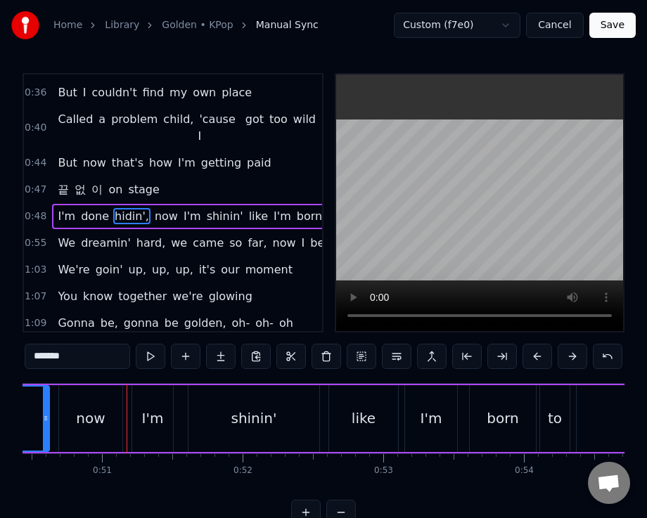
click at [174, 178] on div "0:47 끝 없 이 on stage" at bounding box center [173, 189] width 298 height 27
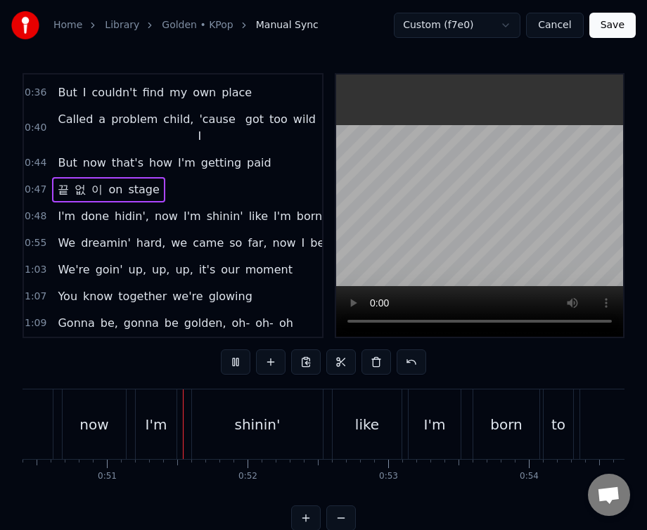
scroll to position [0, 7087]
click at [150, 370] on div "0:17 I was a ghost, I was alone 0:20 어두워진 하늘 속에 0:25 Given the throne, I didn't…" at bounding box center [323, 302] width 602 height 458
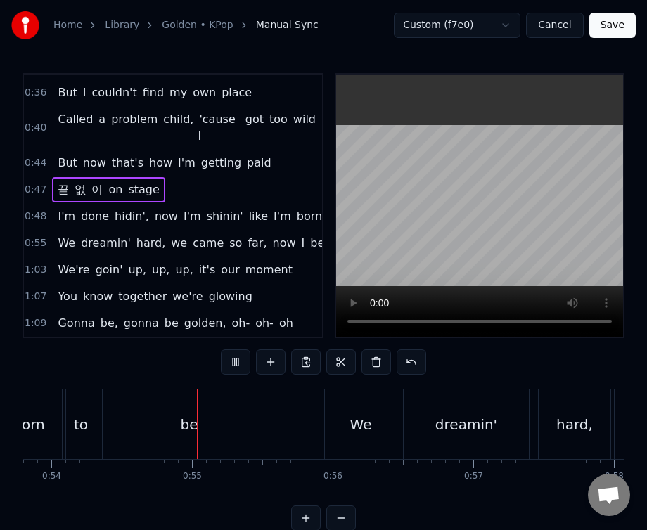
scroll to position [0, 7573]
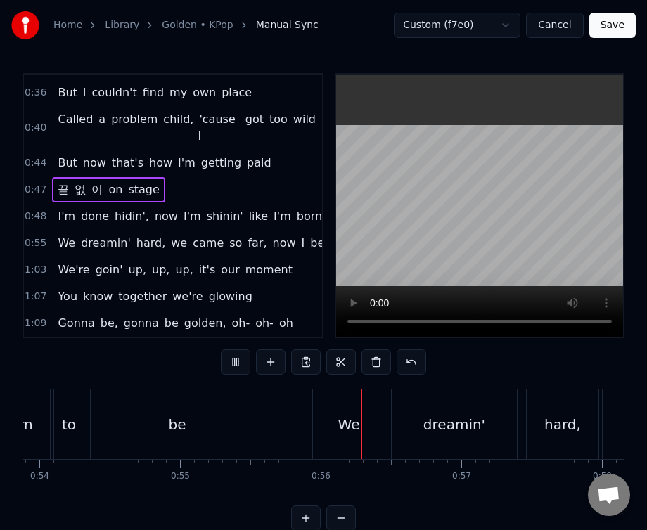
click at [199, 176] on div "0:47 끝 없 이 on stage" at bounding box center [173, 189] width 298 height 27
click at [214, 176] on div "0:47 끝 없 이 on stage" at bounding box center [173, 189] width 298 height 27
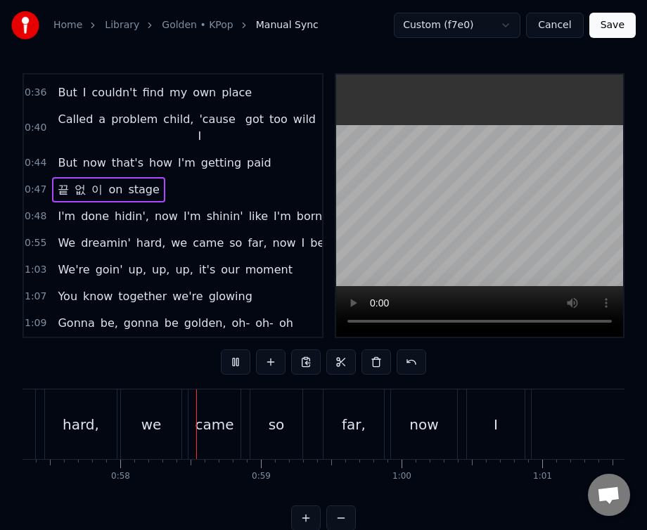
scroll to position [0, 8058]
click at [271, 176] on div "0:47 끝 없 이 on stage" at bounding box center [173, 189] width 298 height 27
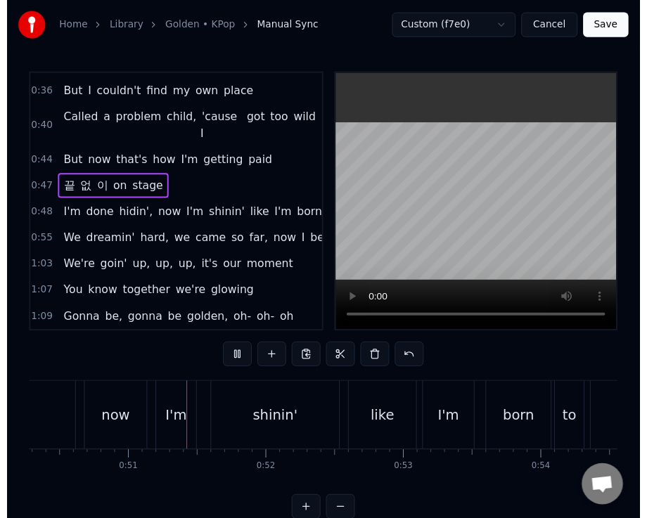
scroll to position [0, 7069]
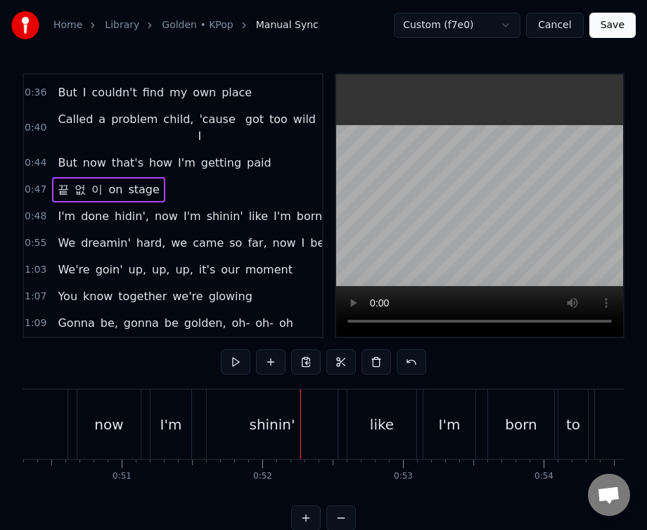
click at [157, 208] on span "now" at bounding box center [166, 216] width 26 height 16
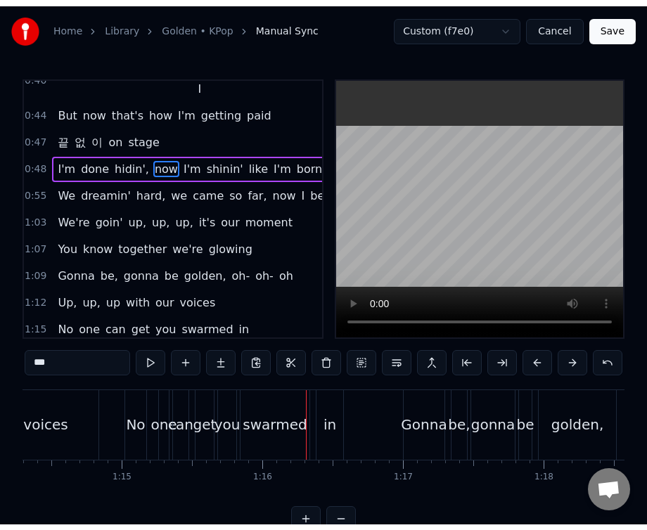
scroll to position [199, 0]
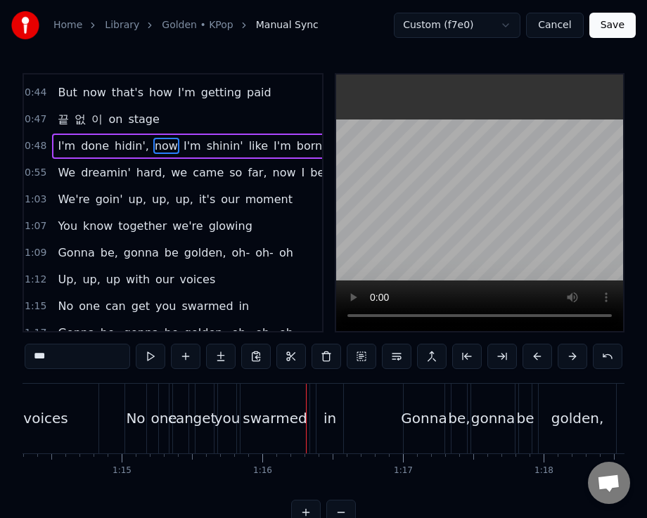
click at [239, 266] on div "1:12 Up, up, up with our voices" at bounding box center [173, 279] width 298 height 27
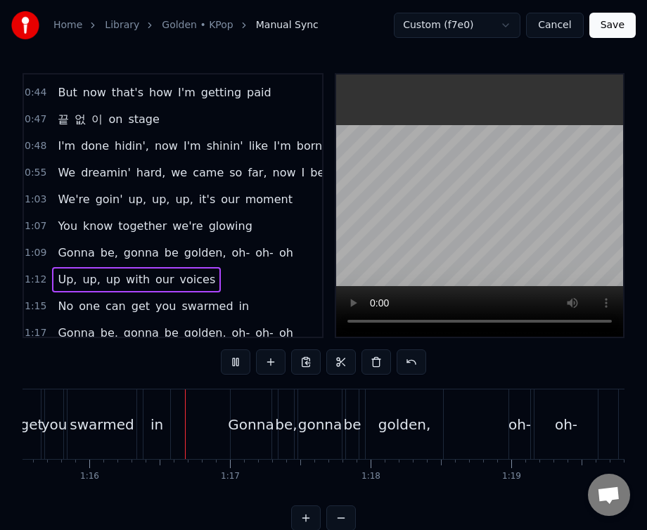
scroll to position [0, 10617]
click at [287, 240] on div "1:09 Gonna be, gonna be golden, oh- oh- oh" at bounding box center [173, 253] width 298 height 27
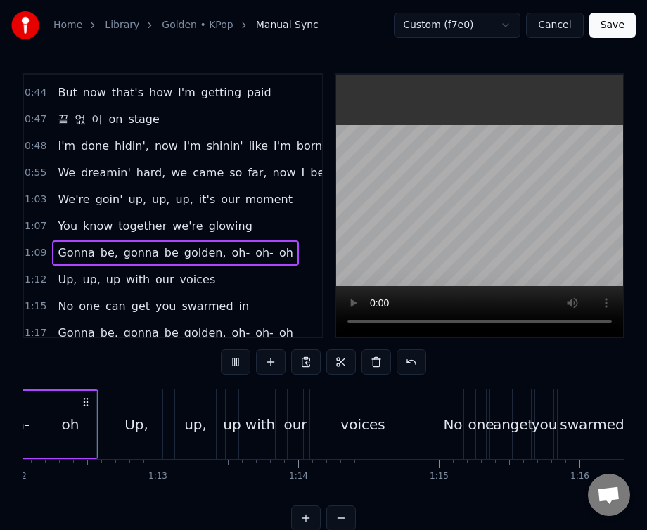
scroll to position [0, 10131]
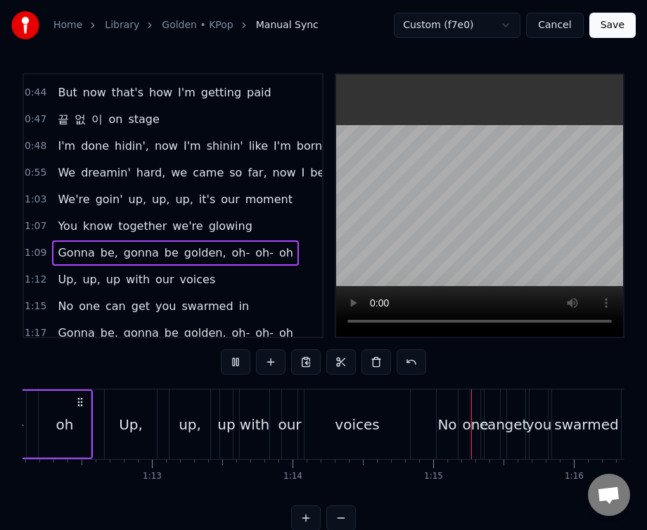
click at [271, 293] on div "1:15 No one can get you swarmed in" at bounding box center [173, 306] width 298 height 27
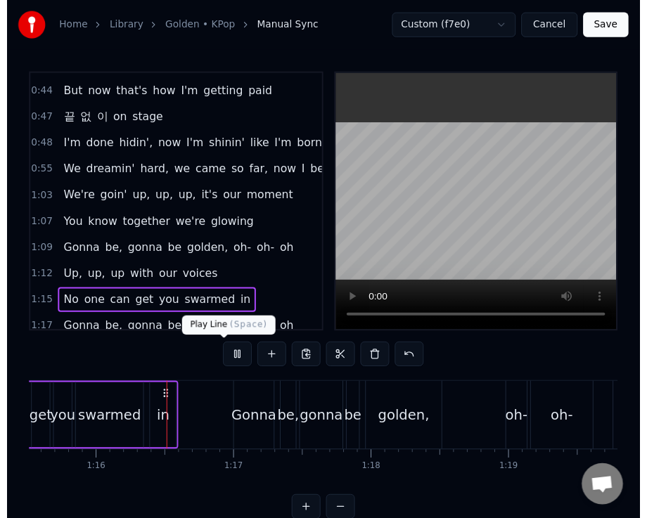
scroll to position [0, 10617]
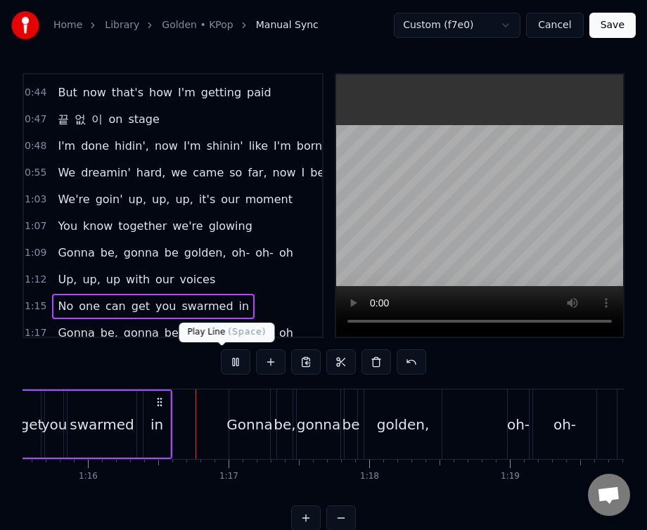
click at [221, 358] on button at bounding box center [236, 361] width 30 height 25
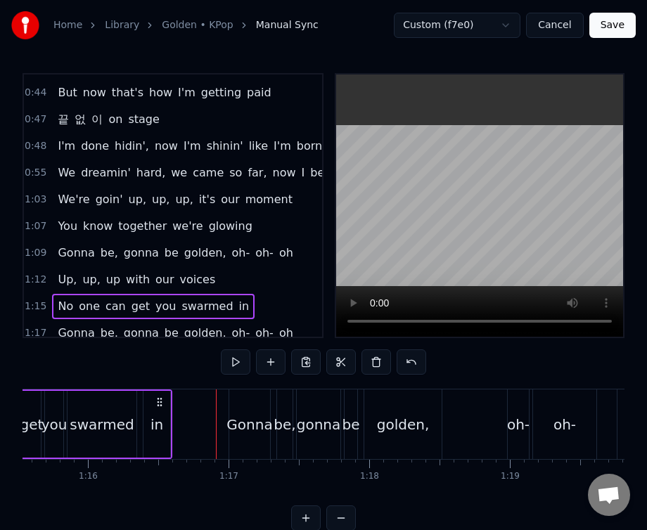
click at [131, 362] on div "0:17 I was a ghost, I was alone 0:20 어두워진 하늘 속에 0:25 Given the throne, I didn't…" at bounding box center [323, 302] width 602 height 458
click at [108, 340] on div "0:17 I was a ghost, I was alone 0:20 어두워진 하늘 속에 0:25 Given the throne, I didn't…" at bounding box center [323, 302] width 602 height 458
click at [123, 355] on div "0:17 I was a ghost, I was alone 0:20 어두워진 하늘 속에 0:25 Given the throne, I didn't…" at bounding box center [323, 302] width 602 height 458
click at [63, 298] on span "No" at bounding box center [65, 306] width 18 height 16
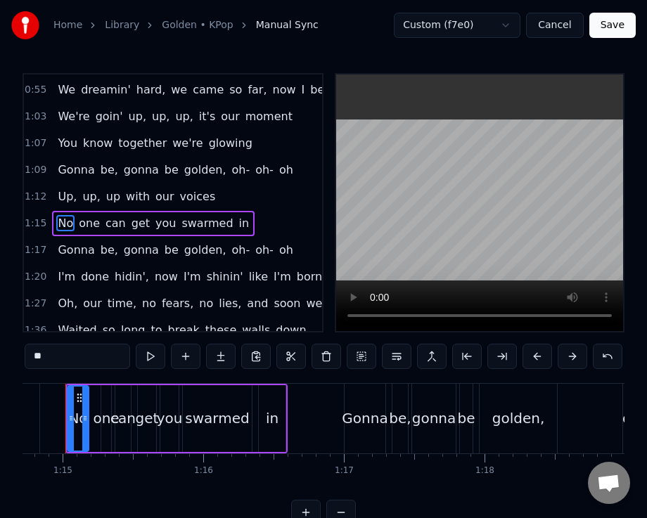
scroll to position [0, 10474]
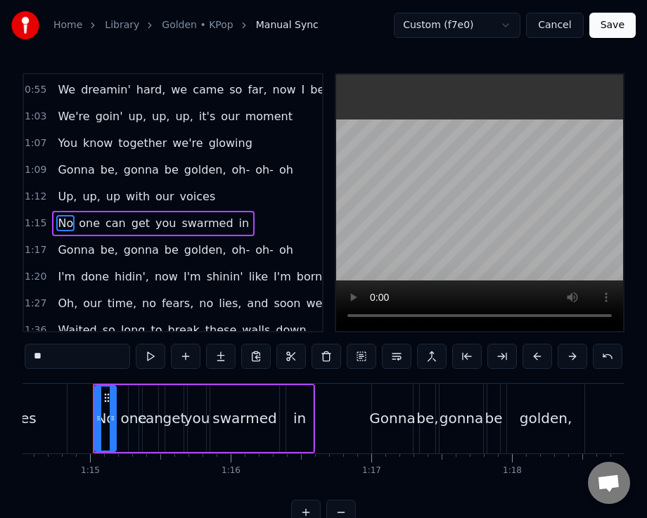
click at [39, 365] on input "**" at bounding box center [77, 356] width 105 height 25
type input "*"
paste input "*"
click at [69, 369] on input "*" at bounding box center [77, 356] width 105 height 25
click at [78, 215] on span "one" at bounding box center [85, 223] width 24 height 16
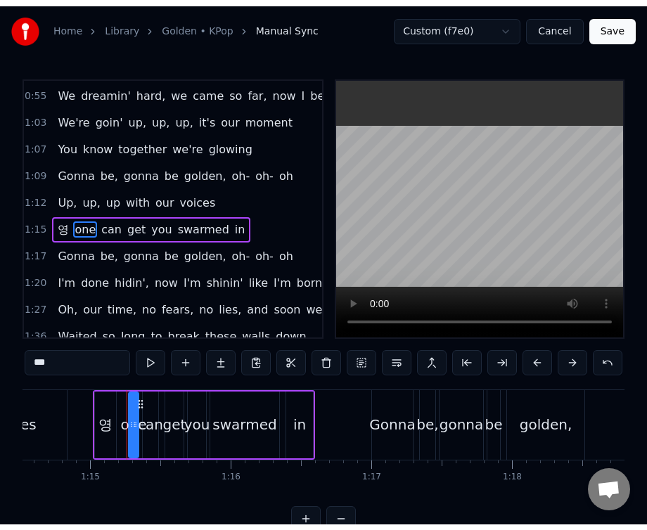
scroll to position [289, 0]
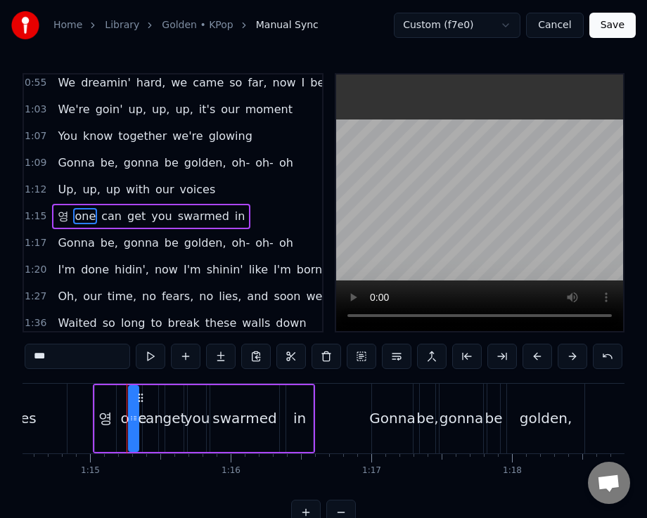
click at [60, 363] on input "***" at bounding box center [77, 356] width 105 height 25
type input "*"
paste input "*"
click at [69, 357] on input "*" at bounding box center [77, 356] width 105 height 25
click at [98, 208] on span "can" at bounding box center [101, 216] width 23 height 16
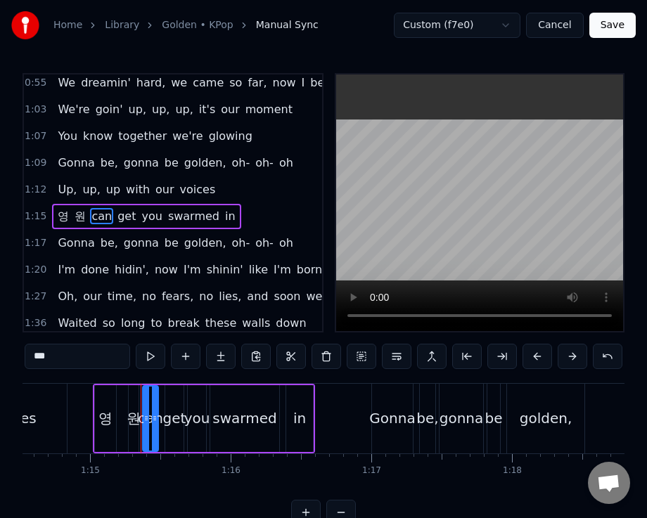
click at [51, 359] on input "***" at bounding box center [77, 356] width 105 height 25
type input "*"
paste input "*"
click at [108, 208] on span "get" at bounding box center [117, 216] width 21 height 16
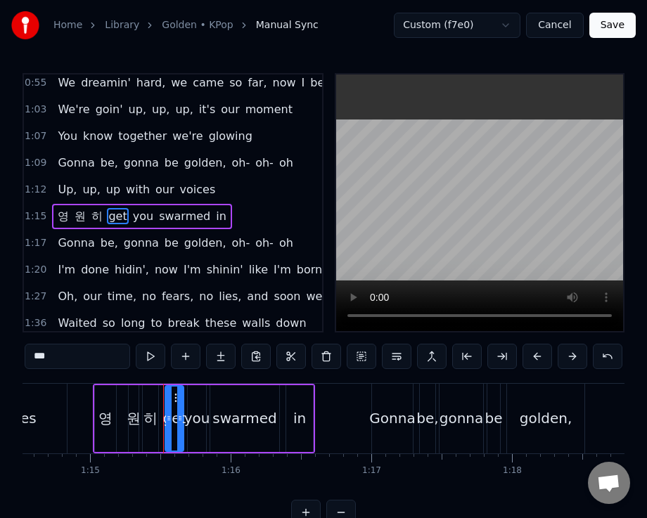
click at [37, 356] on input "***" at bounding box center [77, 356] width 105 height 25
type input "*"
paste input "*"
click at [64, 365] on input "*" at bounding box center [77, 356] width 105 height 25
click at [132, 208] on span "you" at bounding box center [135, 216] width 23 height 16
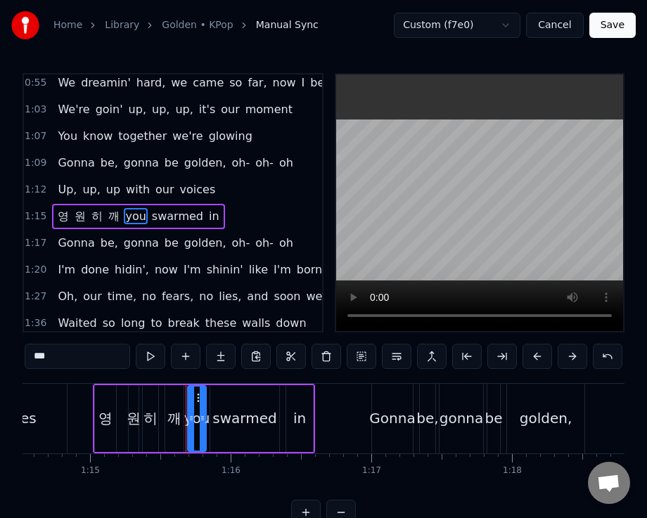
click at [25, 356] on input "***" at bounding box center [77, 356] width 105 height 25
type input "*"
paste input "*"
click at [82, 360] on input "*" at bounding box center [77, 356] width 105 height 25
click at [145, 208] on span "swarmed" at bounding box center [168, 216] width 54 height 16
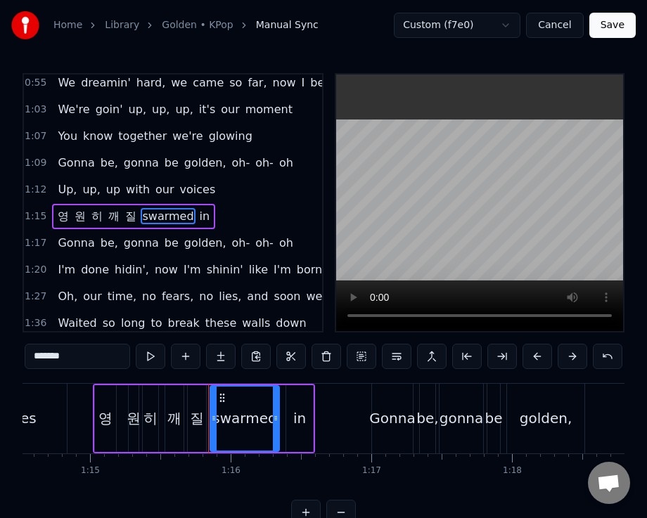
click at [60, 357] on input "*******" at bounding box center [77, 356] width 105 height 25
type input "*"
paste input "*"
click at [72, 364] on input "*" at bounding box center [77, 356] width 105 height 25
click at [160, 208] on span "in" at bounding box center [163, 216] width 13 height 16
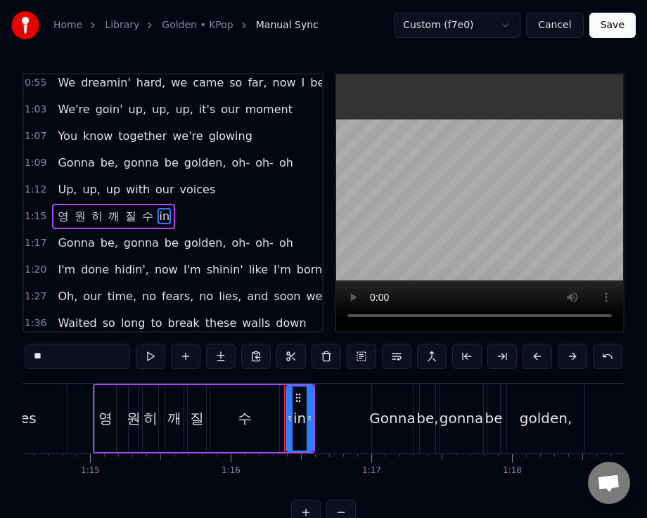
click at [79, 361] on input "**" at bounding box center [77, 356] width 105 height 25
type input "*"
paste input "**"
type input "**"
click at [233, 178] on div "1:12 Up, up, up with our voices" at bounding box center [173, 189] width 298 height 27
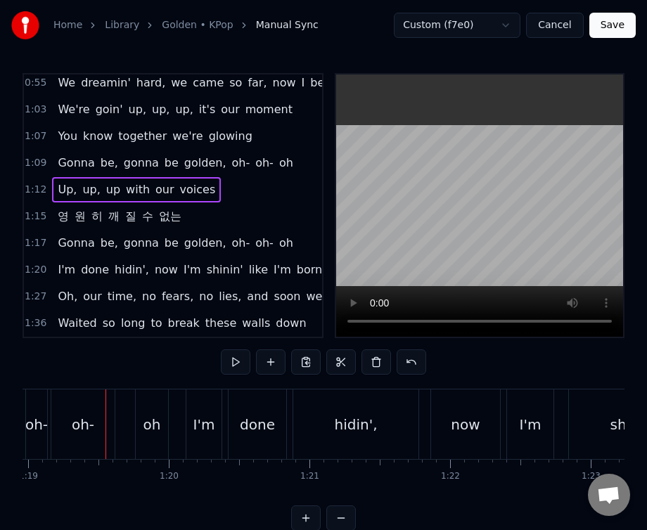
scroll to position [0, 11111]
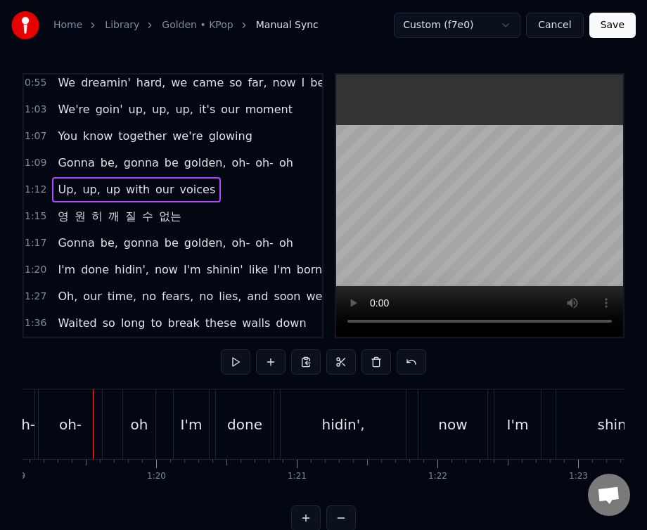
click at [291, 337] on div "1:41 To wake up and feel like me" at bounding box center [173, 350] width 298 height 27
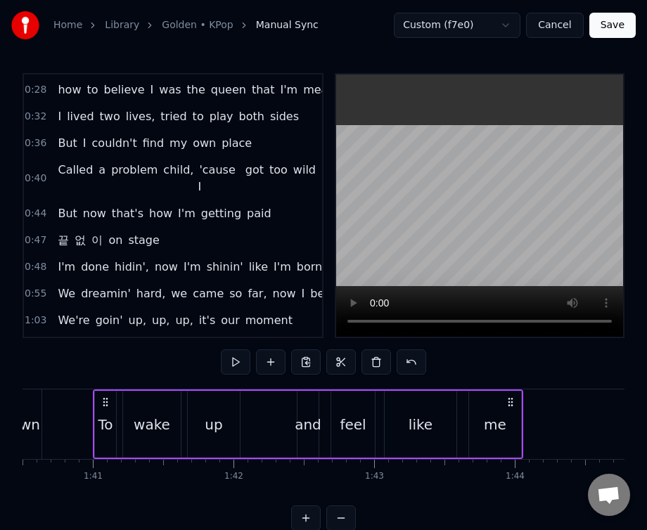
scroll to position [78, 0]
click at [219, 227] on div "0:47 끝 없 이 on stage" at bounding box center [173, 240] width 298 height 27
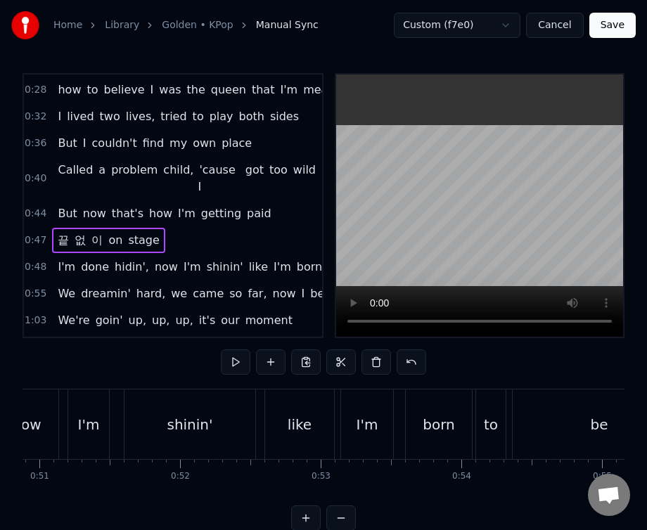
scroll to position [0, 6595]
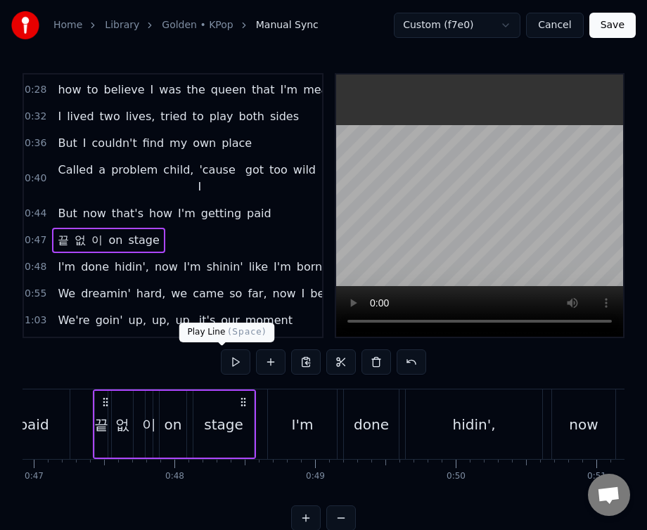
click at [221, 360] on button at bounding box center [236, 361] width 30 height 25
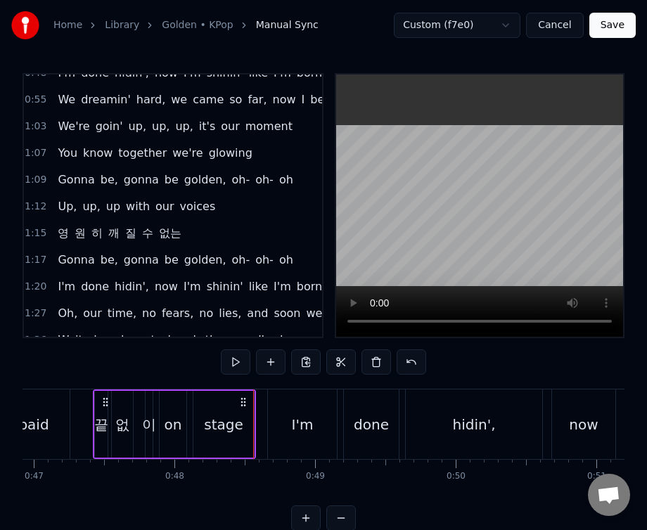
scroll to position [289, 0]
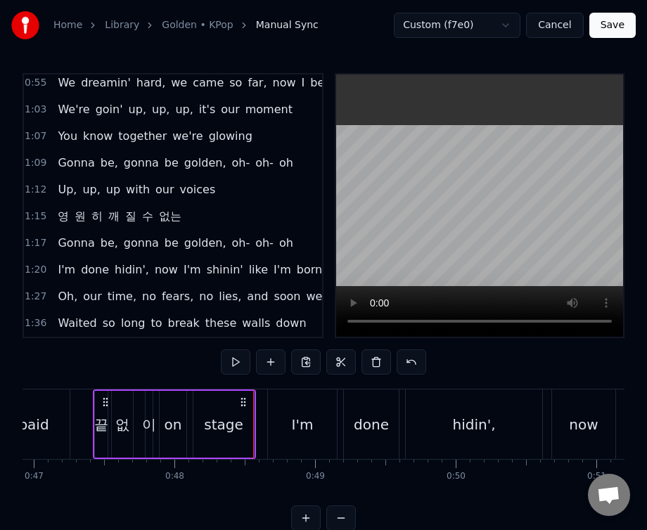
click at [148, 348] on div "0:17 I was a ghost, I was alone 0:20 어두워진 하늘 속에 0:25 Given the throne, I didn't…" at bounding box center [323, 302] width 602 height 458
click at [223, 203] on div "1:15 영 원 히 깨 질 수 없는" at bounding box center [173, 216] width 298 height 27
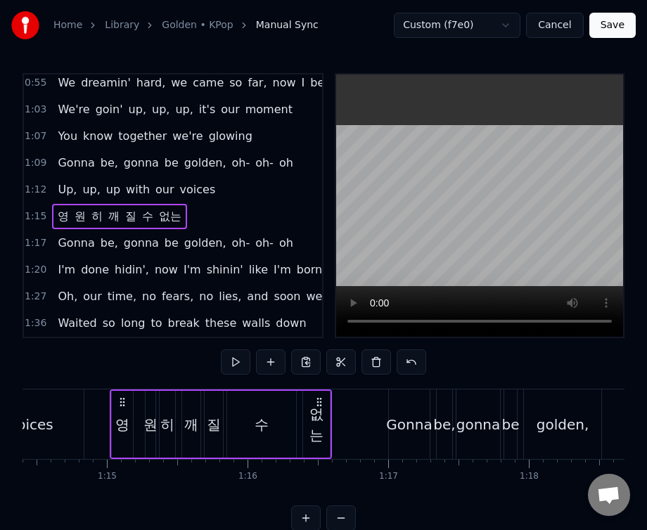
scroll to position [0, 10474]
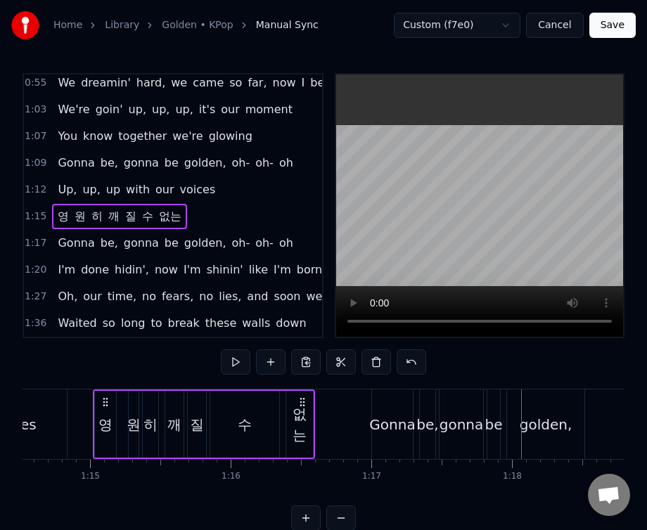
click at [216, 203] on div "1:15 영 원 히 깨 질 수 없는" at bounding box center [173, 216] width 298 height 27
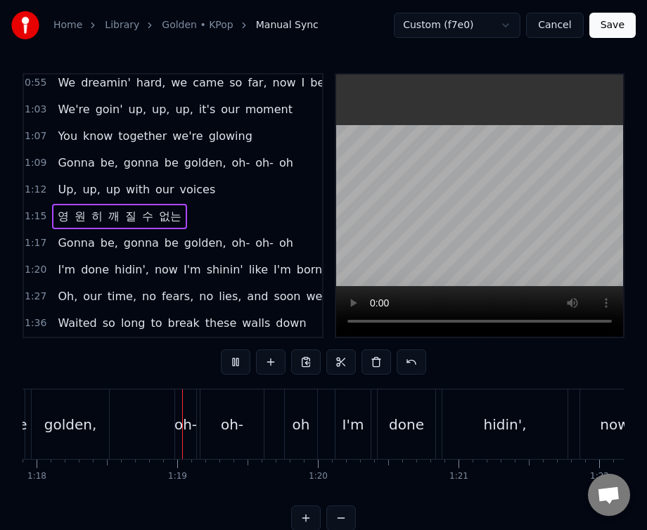
scroll to position [0, 10951]
click at [97, 373] on div "0:17 I was a ghost, I was alone 0:20 어두워진 하늘 속에 0:25 Given the throne, I didn't…" at bounding box center [323, 302] width 602 height 458
click at [85, 355] on div "0:17 I was a ghost, I was alone 0:20 어두워진 하늘 속에 0:25 Given the throne, I didn't…" at bounding box center [323, 302] width 602 height 458
click at [202, 203] on div "1:15 영 원 히 깨 질 수 없는" at bounding box center [173, 216] width 298 height 27
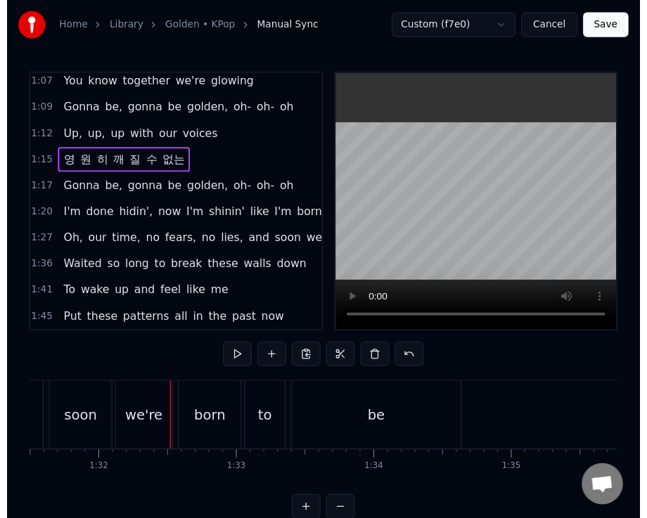
scroll to position [359, 0]
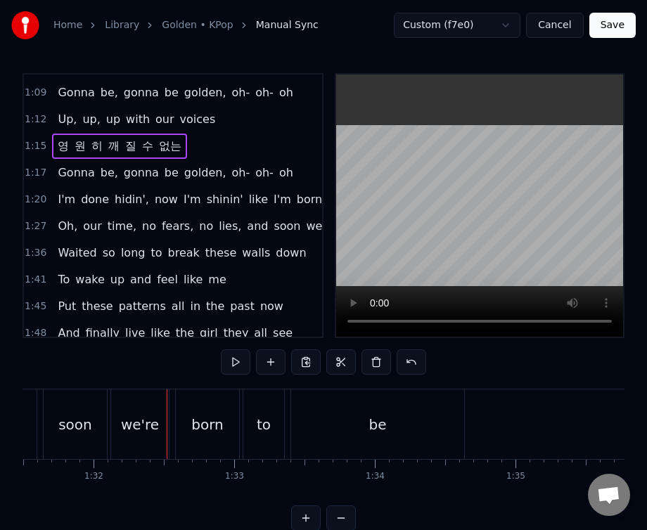
click at [272, 218] on span "soon" at bounding box center [287, 226] width 30 height 16
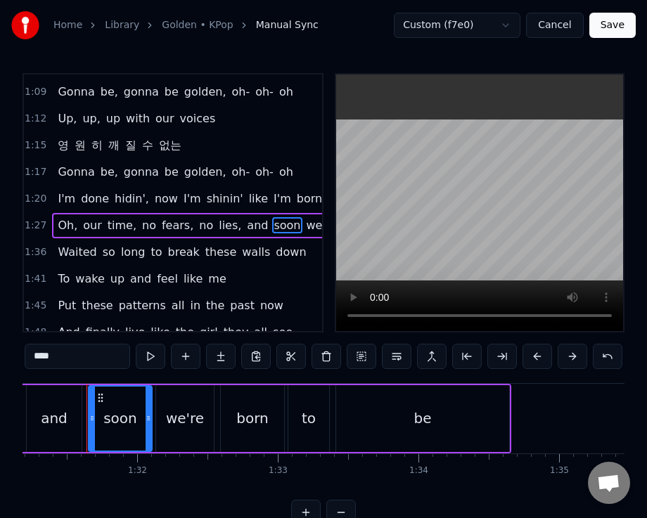
scroll to position [0, 12810]
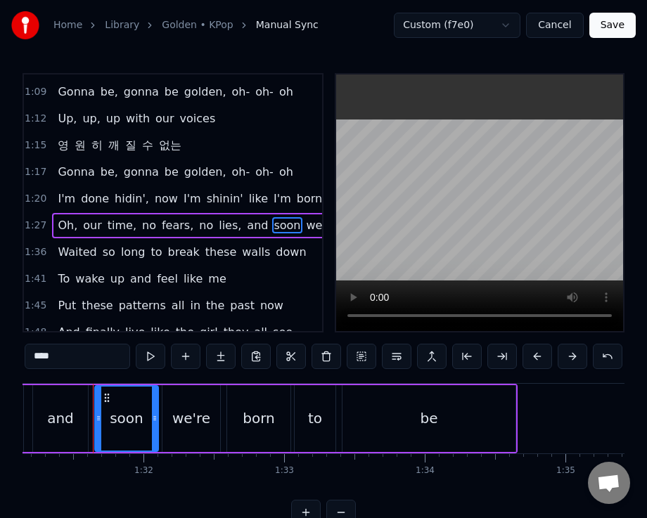
click at [295, 190] on span "born" at bounding box center [309, 198] width 28 height 16
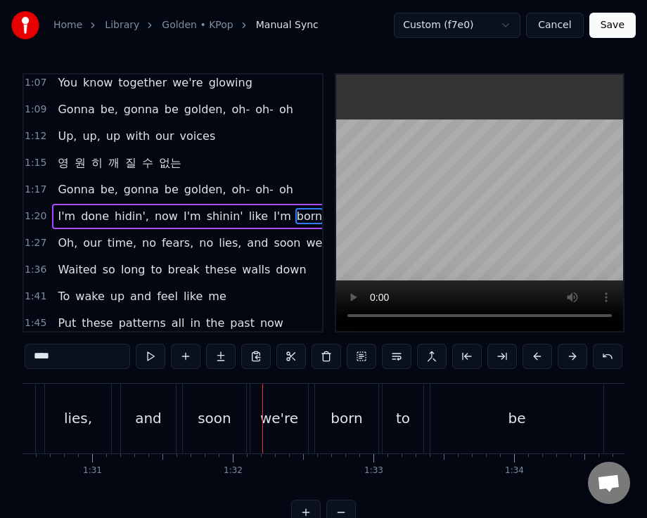
scroll to position [0, 12812]
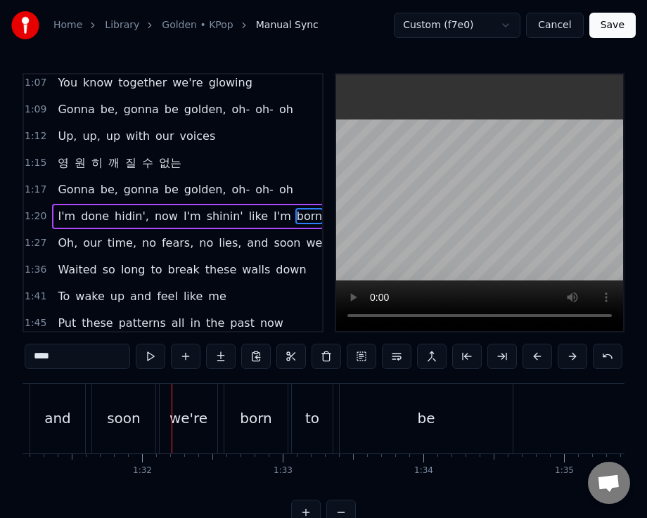
click at [245, 235] on span "and" at bounding box center [257, 243] width 24 height 16
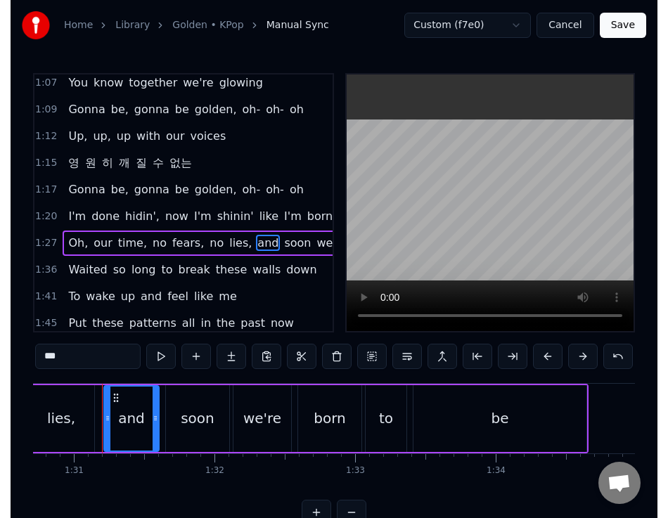
scroll to position [0, 12748]
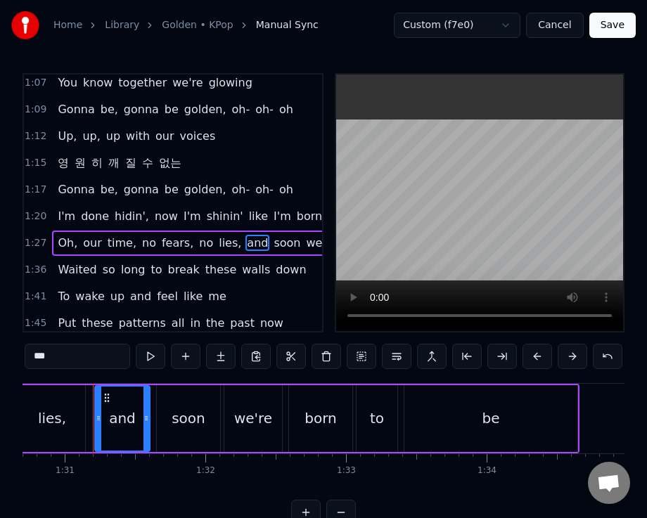
click at [38, 358] on input "***" at bounding box center [77, 356] width 105 height 25
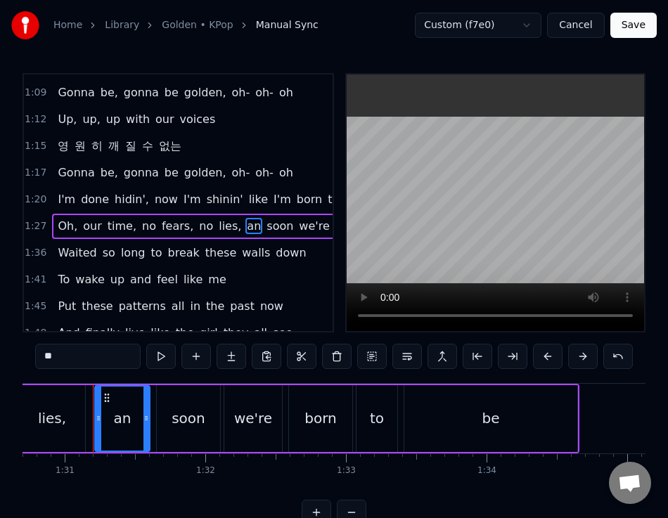
type input "*"
click at [285, 224] on span "soon" at bounding box center [300, 226] width 30 height 16
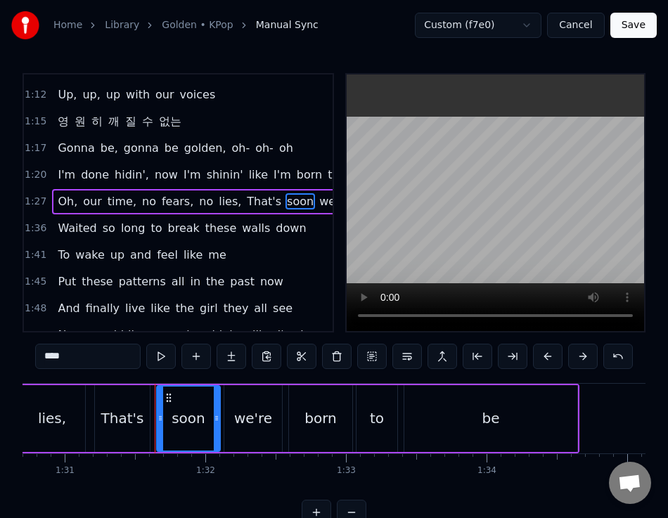
scroll to position [369, 0]
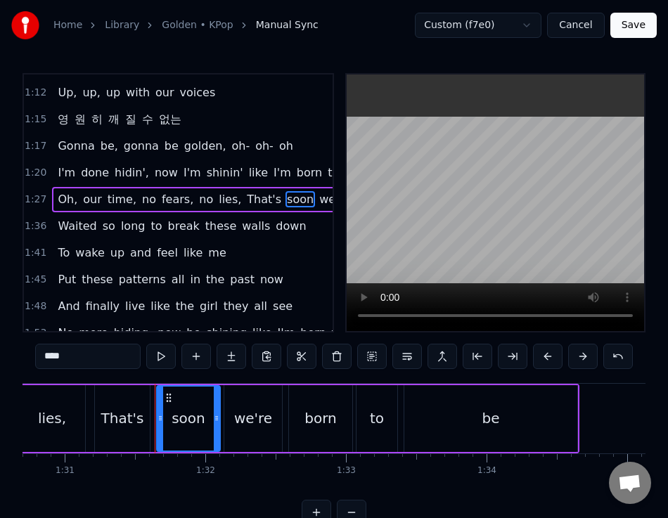
drag, startPoint x: 51, startPoint y: 361, endPoint x: -3, endPoint y: 361, distance: 53.4
click at [0, 361] on html "Home Library Golden • KPop Manual Sync Custom (f7e0) Cancel Save 0:17 I was a g…" at bounding box center [334, 273] width 668 height 547
click at [295, 179] on span "born" at bounding box center [309, 172] width 28 height 16
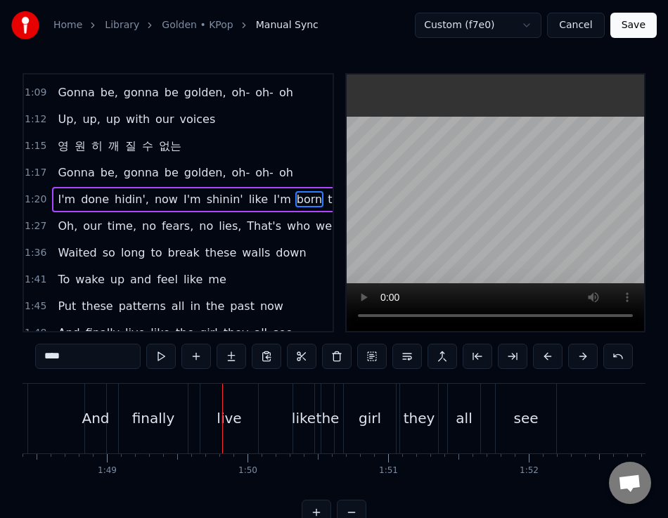
scroll to position [0, 15297]
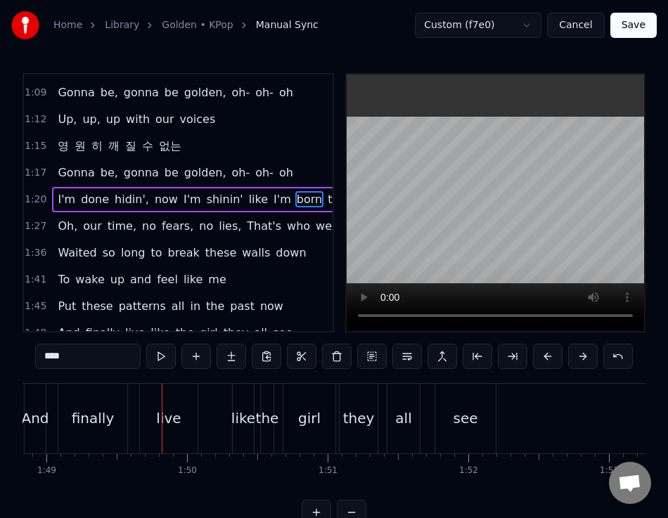
click at [326, 197] on span "to" at bounding box center [333, 199] width 14 height 16
type input "**"
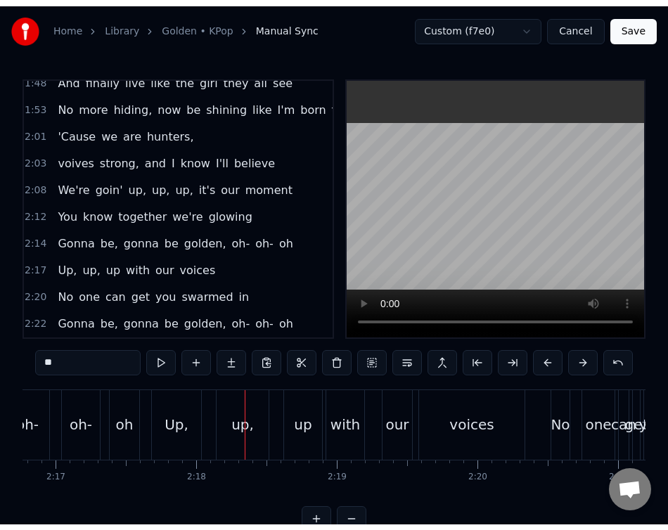
scroll to position [623, 0]
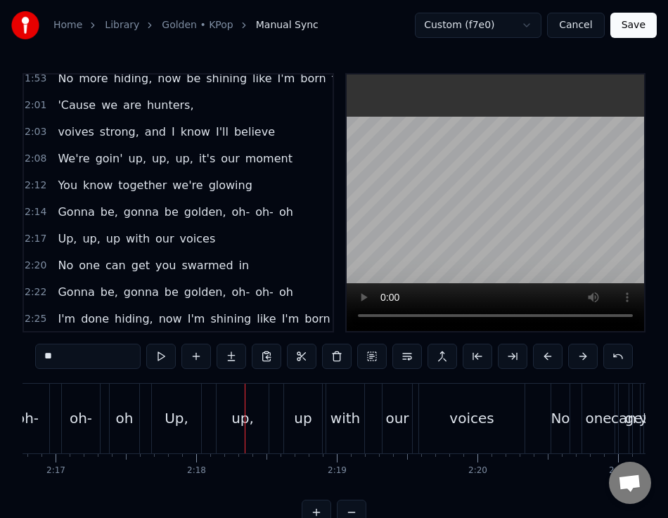
click at [283, 158] on div "2:08 We're goin' up, up, up, it's our moment" at bounding box center [178, 158] width 309 height 27
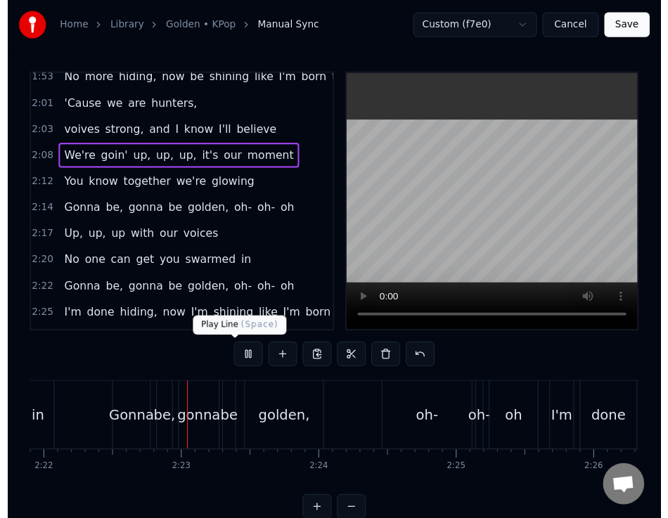
scroll to position [0, 19957]
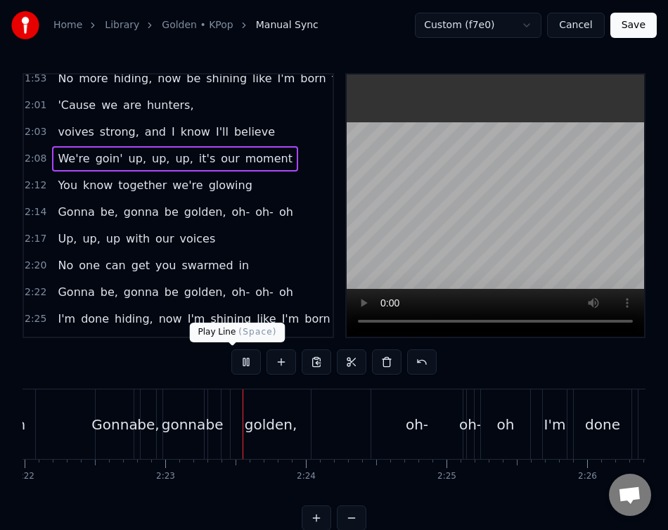
click at [232, 361] on button at bounding box center [246, 361] width 30 height 25
click at [126, 368] on div "0:17 I was a ghost, I was alone 0:20 어두워진 하늘 속에 0:25 Given the throne, I didn't…" at bounding box center [333, 302] width 623 height 458
click at [65, 270] on span "No" at bounding box center [65, 265] width 18 height 16
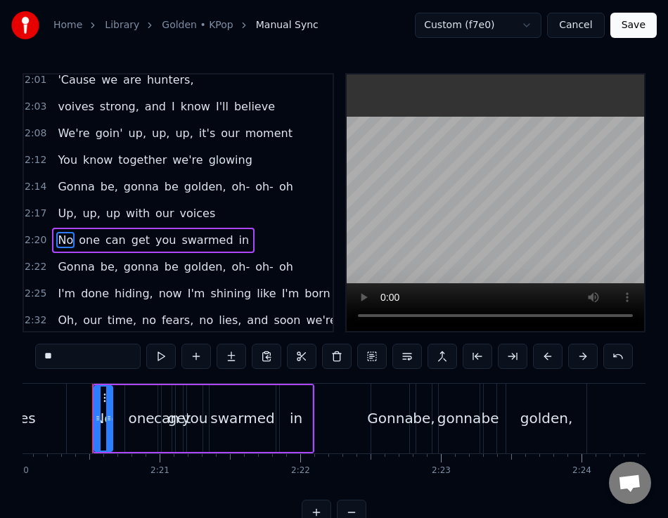
scroll to position [0, 19680]
click at [44, 357] on input "**" at bounding box center [87, 356] width 105 height 25
drag, startPoint x: 40, startPoint y: 365, endPoint x: -3, endPoint y: 362, distance: 43.0
click at [0, 362] on html "Home Library Golden • KPop Manual Sync Custom (f7e0) Cancel Save 0:17 I was a g…" at bounding box center [334, 273] width 668 height 547
paste input "text"
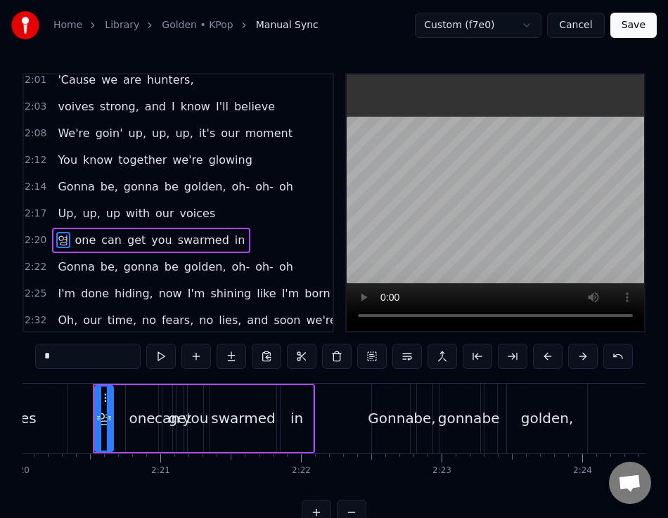
click at [77, 240] on span "one" at bounding box center [85, 240] width 24 height 16
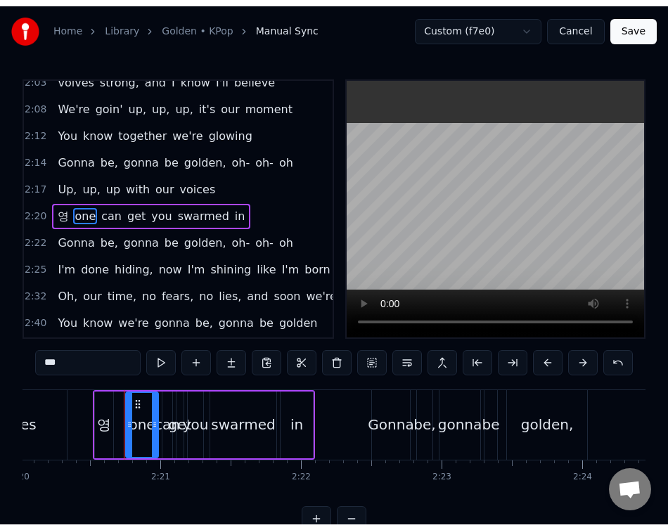
scroll to position [689, 0]
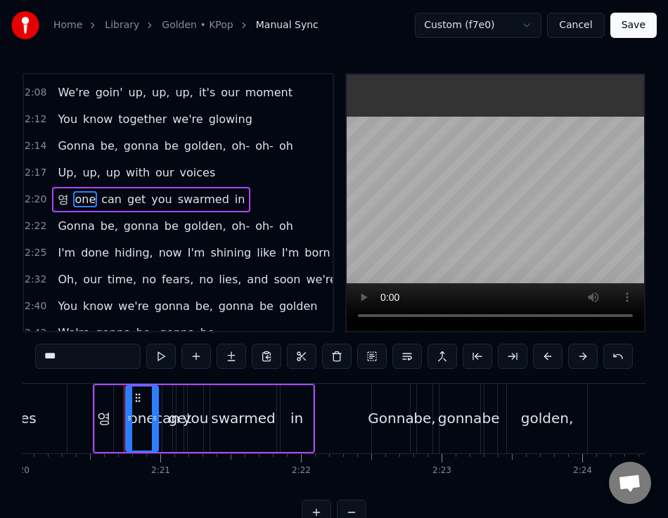
click at [70, 367] on input "***" at bounding box center [87, 356] width 105 height 25
click at [57, 363] on input "***" at bounding box center [87, 356] width 105 height 25
type input "*"
paste input "*"
click at [94, 198] on span "can" at bounding box center [101, 199] width 23 height 16
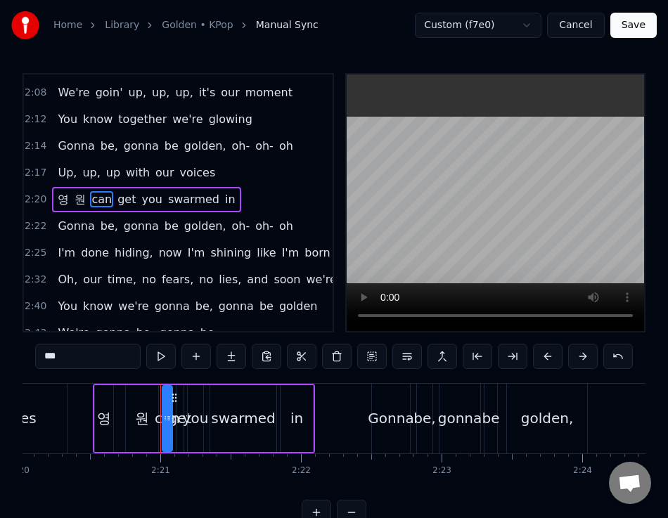
click at [63, 365] on input "***" at bounding box center [87, 356] width 105 height 25
drag, startPoint x: -13, startPoint y: 362, endPoint x: -21, endPoint y: 362, distance: 7.7
click at [0, 362] on html "Home Library Golden • KPop Manual Sync Custom (f7e0) Cancel Save 0:17 I was a g…" at bounding box center [334, 273] width 668 height 547
paste input "text"
click at [111, 202] on span "get" at bounding box center [117, 199] width 21 height 16
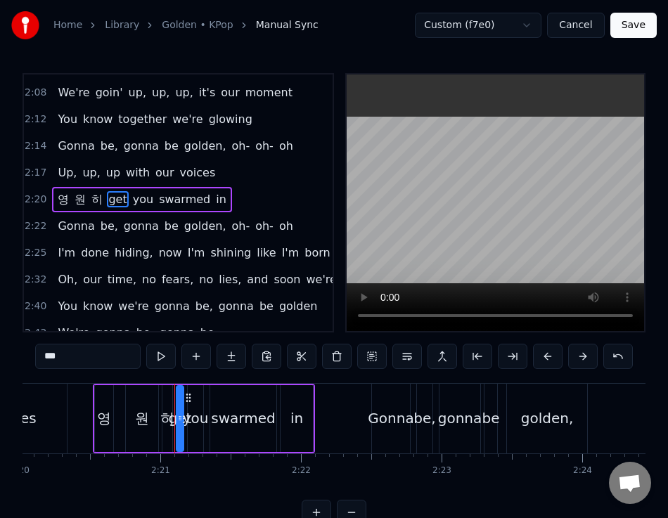
click at [56, 362] on input "***" at bounding box center [87, 356] width 105 height 25
drag, startPoint x: 23, startPoint y: 369, endPoint x: -10, endPoint y: 366, distance: 33.1
click at [0, 366] on html "Home Library Golden • KPop Manual Sync Custom (f7e0) Cancel Save 0:17 I was a g…" at bounding box center [334, 273] width 668 height 547
paste input "text"
click at [124, 201] on span "you" at bounding box center [135, 199] width 23 height 16
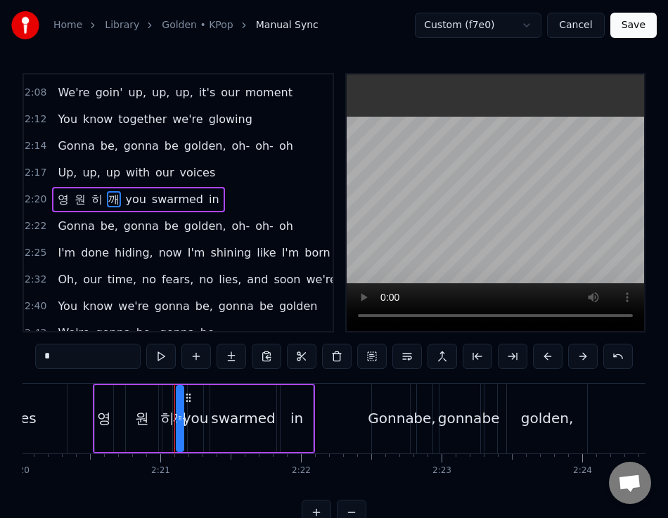
type input "***"
click at [83, 364] on input "***" at bounding box center [87, 356] width 105 height 25
drag, startPoint x: 29, startPoint y: 364, endPoint x: -6, endPoint y: 362, distance: 35.2
click at [0, 362] on html "Home Library Golden • KPop Manual Sync Custom (f7e0) Cancel Save 0:17 I was a g…" at bounding box center [334, 273] width 668 height 547
paste input "*"
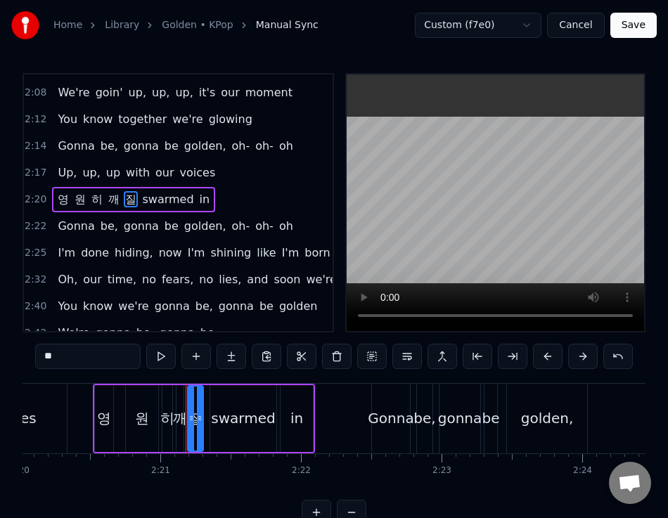
click at [155, 201] on span "swarmed" at bounding box center [168, 199] width 54 height 16
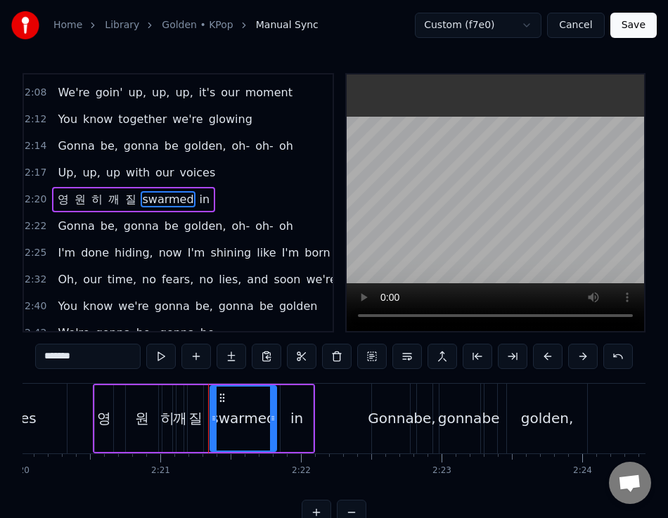
click at [70, 363] on input "*******" at bounding box center [87, 356] width 105 height 25
drag, startPoint x: 69, startPoint y: 363, endPoint x: -15, endPoint y: 358, distance: 83.7
click at [0, 358] on html "Home Library Golden • KPop Manual Sync Custom (f7e0) Cancel Save 0:17 I was a g…" at bounding box center [334, 273] width 668 height 547
paste input "text"
click at [84, 361] on input "*" at bounding box center [87, 356] width 105 height 25
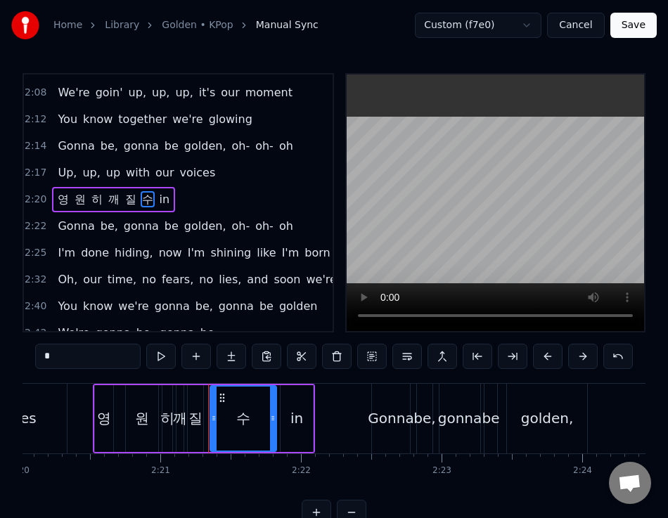
click at [160, 193] on span "in" at bounding box center [163, 199] width 13 height 16
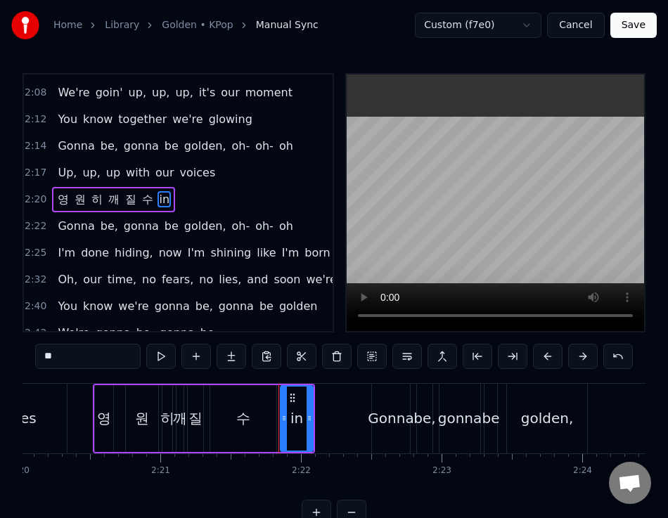
click at [35, 365] on input "**" at bounding box center [87, 356] width 105 height 25
type input "*"
paste input "**"
type input "**"
click at [216, 176] on div "2:17 Up, up, up with our voices" at bounding box center [178, 173] width 309 height 27
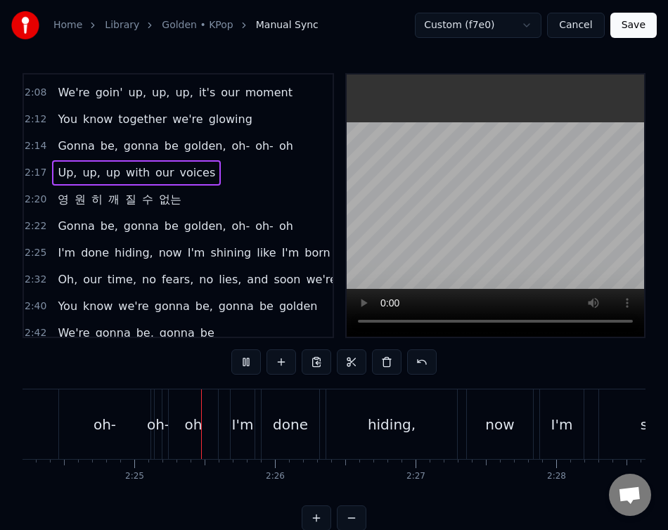
scroll to position [0, 20281]
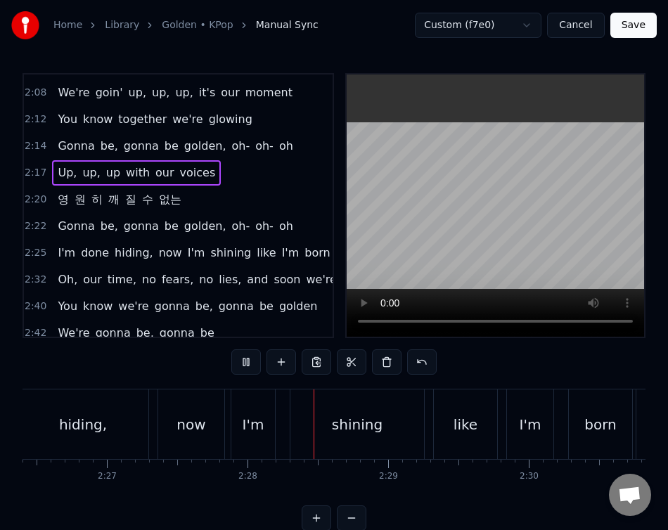
click at [238, 193] on div "2:20 영 원 히 깨 질 수 없는" at bounding box center [178, 199] width 309 height 27
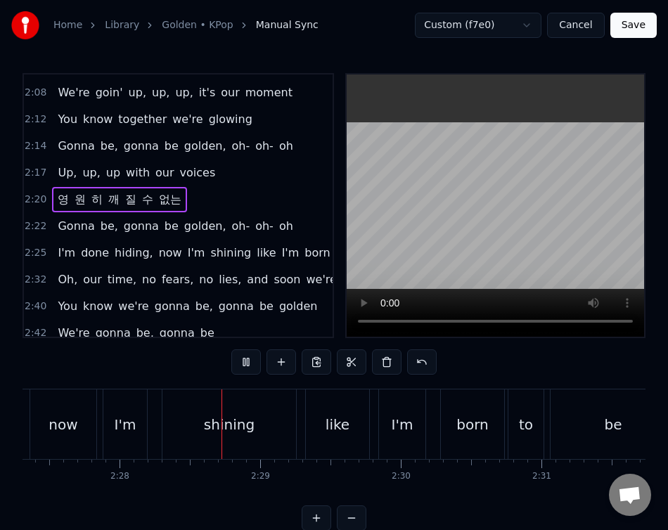
scroll to position [0, 20766]
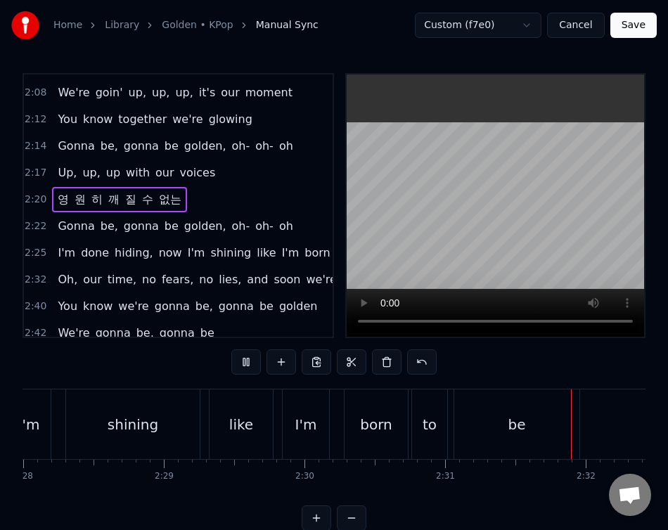
click at [238, 174] on div "2:17 Up, up, up with our voices" at bounding box center [178, 173] width 309 height 27
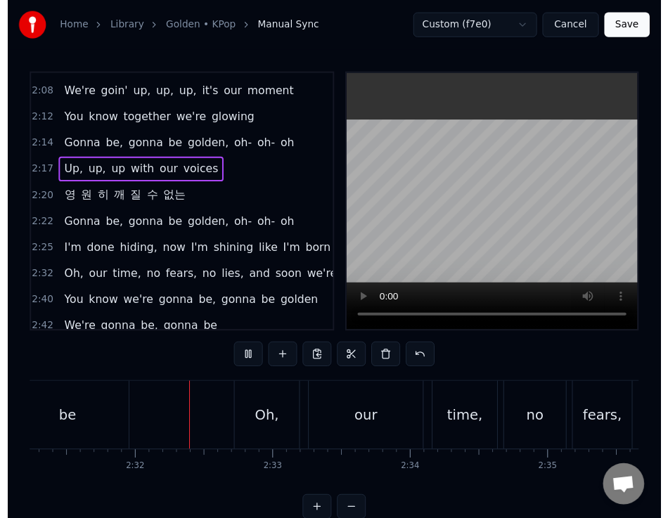
scroll to position [0, 21274]
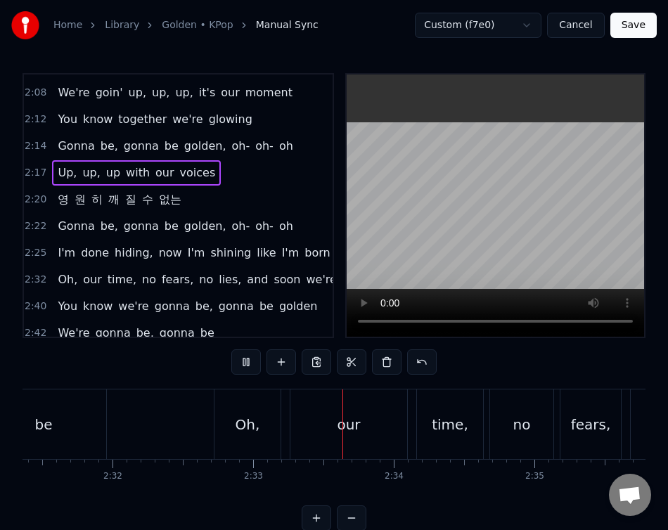
click at [223, 180] on div "2:17 Up, up, up with our voices" at bounding box center [178, 173] width 309 height 27
click at [179, 174] on span "voices" at bounding box center [198, 172] width 39 height 16
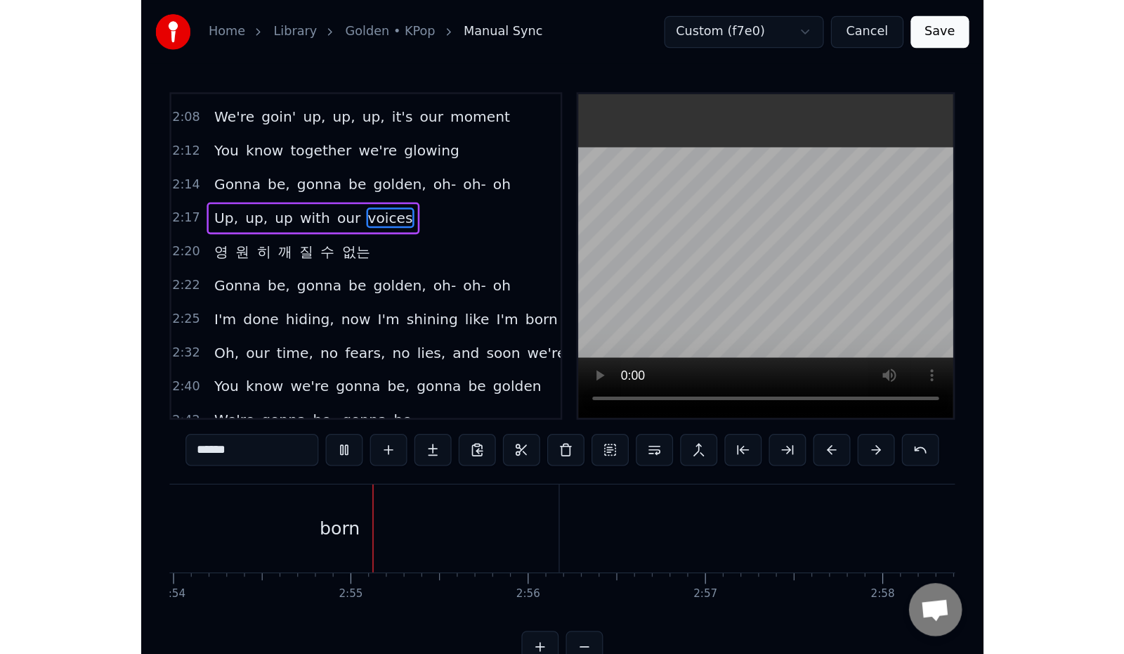
scroll to position [0, 24457]
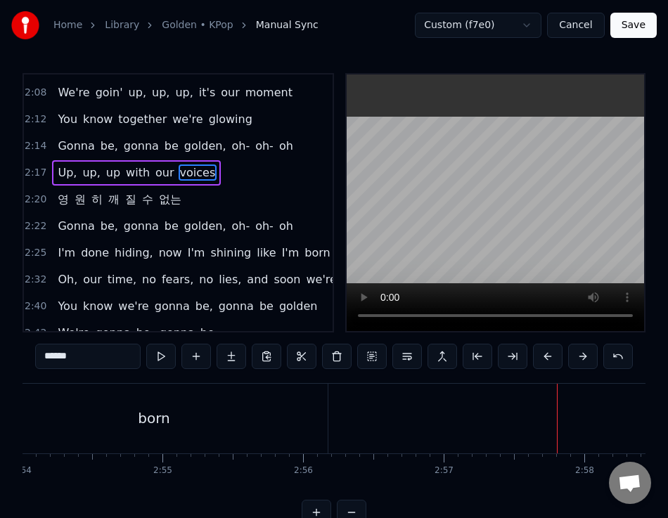
click at [639, 20] on button "Save" at bounding box center [633, 25] width 46 height 25
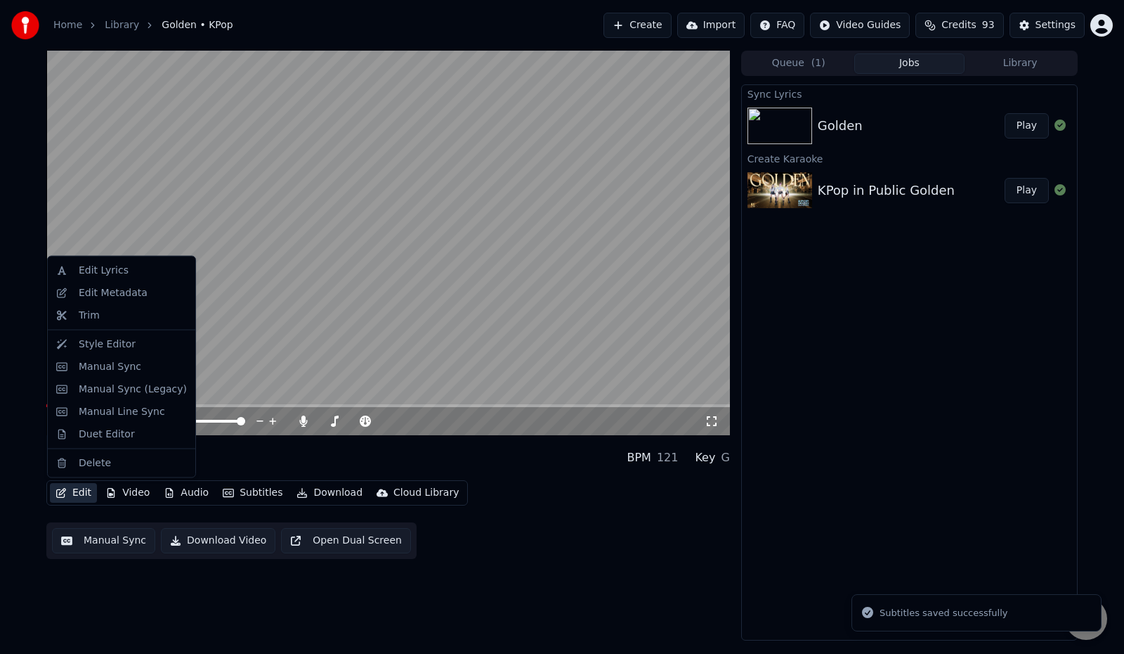
click at [77, 493] on button "Edit" at bounding box center [73, 493] width 47 height 20
click at [127, 388] on div "Manual Sync (Legacy)" at bounding box center [133, 389] width 108 height 14
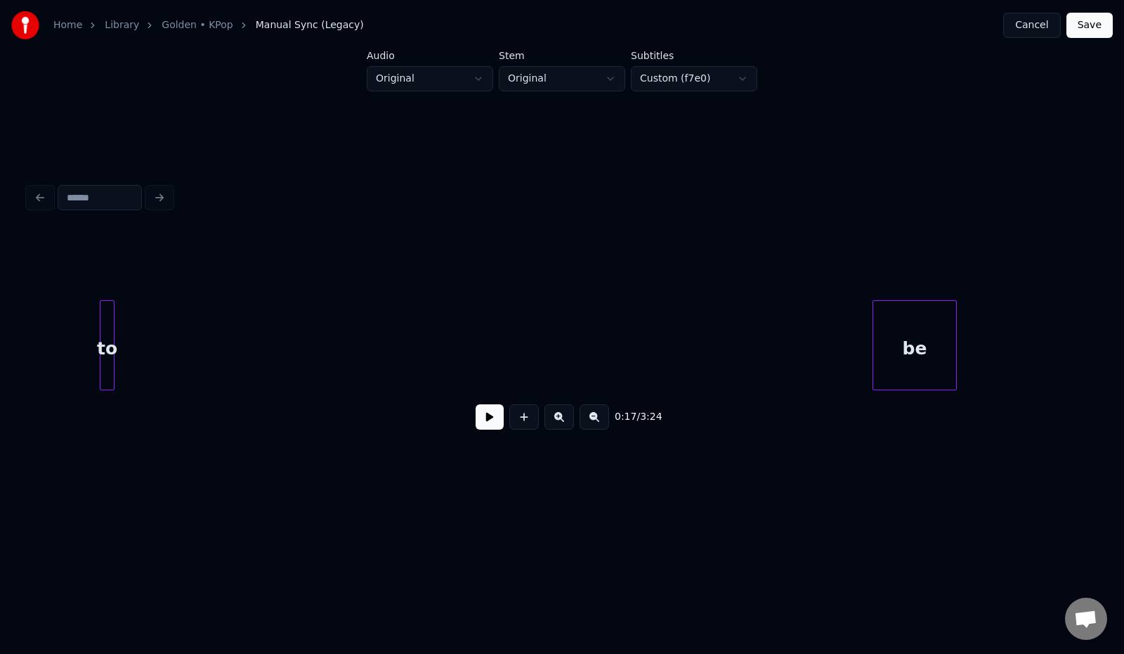
scroll to position [0, 20487]
click at [0, 352] on div "Home Library Golden • KPop Manual Sync (Legacy) Cancel Save Audio Original Stem…" at bounding box center [562, 253] width 1124 height 506
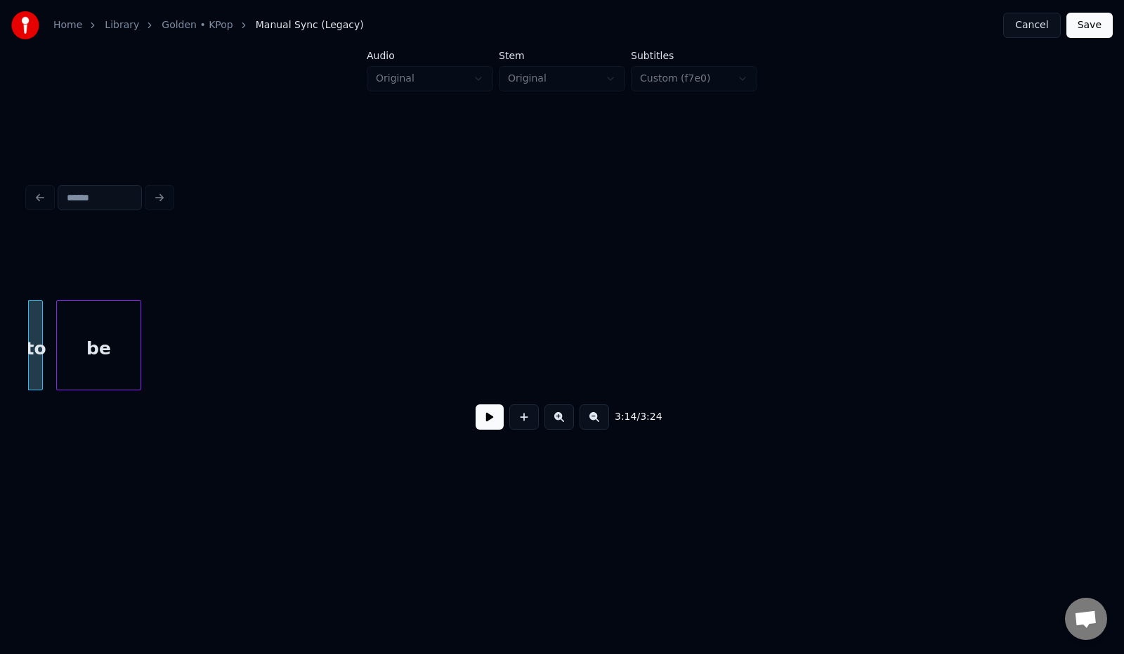
click at [108, 304] on div "be" at bounding box center [98, 349] width 83 height 96
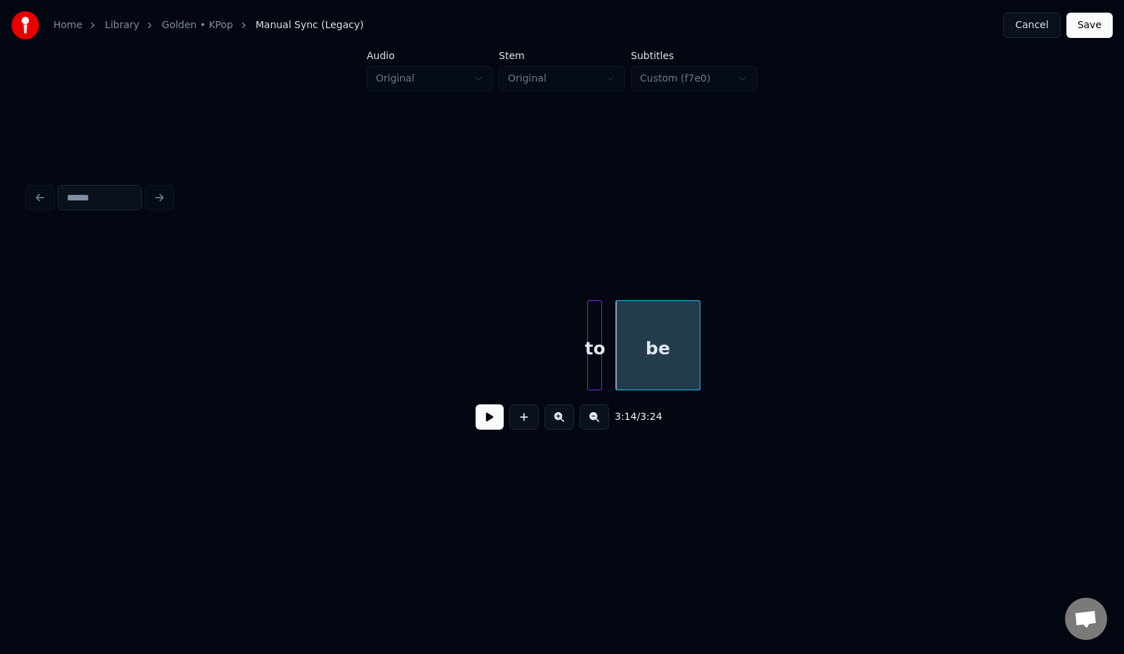
scroll to position [0, 19557]
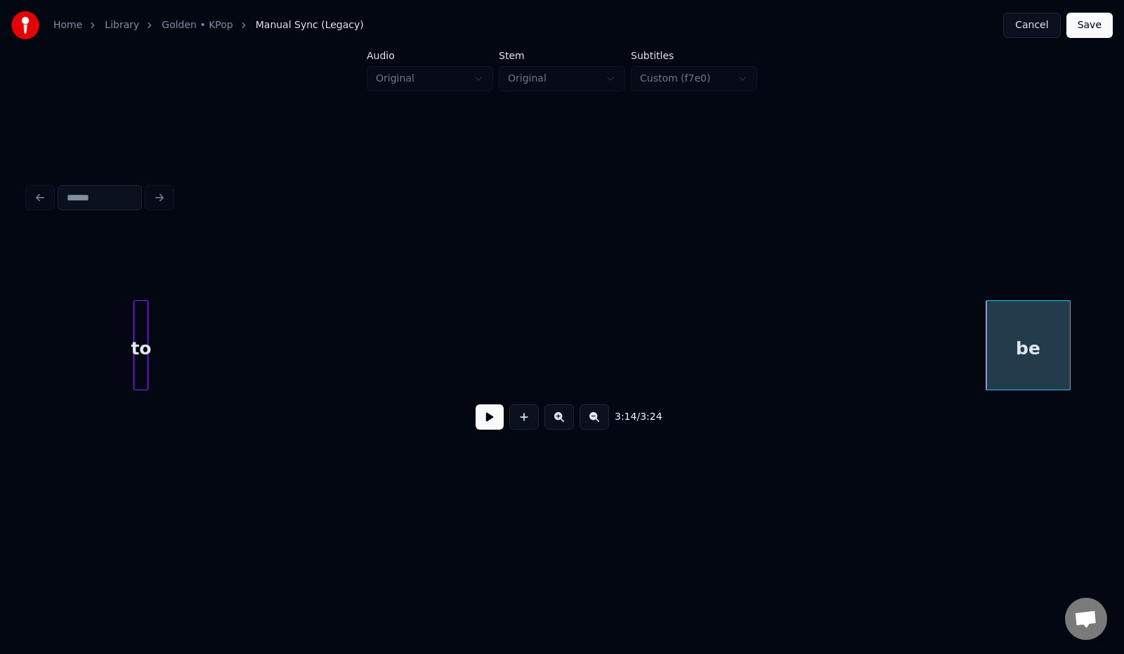
click at [140, 331] on div "to" at bounding box center [141, 349] width 14 height 96
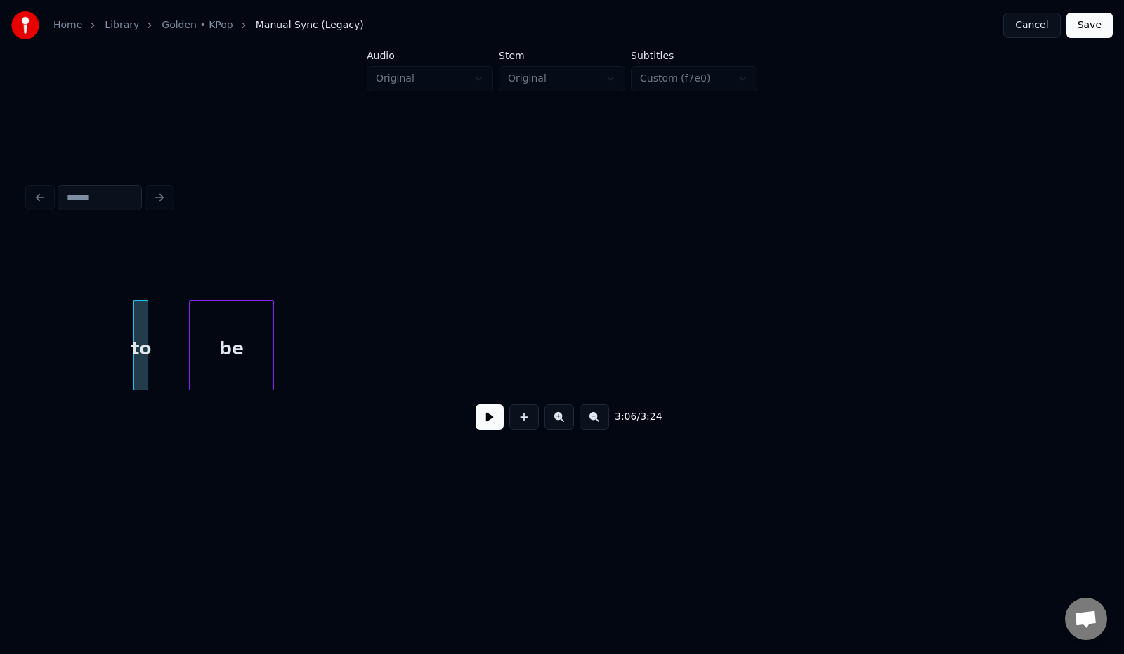
click at [223, 292] on div "3:06 / 3:24" at bounding box center [562, 337] width 1068 height 214
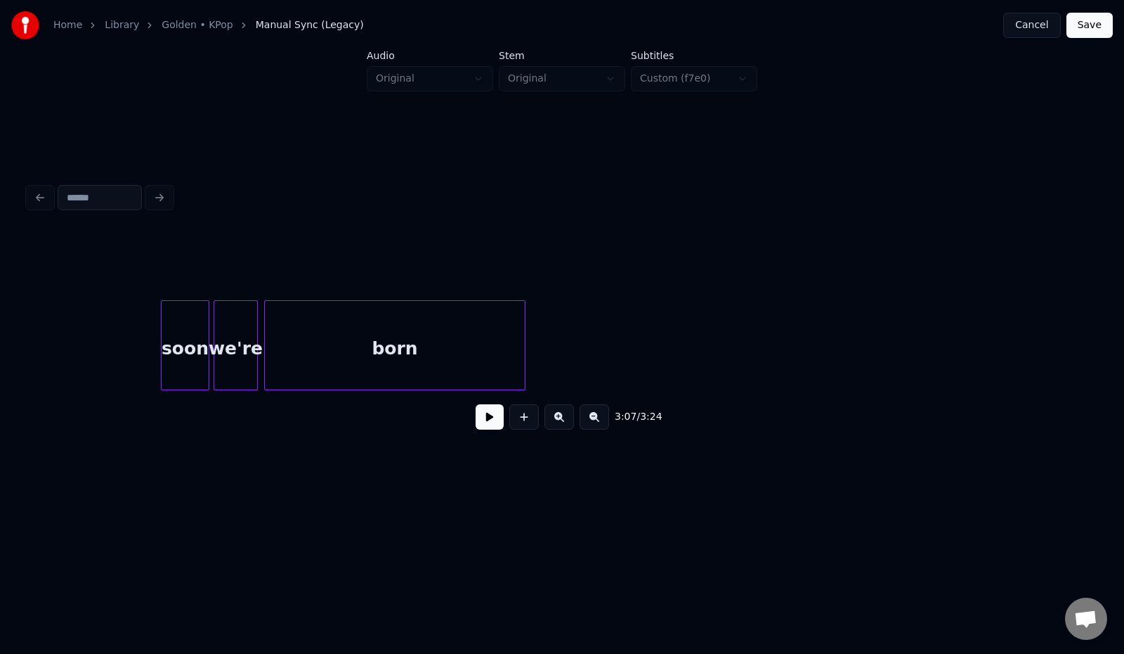
scroll to position [0, 19026]
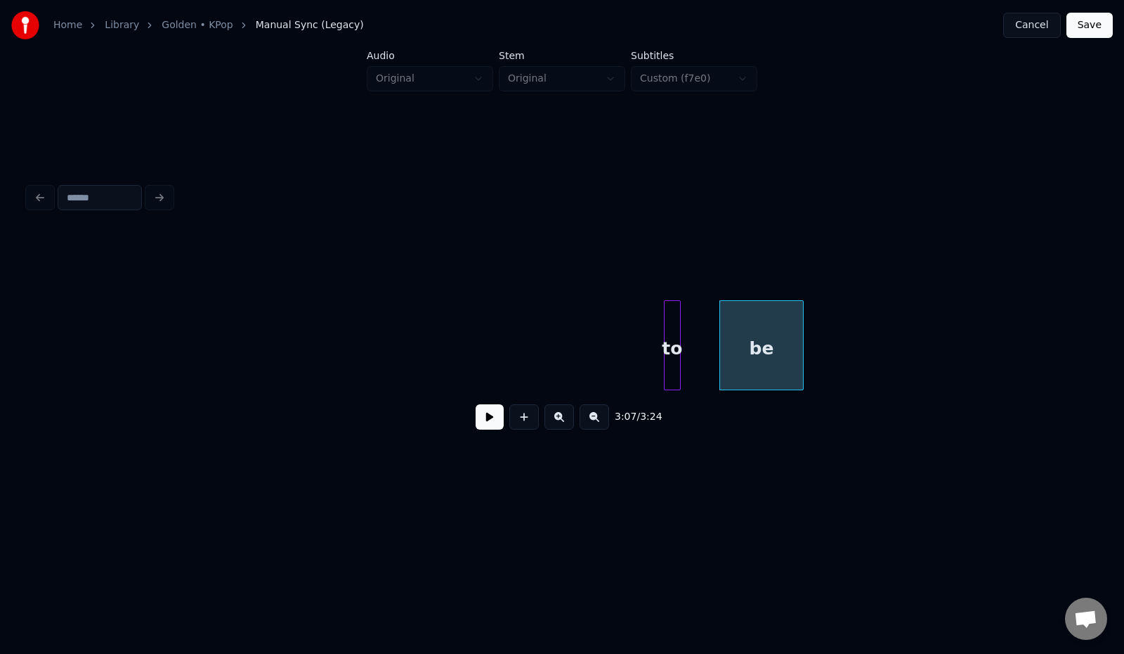
click at [676, 352] on div at bounding box center [678, 345] width 4 height 89
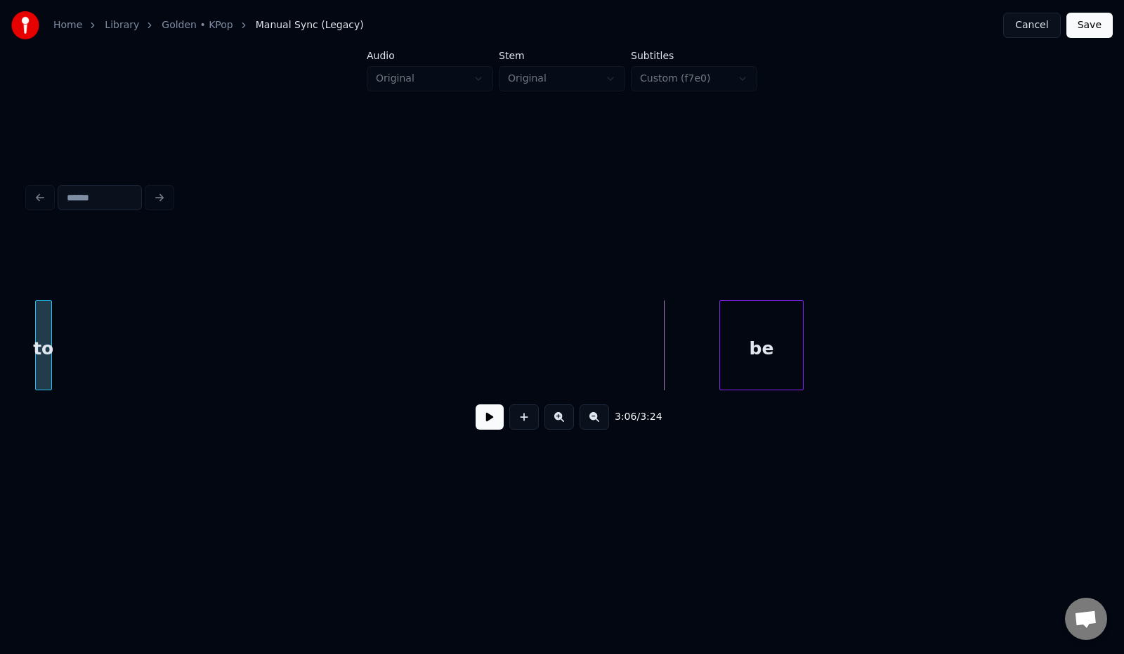
click at [41, 326] on div "to" at bounding box center [43, 349] width 15 height 96
click at [98, 321] on div "be" at bounding box center [111, 349] width 83 height 96
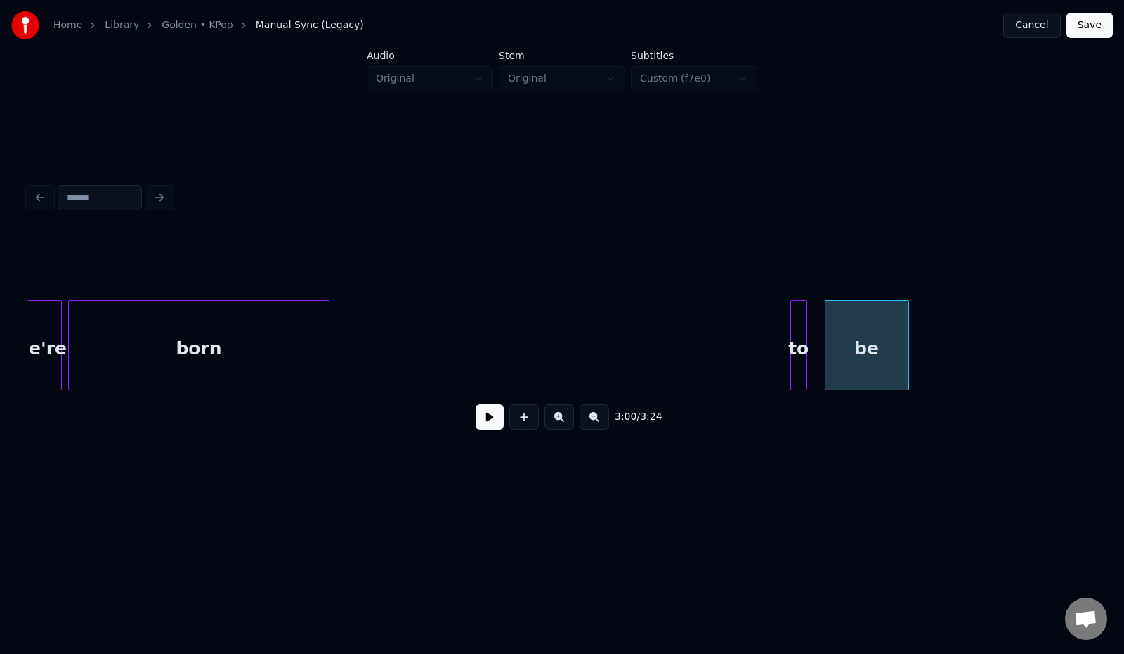
scroll to position [0, 18024]
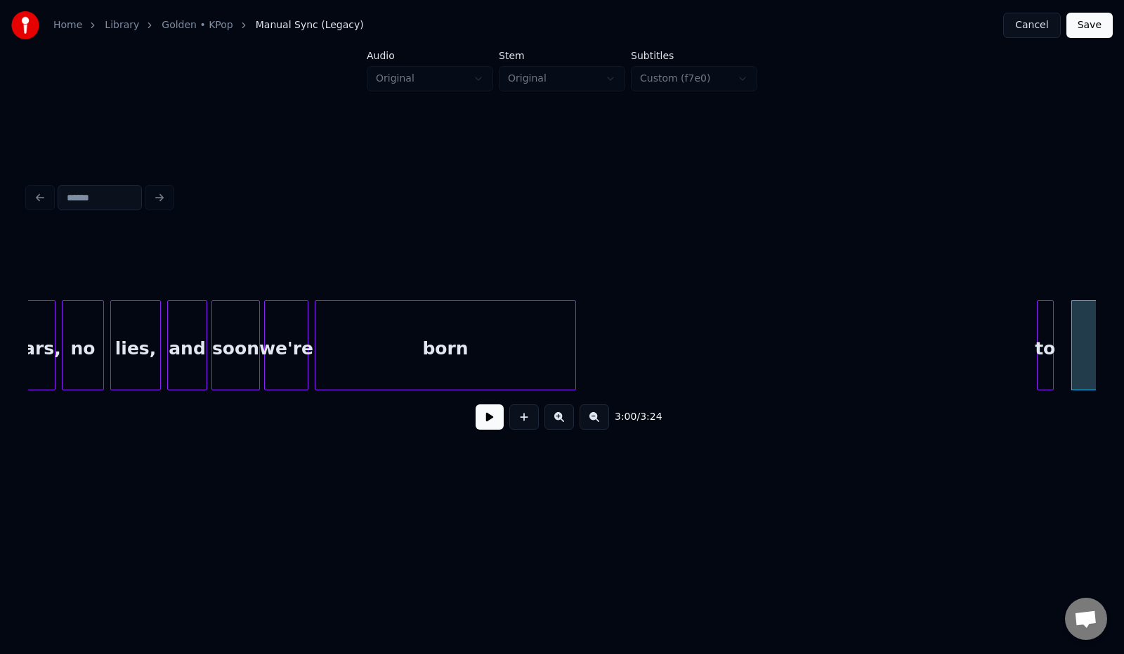
click at [554, 340] on div "born" at bounding box center [446, 349] width 260 height 96
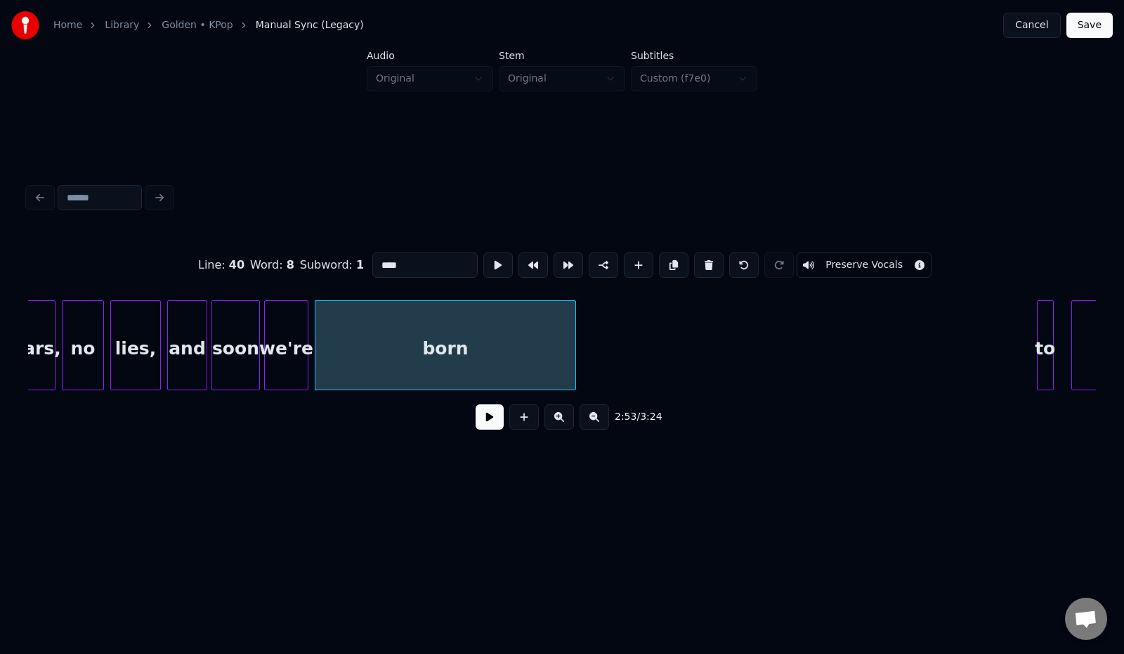
click at [477, 418] on button at bounding box center [490, 416] width 28 height 25
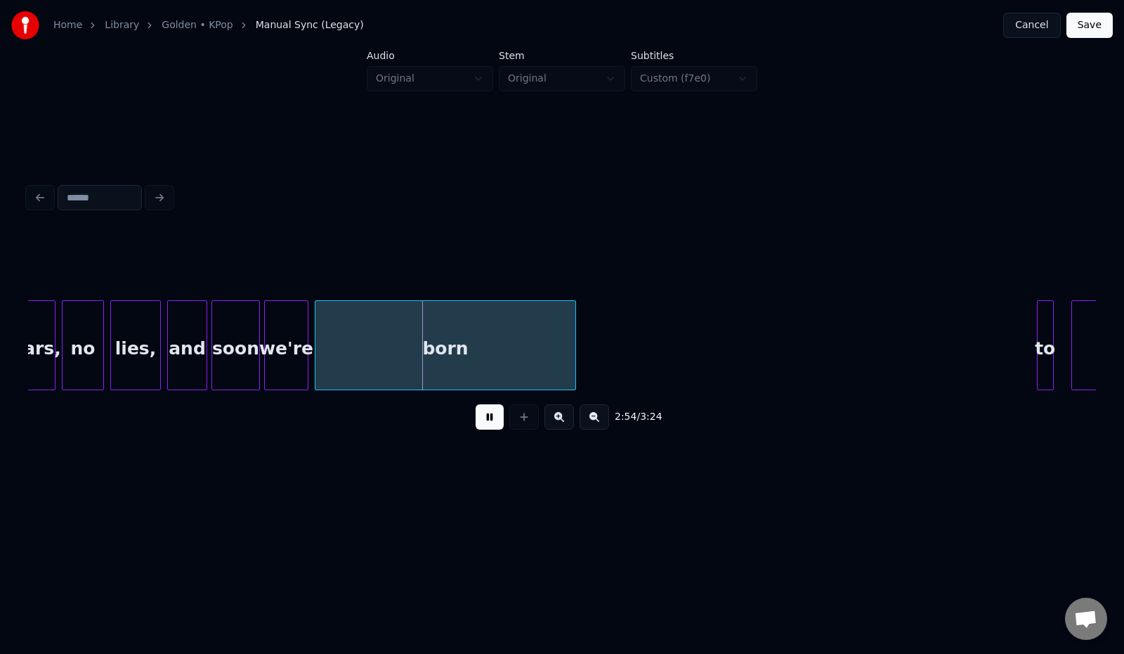
click at [477, 418] on button at bounding box center [490, 416] width 28 height 25
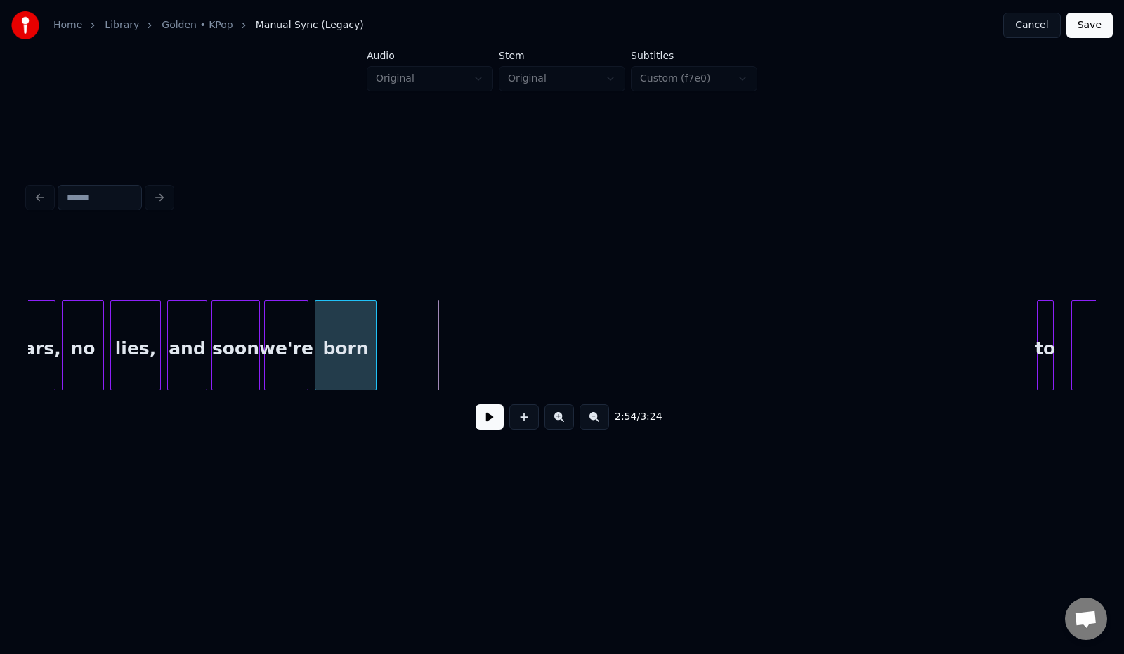
click at [376, 356] on div at bounding box center [374, 345] width 4 height 89
click at [391, 374] on div "to" at bounding box center [391, 349] width 15 height 96
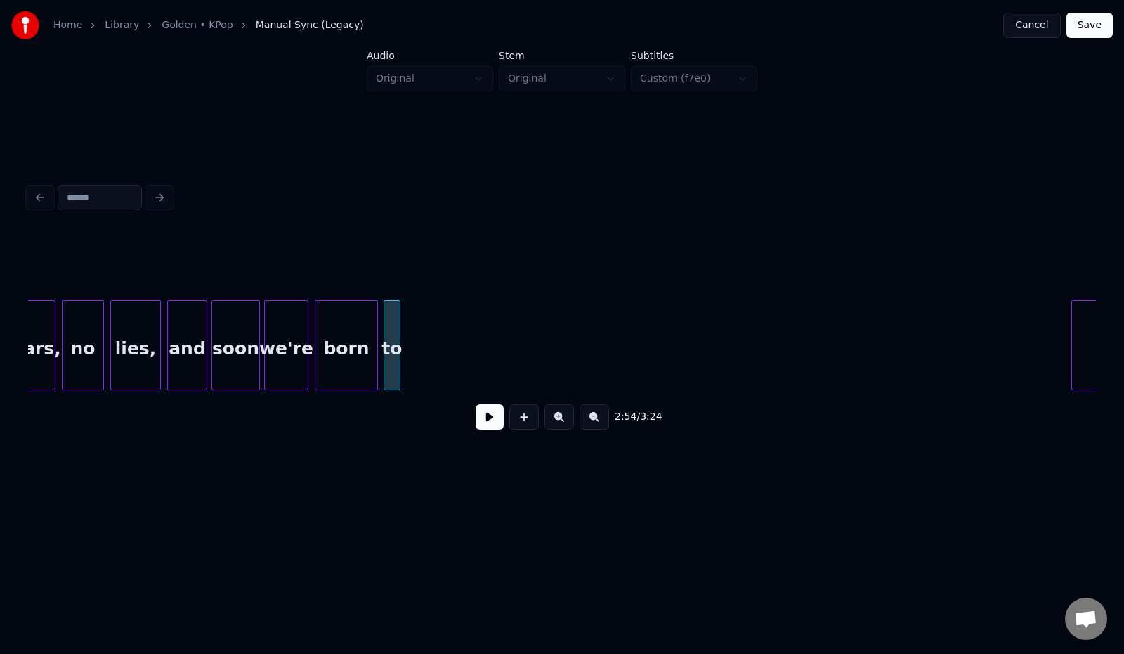
click at [1101, 320] on div "2:54 / 3:24" at bounding box center [561, 310] width 1079 height 278
drag, startPoint x: 1096, startPoint y: 323, endPoint x: 390, endPoint y: 312, distance: 706.4
click at [386, 312] on div "2:54 / 3:24" at bounding box center [561, 310] width 1079 height 278
click at [1073, 329] on div at bounding box center [1074, 345] width 4 height 89
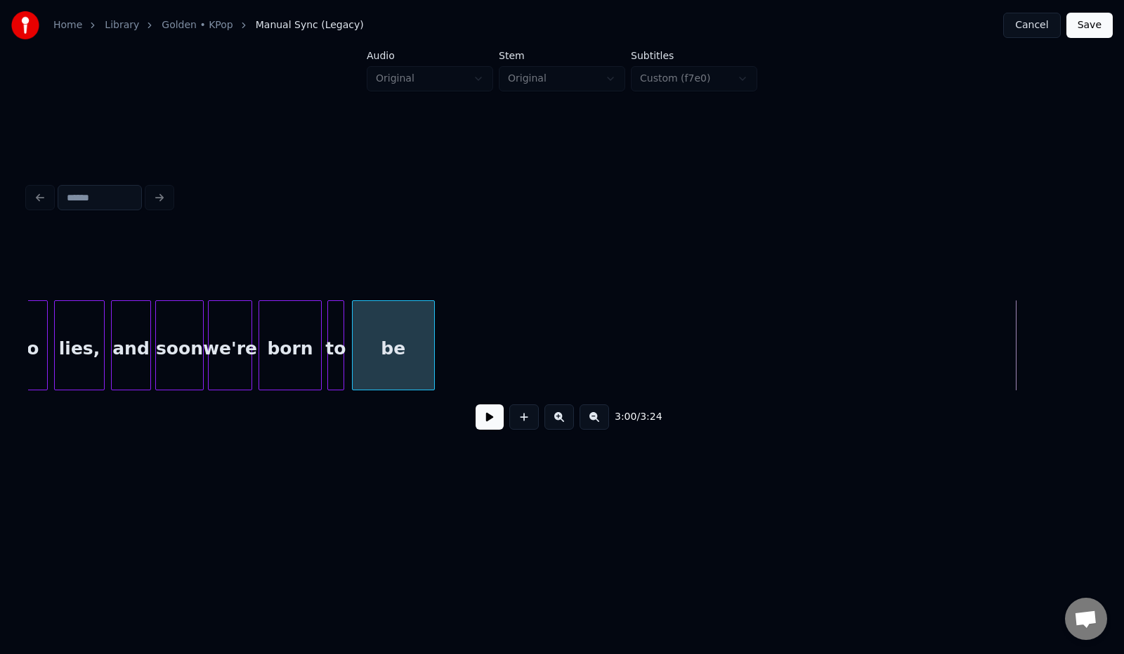
click at [422, 294] on div "3:00 / 3:24" at bounding box center [562, 337] width 1068 height 214
click at [232, 337] on div "we're" at bounding box center [230, 349] width 43 height 96
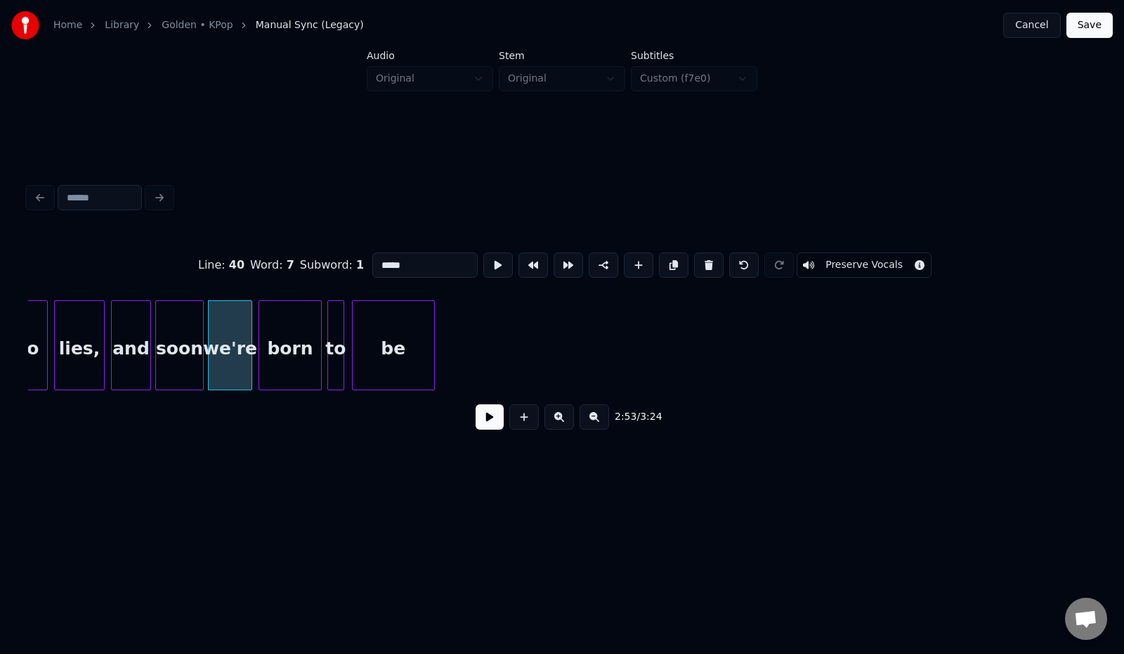
click at [479, 417] on button at bounding box center [490, 416] width 28 height 25
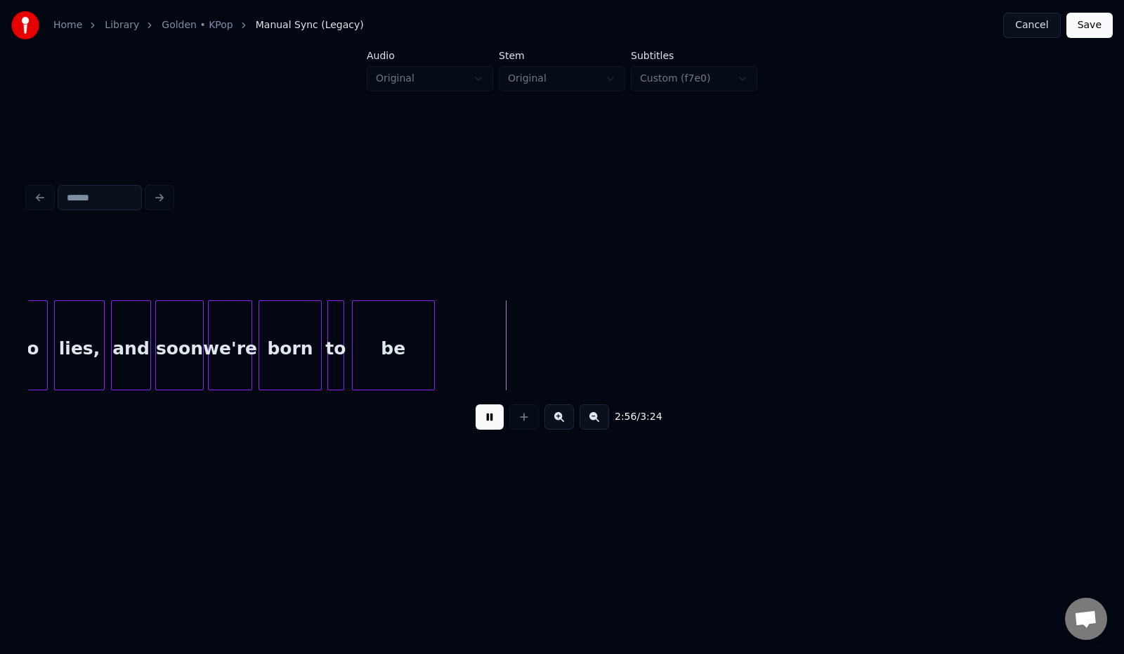
click at [476, 418] on button at bounding box center [490, 416] width 28 height 25
click at [222, 347] on div "we're" at bounding box center [230, 349] width 43 height 96
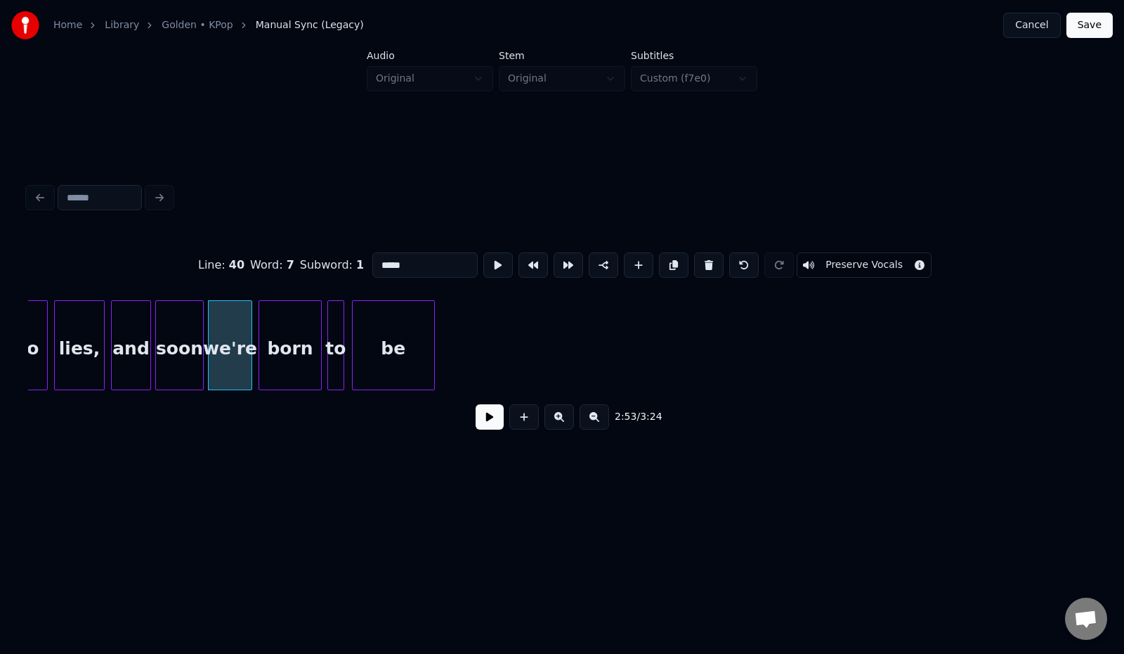
click at [484, 423] on button at bounding box center [490, 416] width 28 height 25
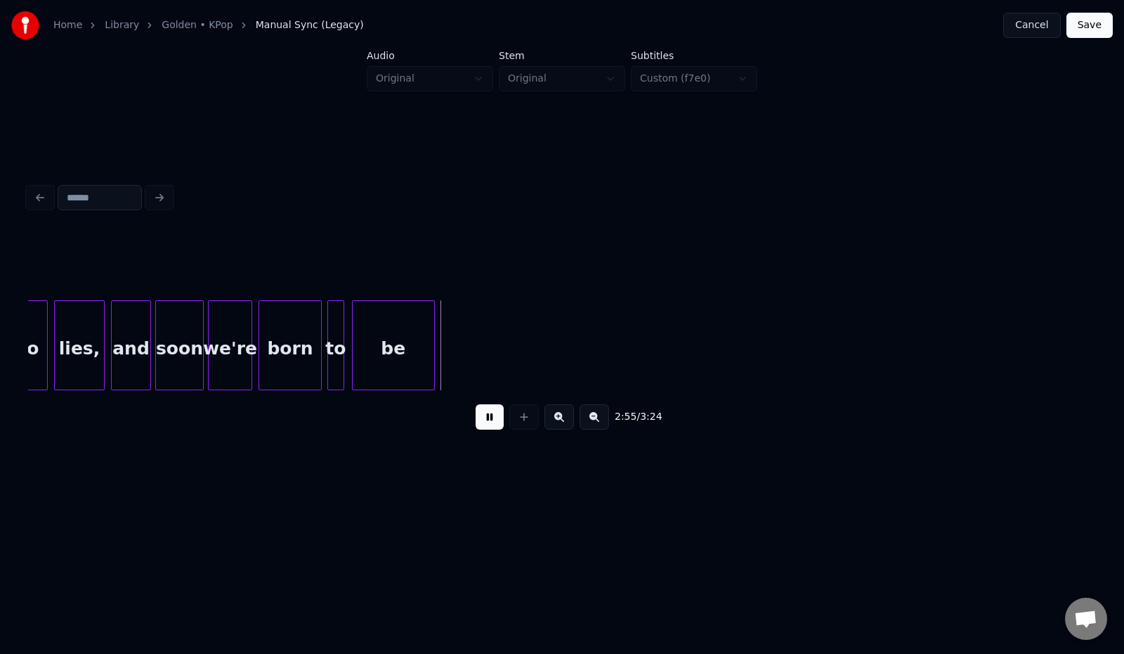
click at [484, 423] on button at bounding box center [490, 416] width 28 height 25
click at [344, 365] on div at bounding box center [344, 345] width 4 height 89
click at [291, 363] on div "born" at bounding box center [290, 349] width 62 height 96
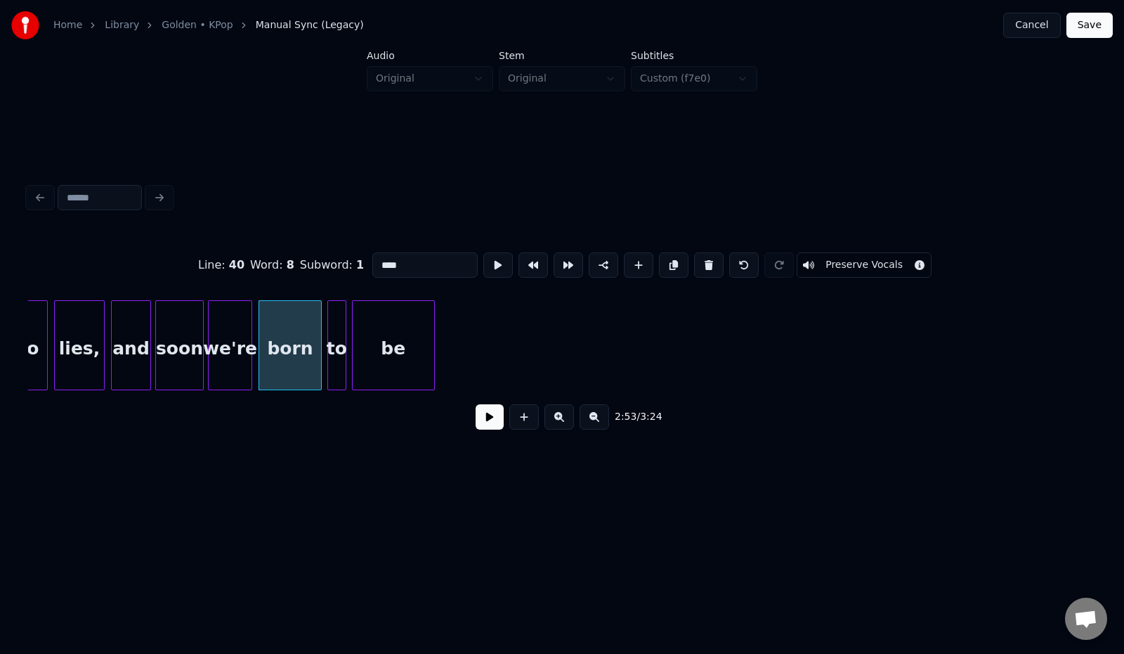
click at [482, 427] on button at bounding box center [490, 416] width 28 height 25
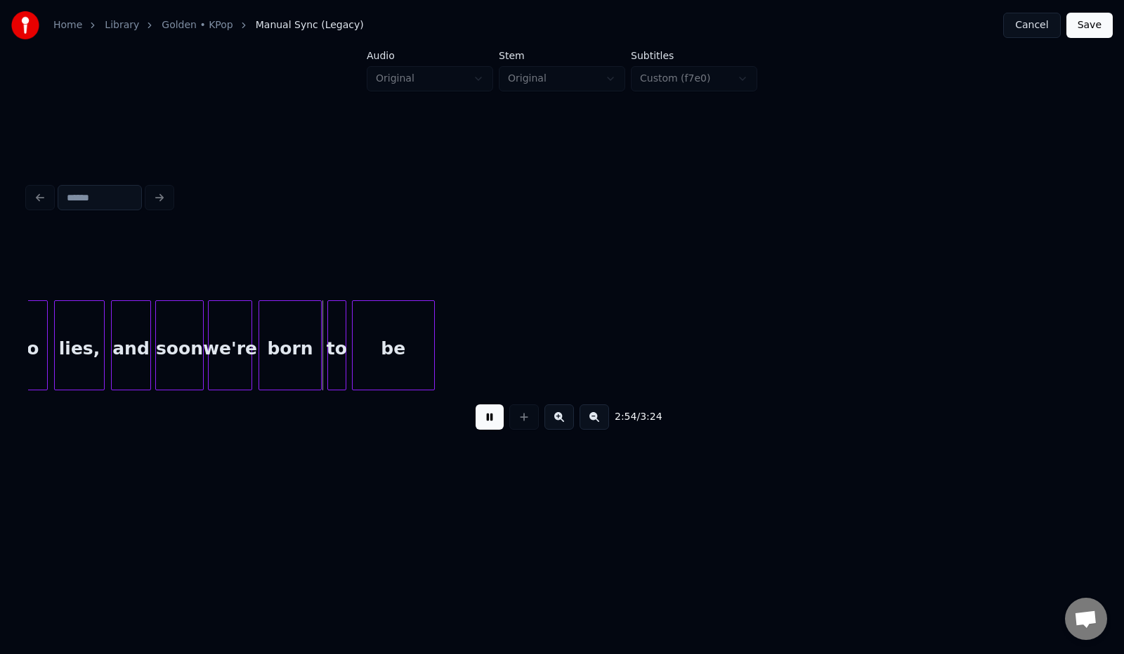
click at [482, 427] on button at bounding box center [490, 416] width 28 height 25
click at [300, 369] on div at bounding box center [299, 345] width 4 height 89
click at [317, 365] on div "to" at bounding box center [320, 349] width 18 height 96
click at [335, 364] on div at bounding box center [334, 345] width 4 height 89
click at [245, 364] on div "we're" at bounding box center [230, 349] width 43 height 96
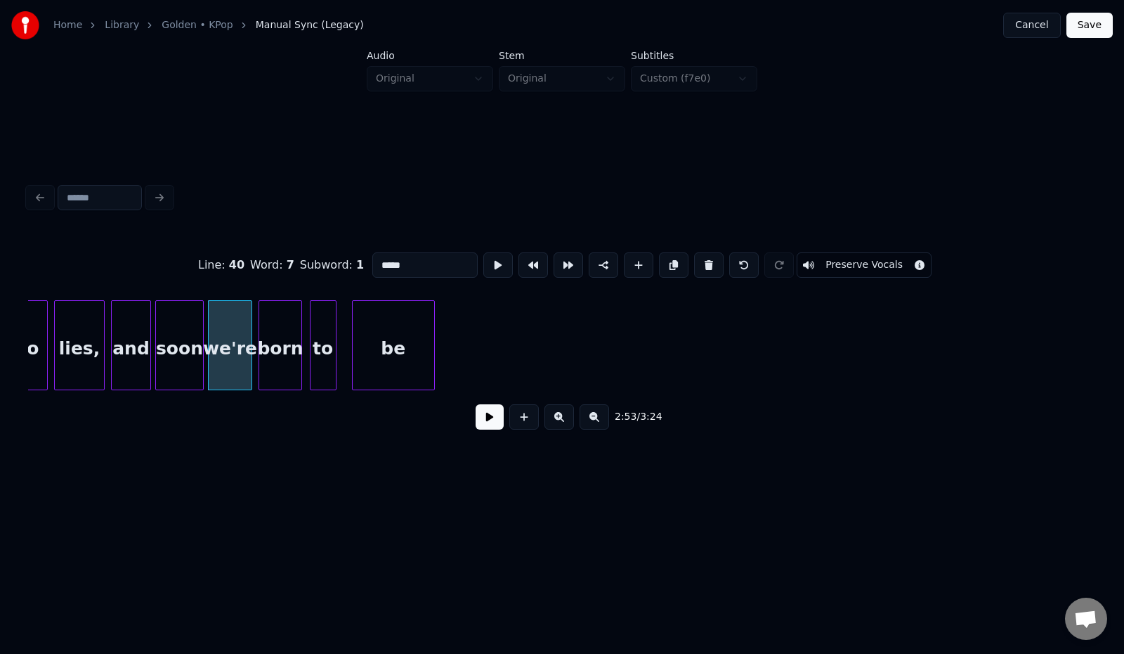
click at [476, 429] on button at bounding box center [490, 416] width 28 height 25
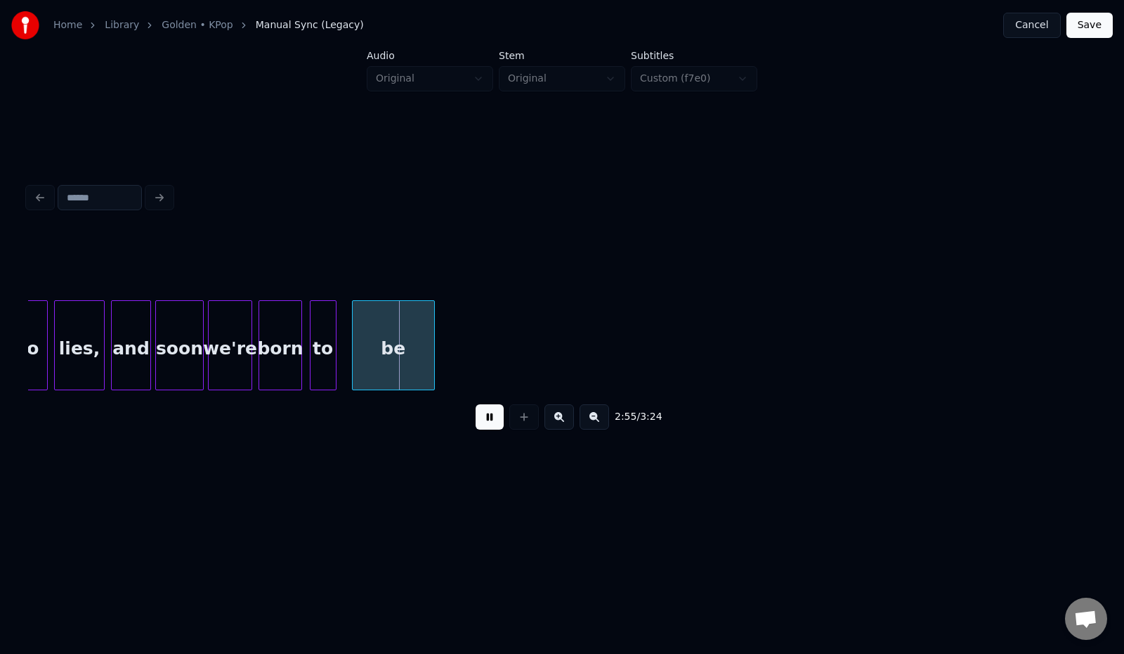
click at [476, 429] on button at bounding box center [490, 416] width 28 height 25
click at [349, 363] on div "be" at bounding box center [391, 345] width 84 height 90
click at [234, 358] on div "we're" at bounding box center [230, 349] width 43 height 96
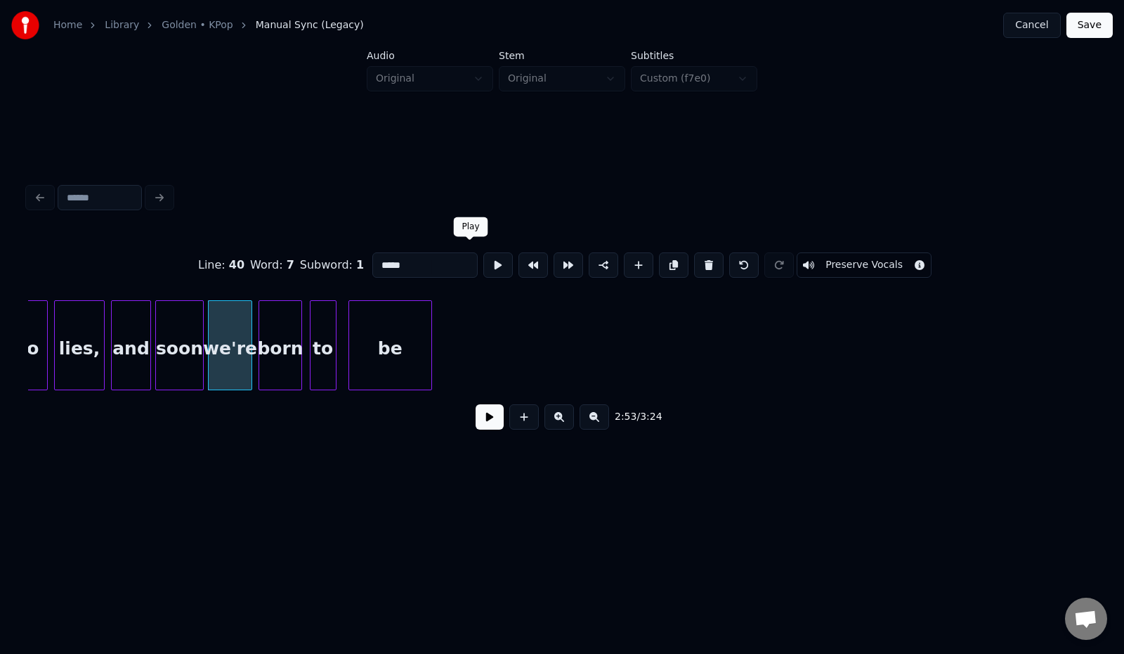
click at [484, 260] on button at bounding box center [499, 264] width 30 height 25
click at [284, 323] on div "born" at bounding box center [280, 349] width 42 height 96
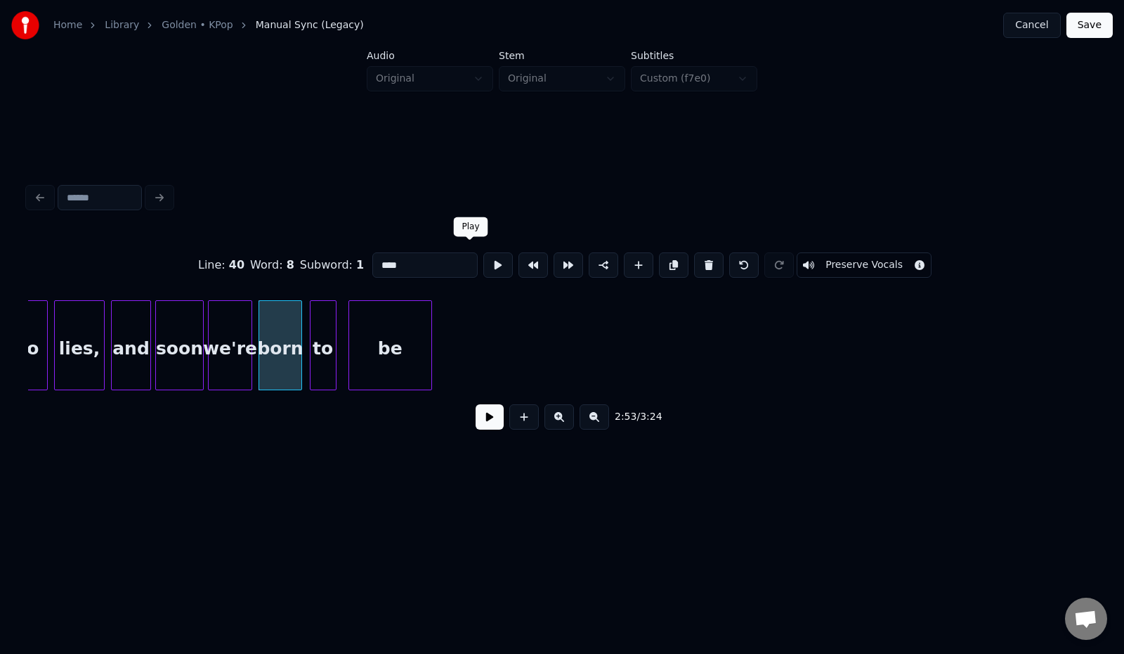
click at [484, 262] on button at bounding box center [499, 264] width 30 height 25
click at [296, 330] on div at bounding box center [294, 345] width 4 height 89
click at [310, 334] on div "to" at bounding box center [313, 349] width 25 height 96
click at [285, 336] on div "born" at bounding box center [277, 349] width 37 height 96
click at [484, 262] on button at bounding box center [499, 264] width 30 height 25
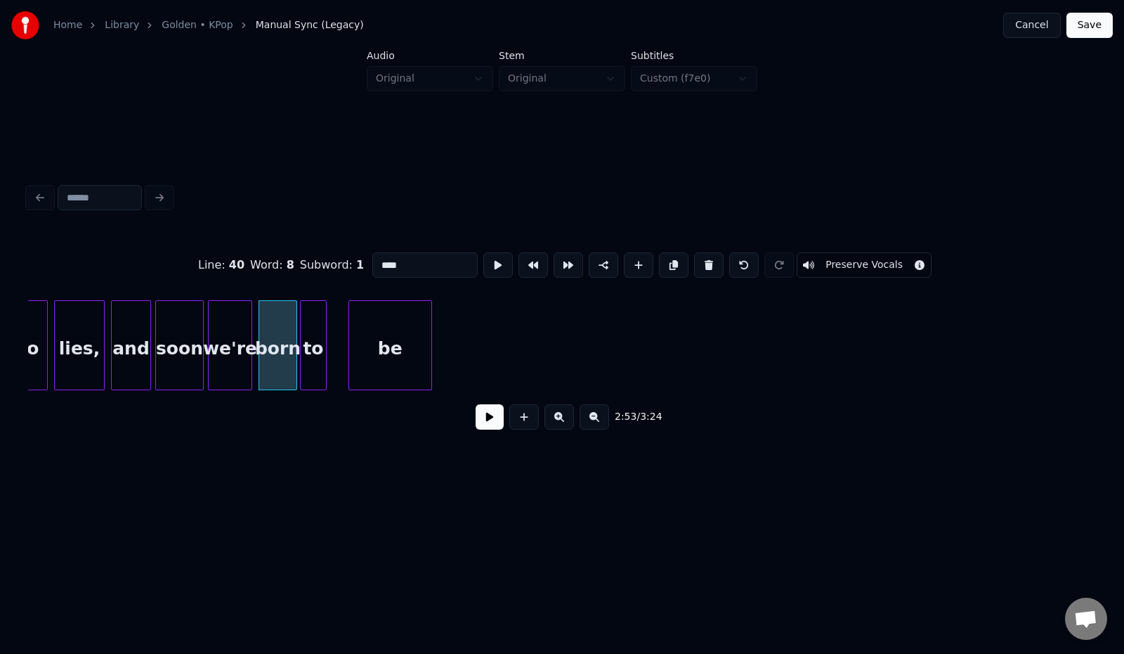
click at [317, 336] on div "to" at bounding box center [313, 349] width 25 height 96
type input "**"
click at [484, 258] on button at bounding box center [499, 264] width 30 height 25
click at [392, 325] on div "be" at bounding box center [381, 349] width 82 height 96
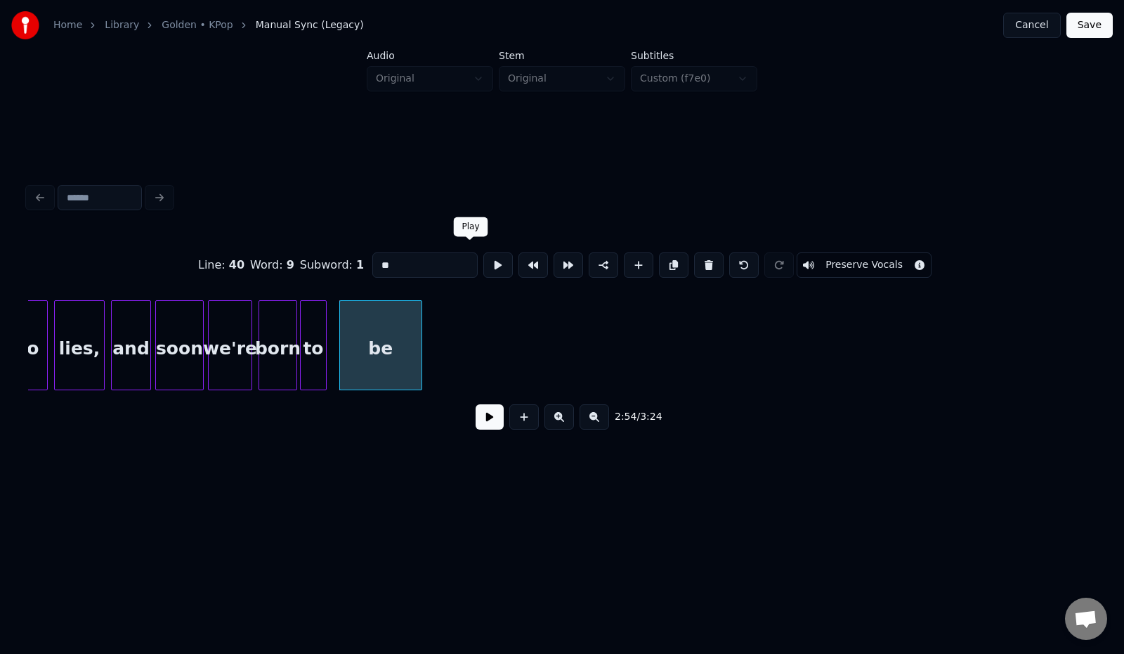
click at [484, 261] on button at bounding box center [499, 264] width 30 height 25
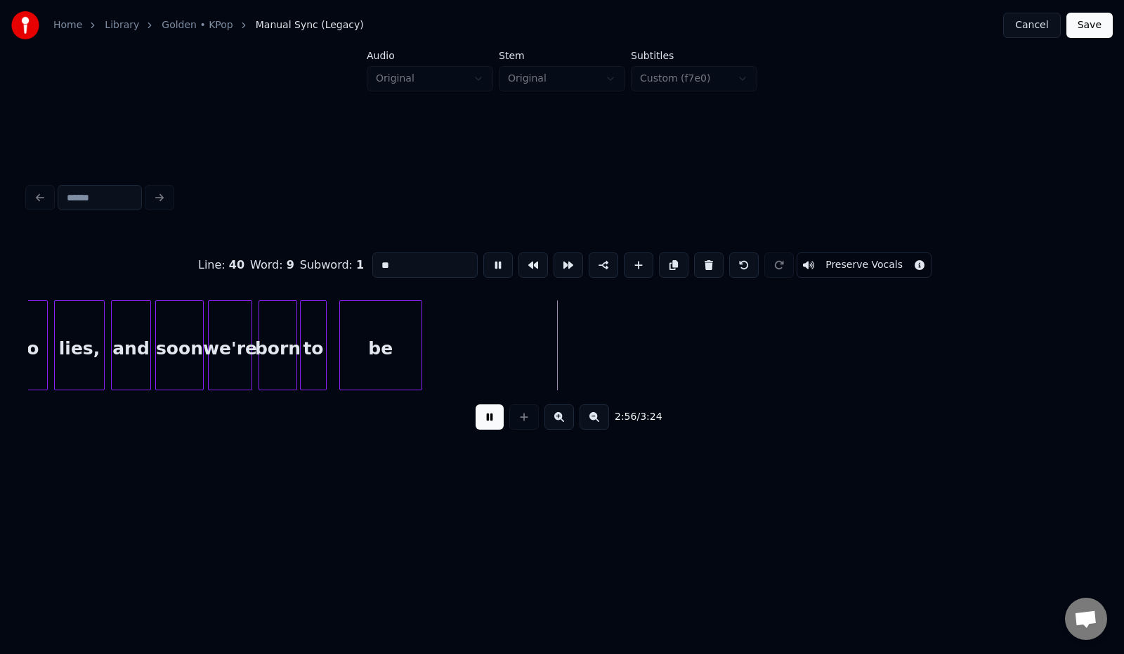
drag, startPoint x: 480, startPoint y: 342, endPoint x: 451, endPoint y: 347, distance: 29.2
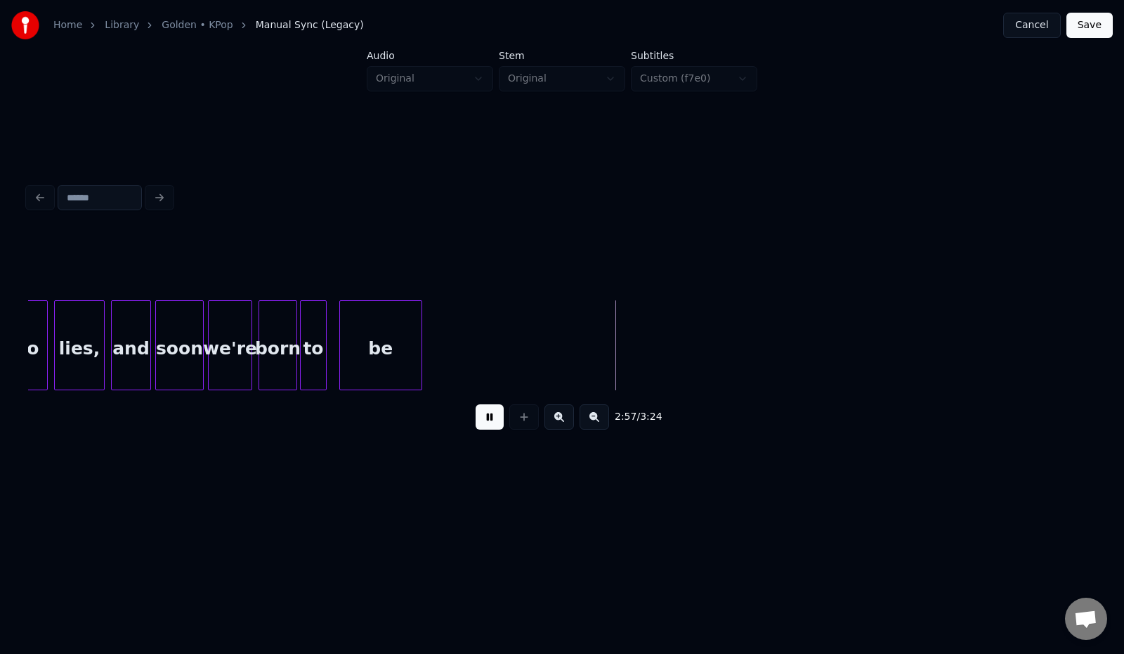
click at [479, 422] on button at bounding box center [490, 416] width 28 height 25
click at [514, 362] on div at bounding box center [514, 345] width 4 height 89
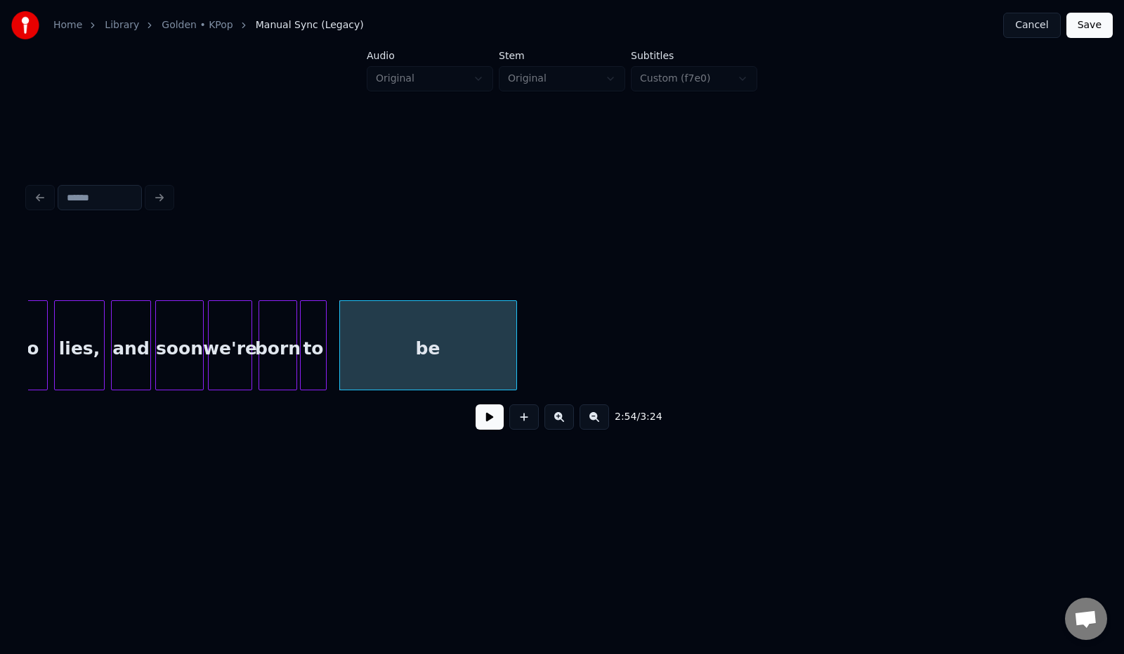
click at [131, 345] on div "and" at bounding box center [131, 349] width 39 height 96
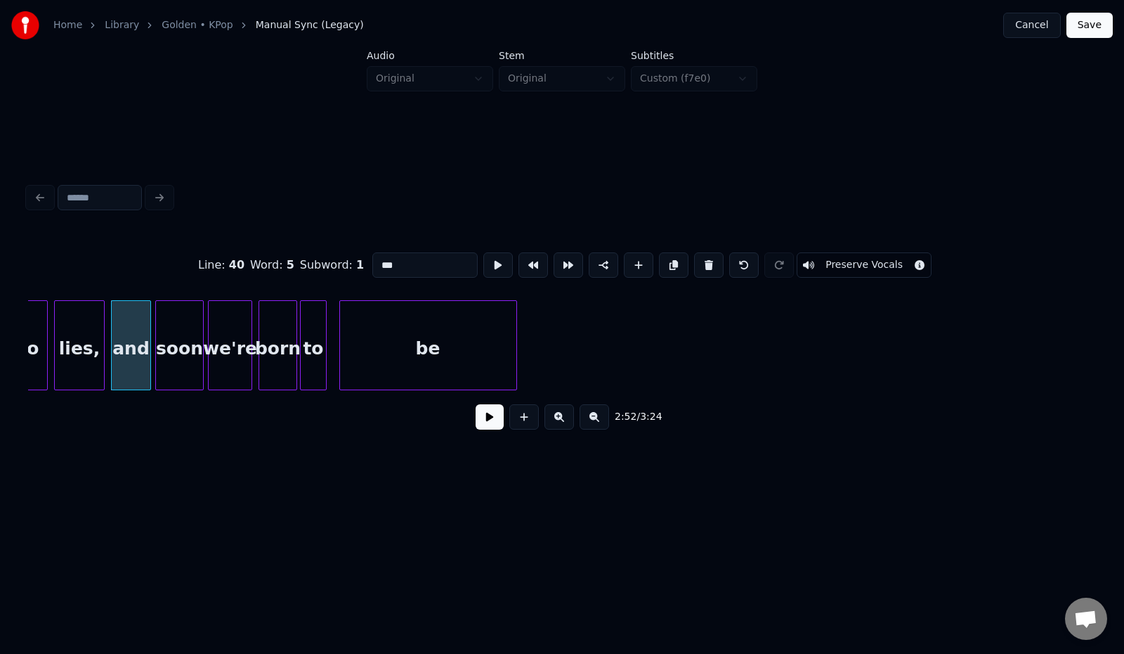
click at [486, 423] on button at bounding box center [490, 416] width 28 height 25
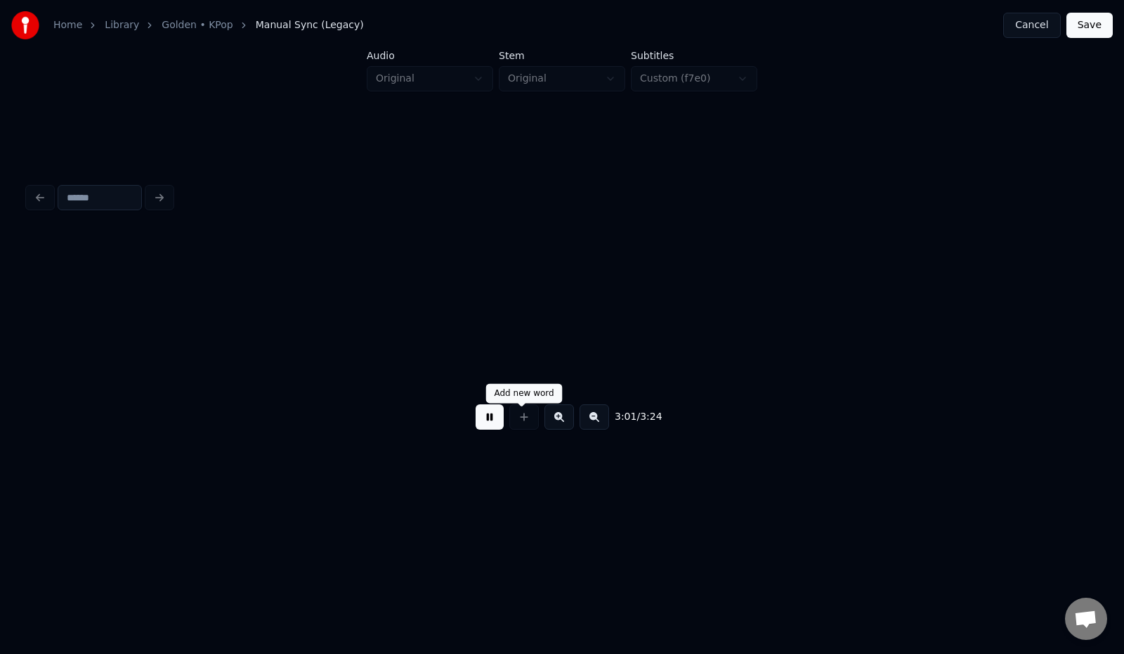
scroll to position [0, 19148]
click at [1083, 30] on button "Save" at bounding box center [1090, 25] width 46 height 25
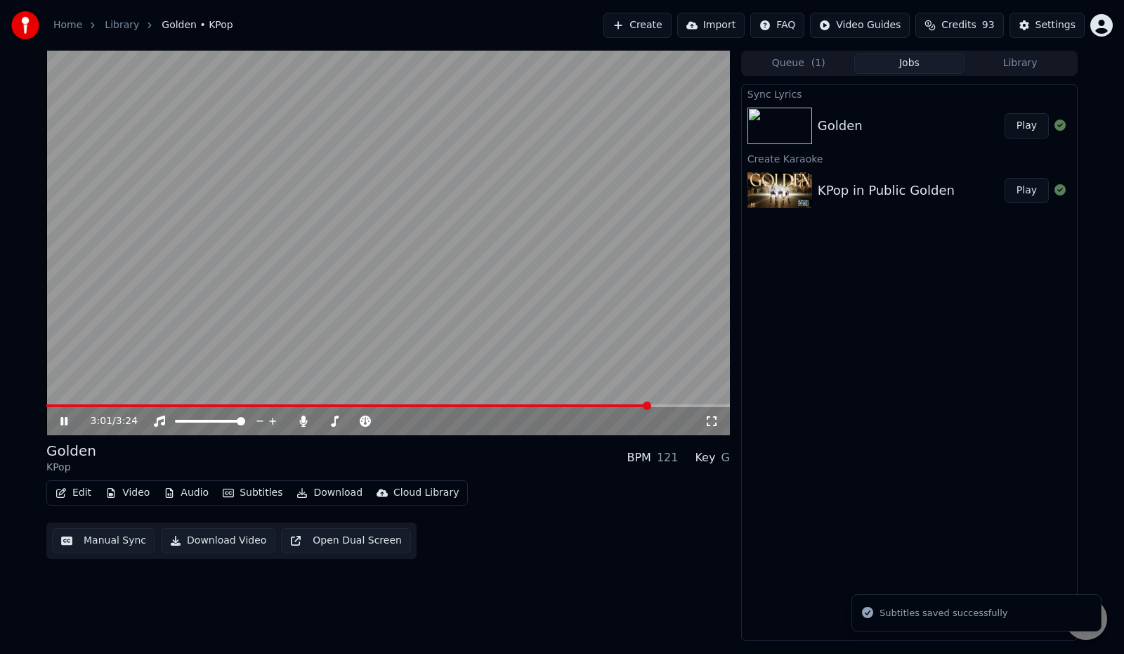
click at [649, 401] on span at bounding box center [647, 405] width 8 height 8
click at [588, 408] on span at bounding box center [592, 405] width 8 height 8
click at [60, 421] on icon at bounding box center [64, 421] width 8 height 10
click at [374, 404] on span at bounding box center [209, 405] width 327 height 3
click at [375, 404] on span at bounding box center [378, 405] width 8 height 8
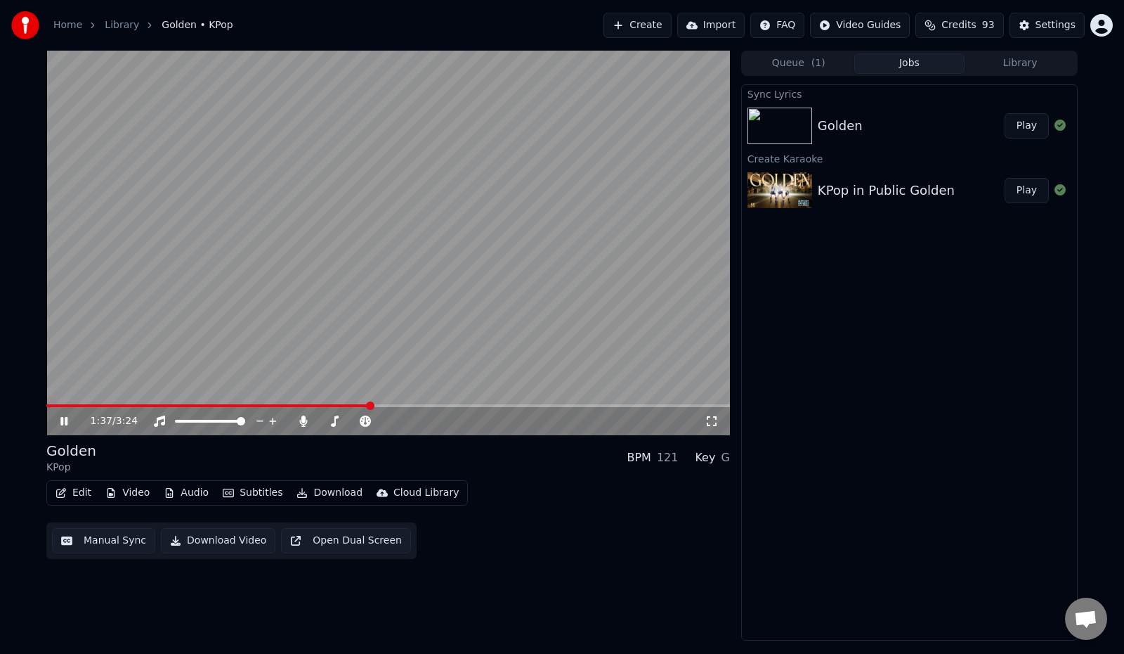
click at [369, 405] on span at bounding box center [208, 405] width 324 height 3
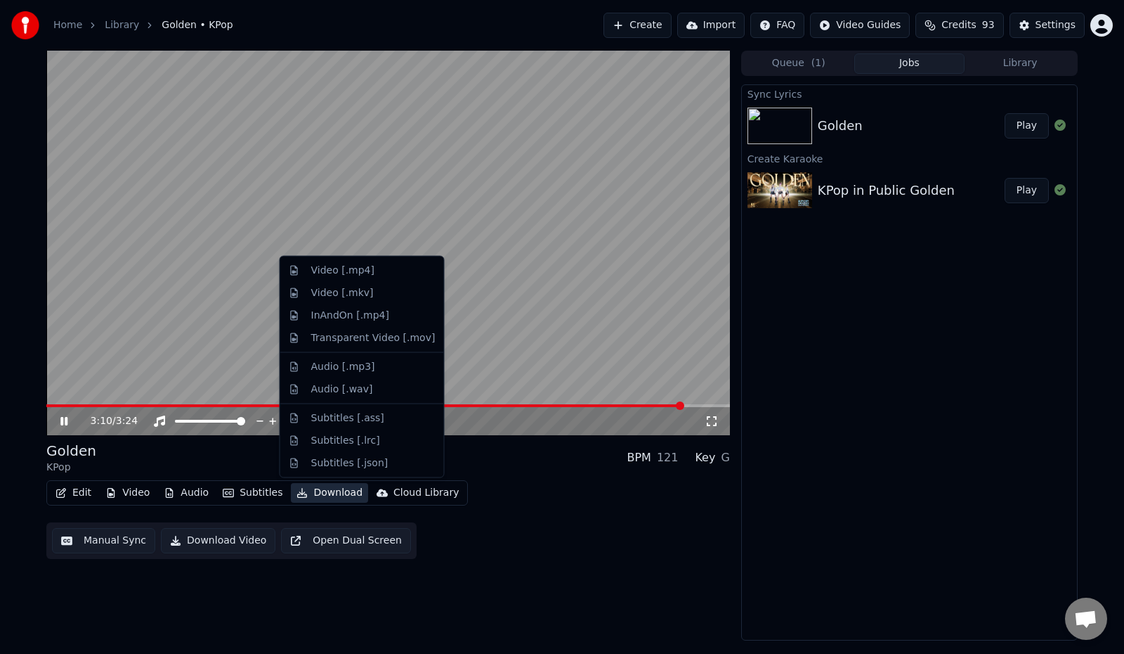
click at [326, 493] on button "Download" at bounding box center [329, 493] width 77 height 20
click at [353, 317] on div "InAndOn [.mp4]" at bounding box center [350, 315] width 79 height 14
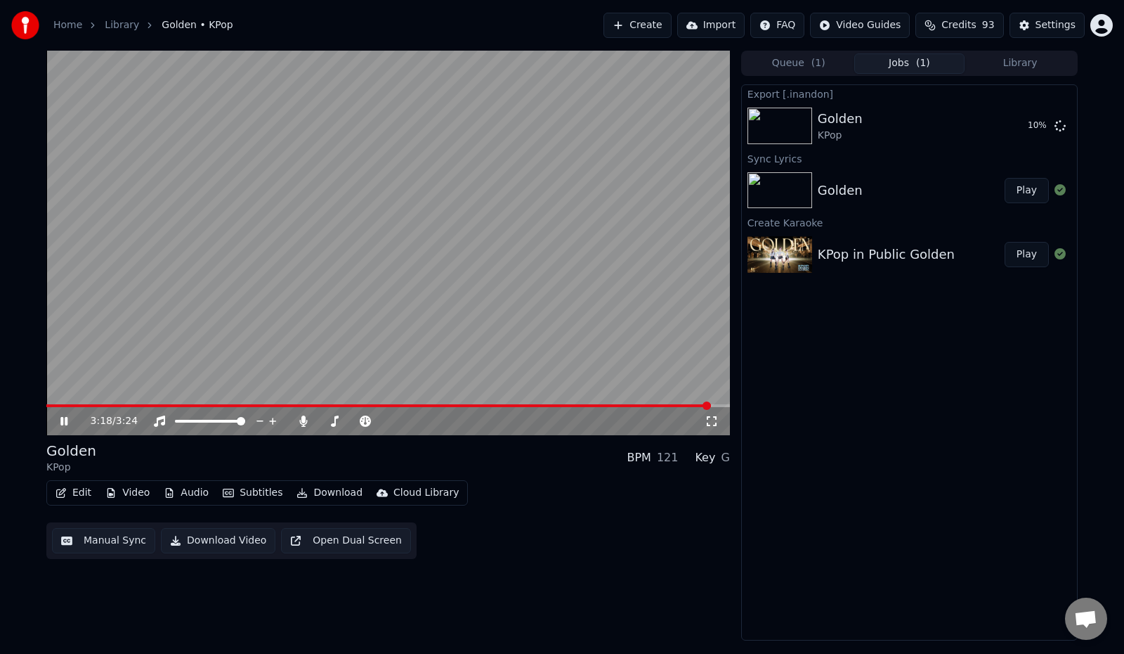
click at [62, 423] on icon at bounding box center [63, 421] width 7 height 8
click at [60, 417] on icon at bounding box center [64, 421] width 8 height 10
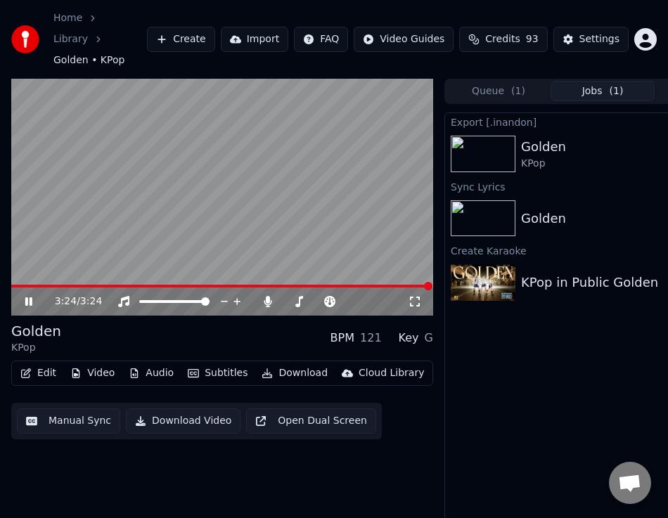
click at [30, 302] on icon at bounding box center [28, 301] width 7 height 8
click at [30, 302] on icon at bounding box center [29, 302] width 8 height 10
click at [25, 301] on icon at bounding box center [38, 301] width 32 height 11
click at [20, 301] on div "1:23 / 3:24" at bounding box center [222, 301] width 410 height 14
click at [27, 304] on icon at bounding box center [29, 302] width 8 height 10
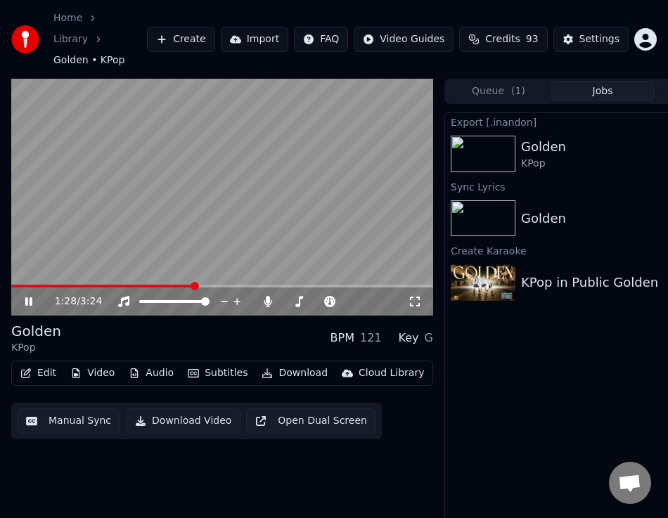
click at [27, 304] on icon at bounding box center [28, 301] width 7 height 8
click at [26, 304] on icon at bounding box center [29, 302] width 8 height 10
click at [26, 304] on icon at bounding box center [28, 301] width 7 height 8
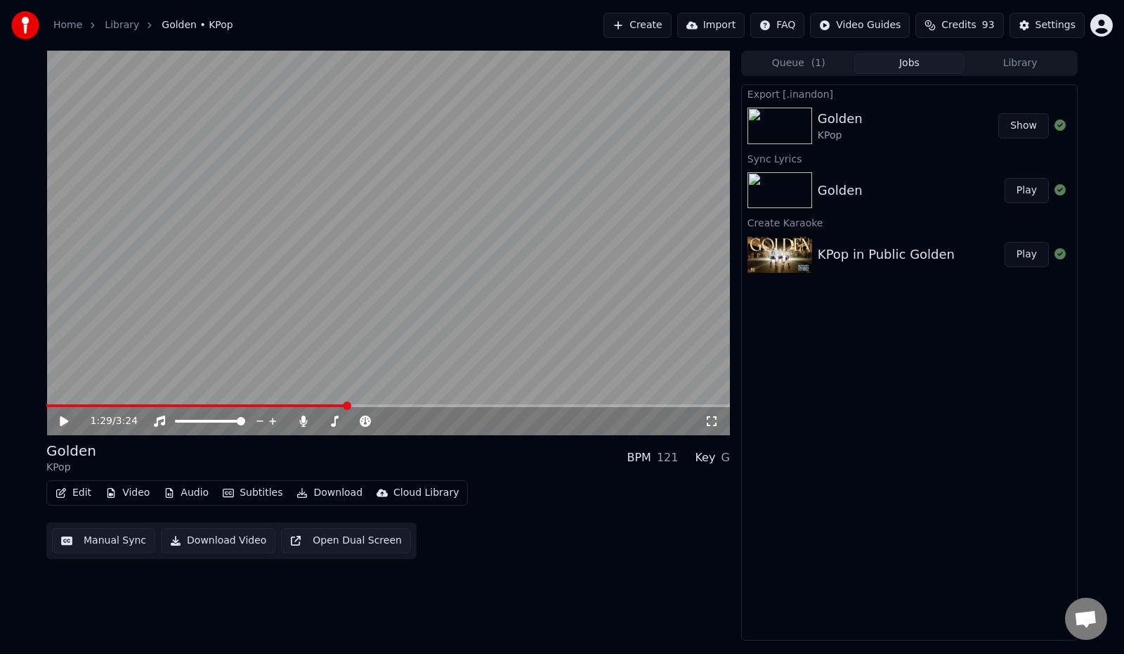
click at [1027, 124] on button "Show" at bounding box center [1024, 125] width 51 height 25
click at [1032, 68] on button "Library" at bounding box center [1020, 63] width 111 height 20
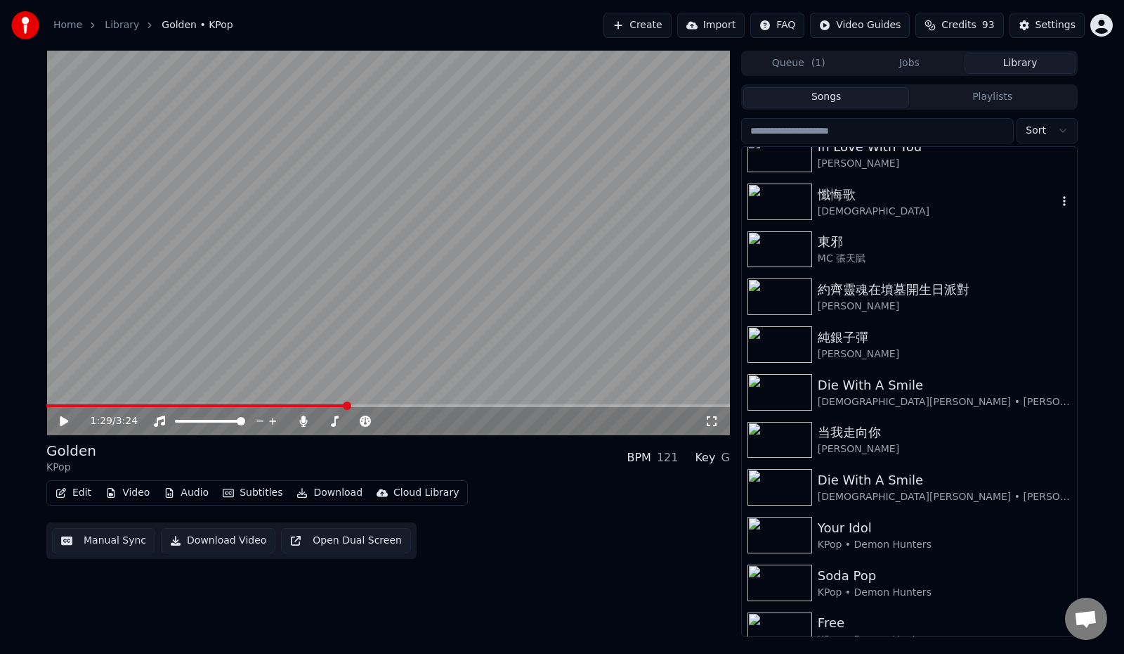
scroll to position [351, 0]
click at [862, 575] on div "Soda Pop" at bounding box center [938, 575] width 240 height 20
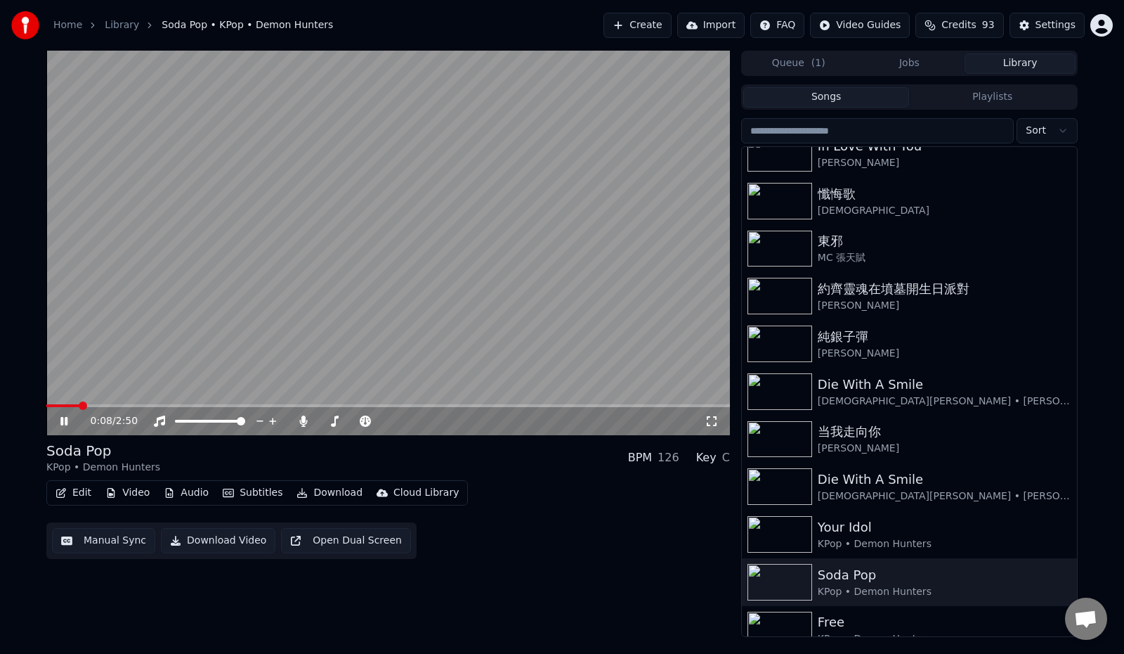
click at [63, 422] on icon at bounding box center [63, 421] width 7 height 8
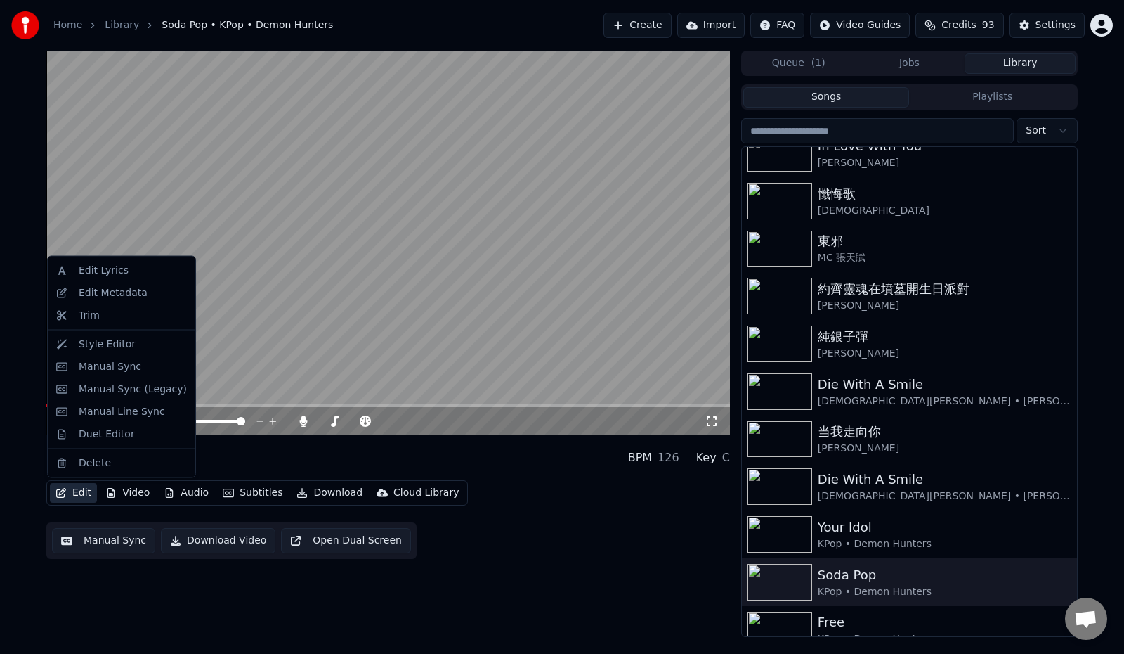
click at [79, 489] on button "Edit" at bounding box center [73, 493] width 47 height 20
click at [116, 294] on div "Edit Metadata" at bounding box center [113, 292] width 69 height 14
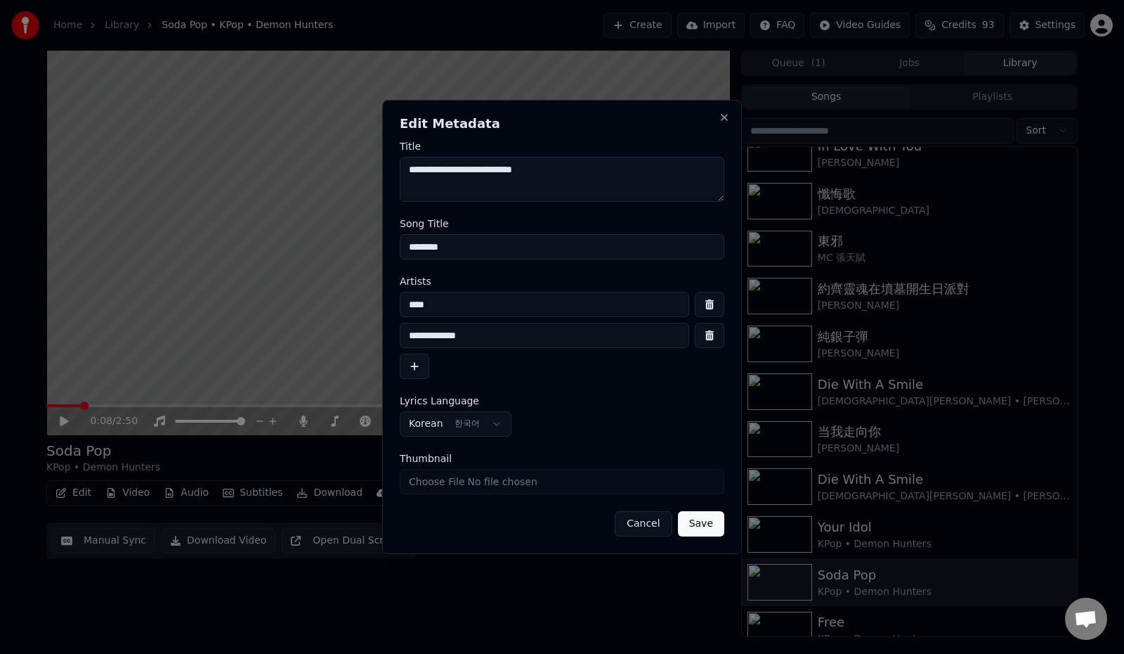
drag, startPoint x: 451, startPoint y: 171, endPoint x: 576, endPoint y: 179, distance: 124.6
click at [576, 179] on textarea "**********" at bounding box center [562, 179] width 325 height 45
drag, startPoint x: 408, startPoint y: 168, endPoint x: 446, endPoint y: 180, distance: 39.8
click at [408, 168] on textarea "********" at bounding box center [562, 179] width 325 height 45
type textarea "**********"
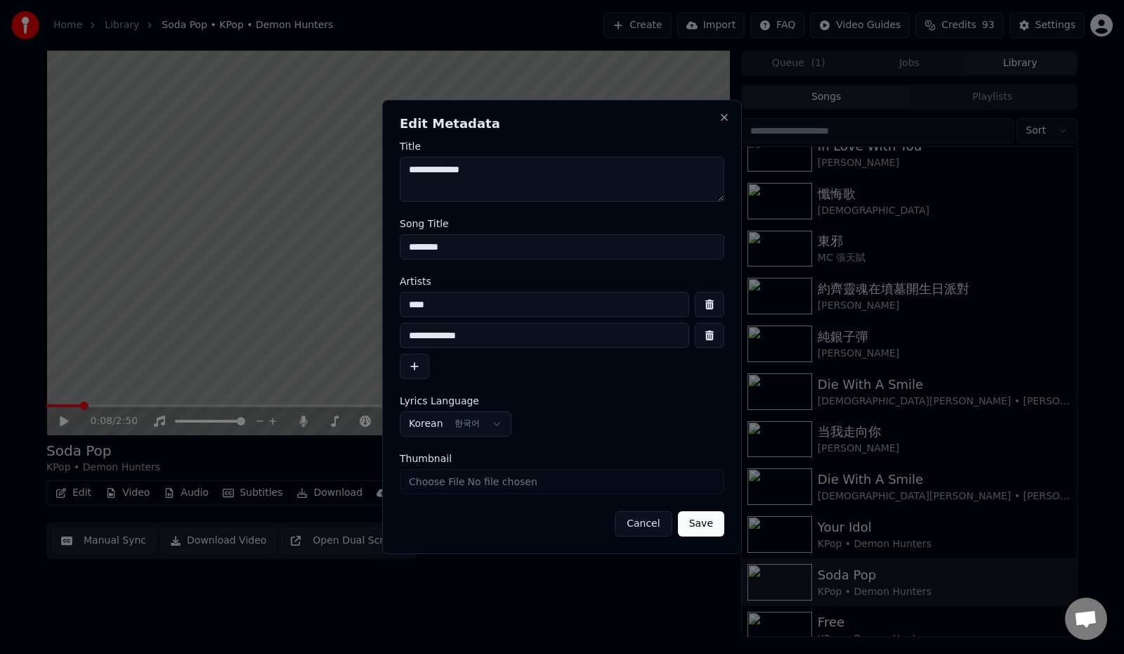
click at [505, 337] on input "**********" at bounding box center [545, 335] width 290 height 25
type input "*"
click at [703, 332] on button "button" at bounding box center [710, 335] width 30 height 25
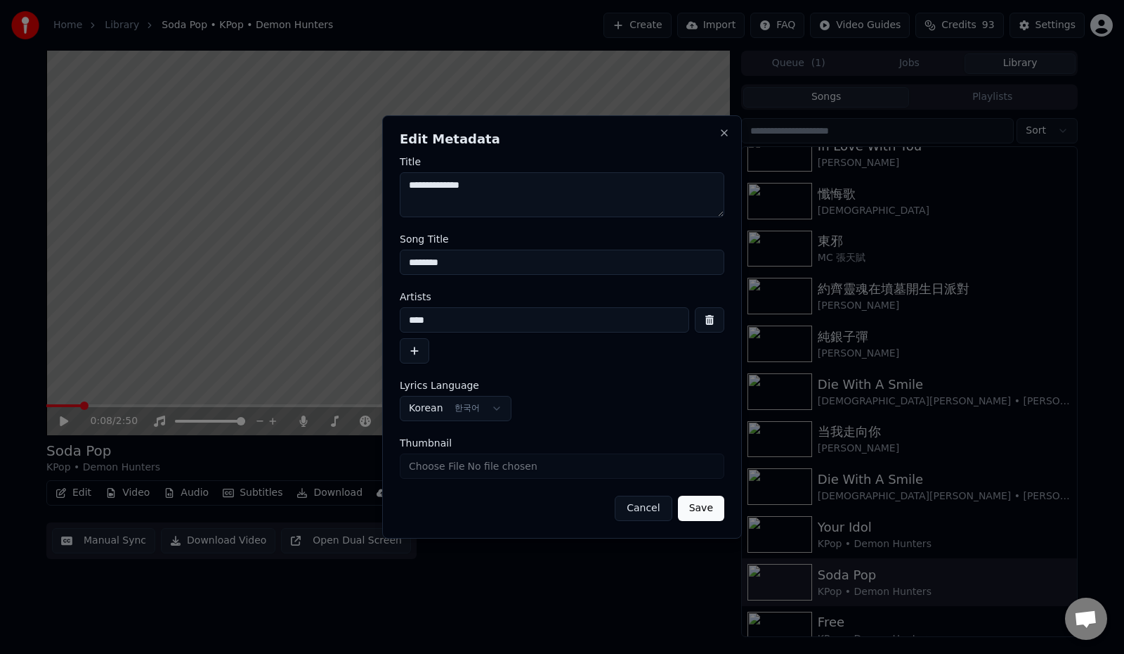
click at [697, 506] on button "Save" at bounding box center [701, 507] width 46 height 25
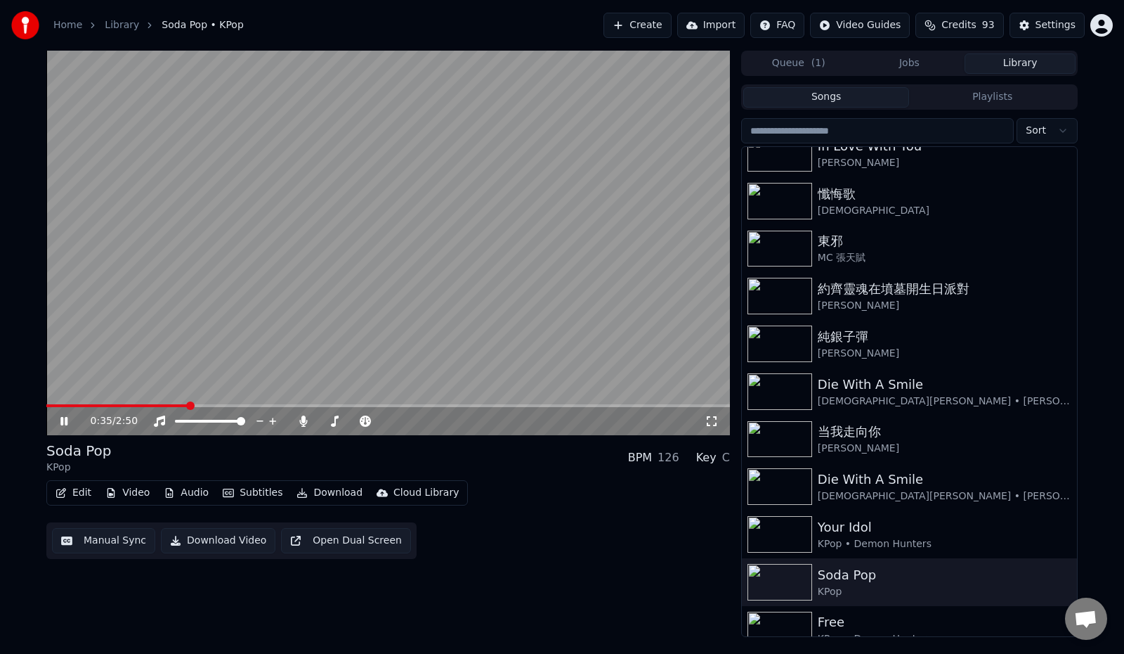
click at [707, 419] on icon at bounding box center [712, 421] width 10 height 10
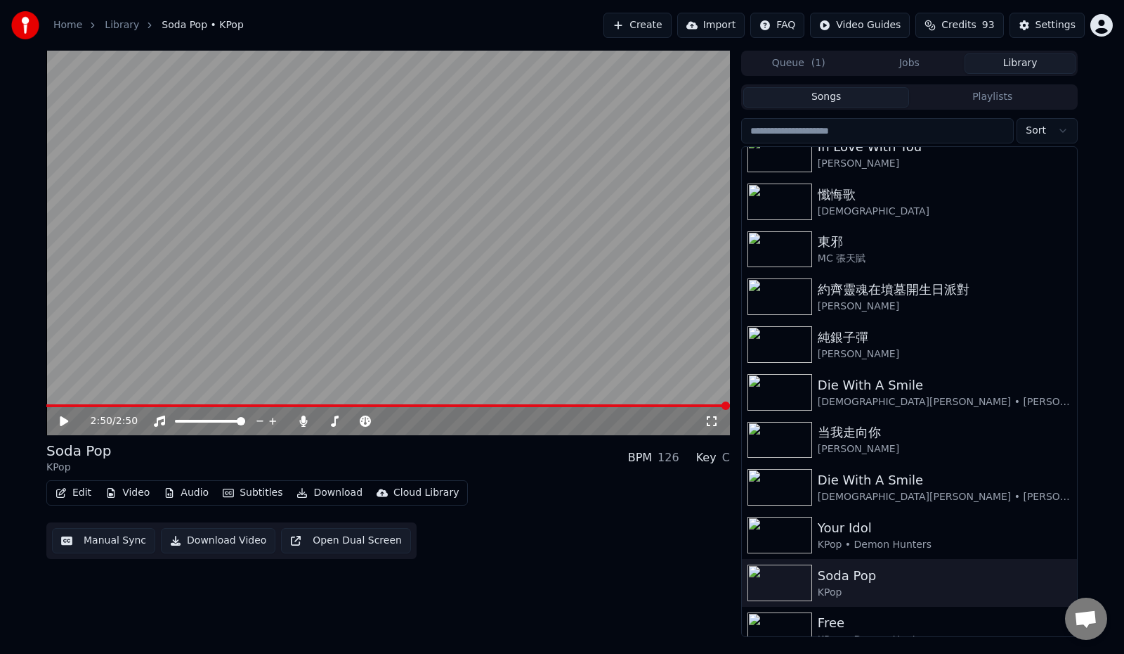
click at [66, 421] on icon at bounding box center [64, 421] width 8 height 10
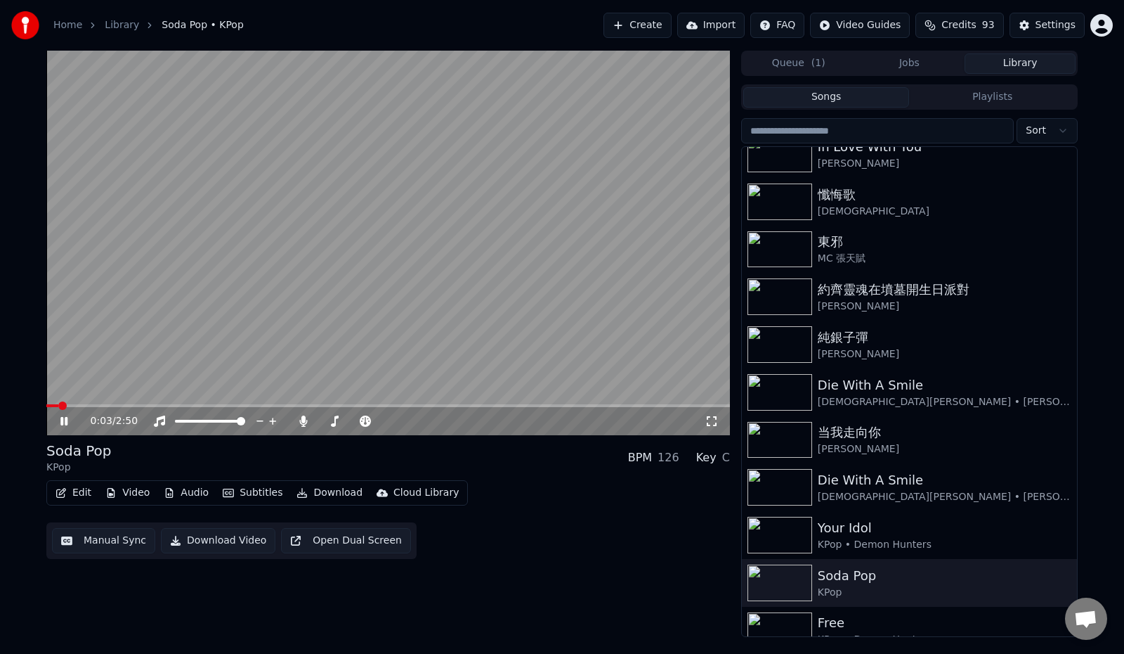
click at [67, 401] on span at bounding box center [62, 405] width 8 height 8
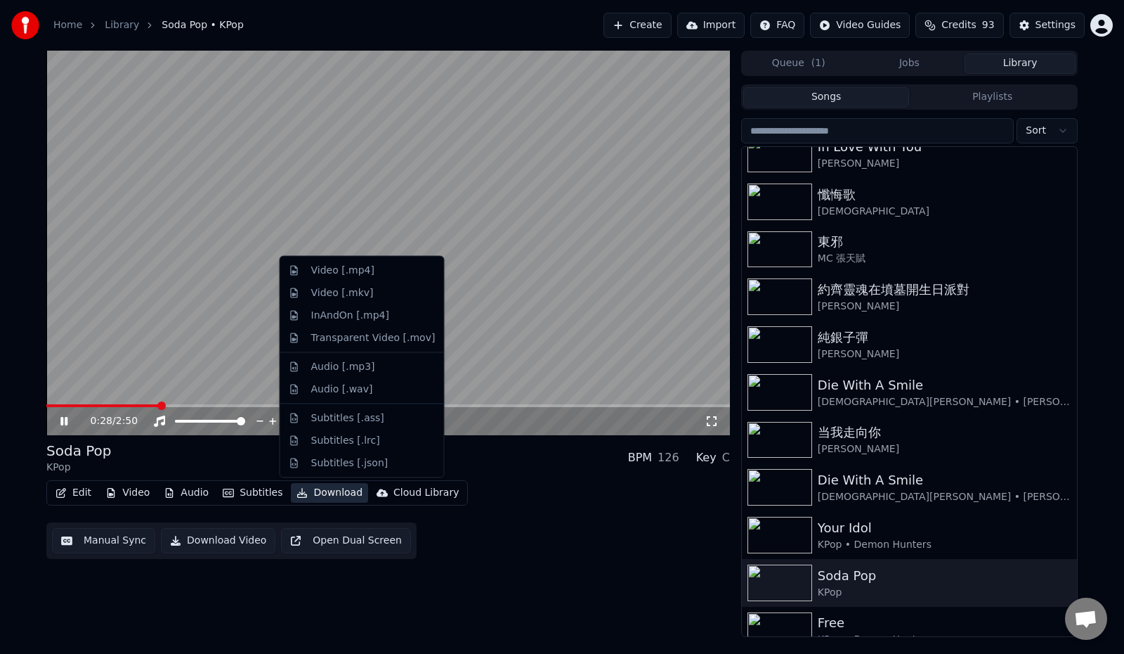
click at [307, 493] on button "Download" at bounding box center [329, 493] width 77 height 20
click at [384, 313] on div "InAndOn [.mp4]" at bounding box center [373, 315] width 124 height 14
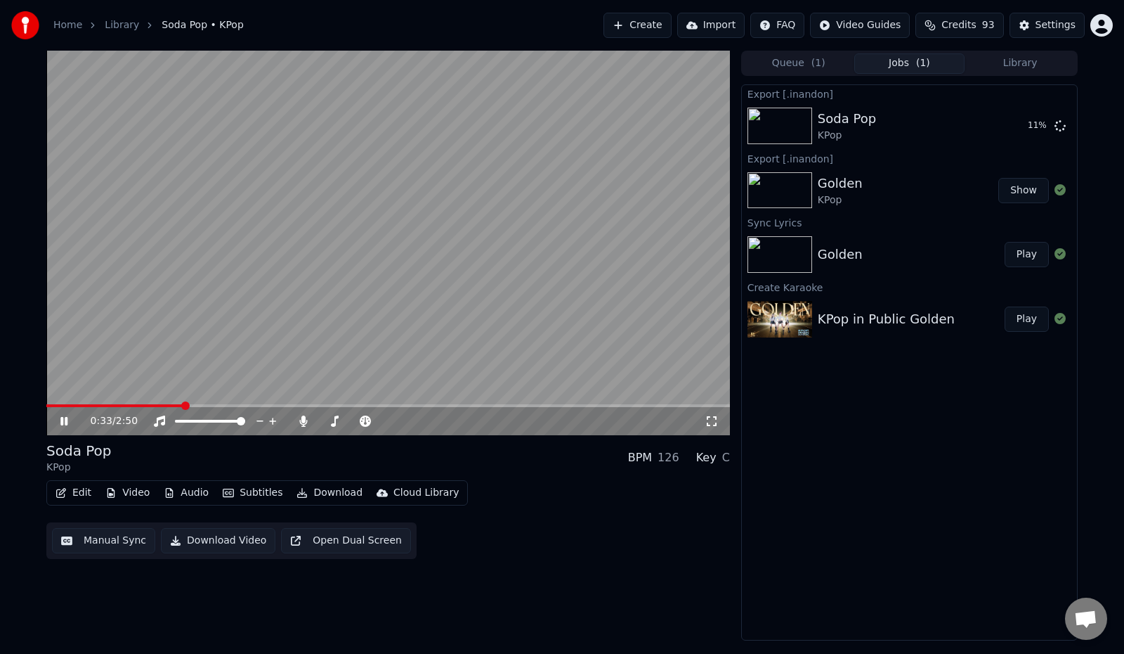
click at [63, 420] on icon at bounding box center [74, 420] width 33 height 11
click at [78, 403] on video at bounding box center [388, 243] width 684 height 384
click at [78, 404] on span at bounding box center [115, 405] width 139 height 3
click at [64, 405] on span at bounding box center [56, 405] width 20 height 3
click at [65, 420] on icon at bounding box center [63, 421] width 7 height 8
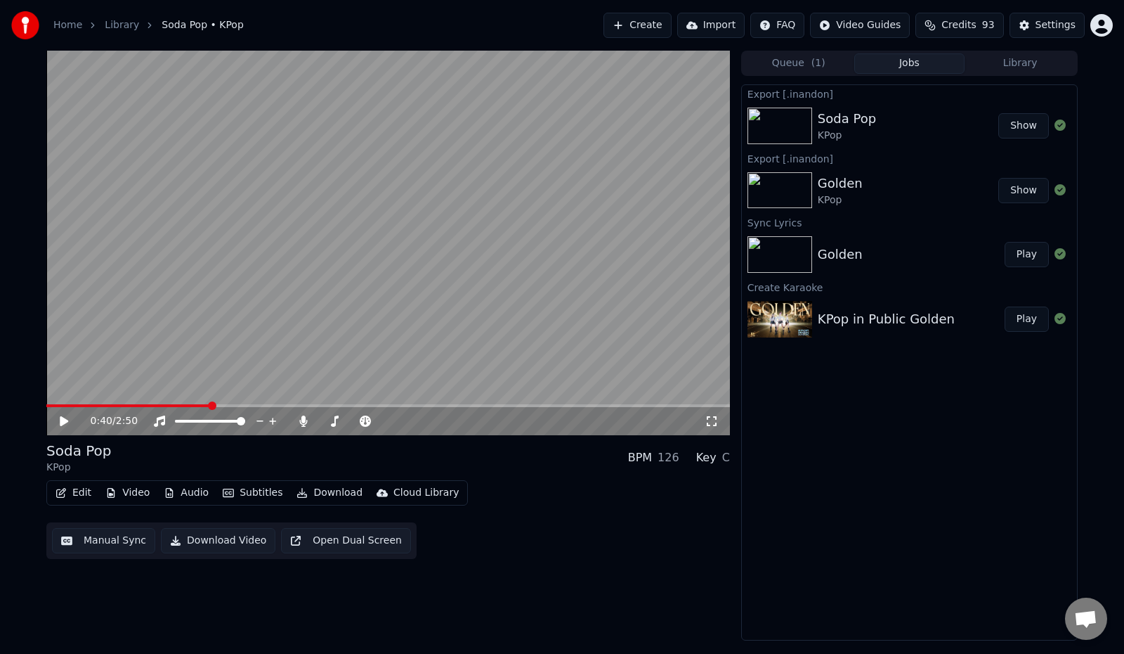
click at [1018, 129] on button "Show" at bounding box center [1024, 125] width 51 height 25
